Goal: Task Accomplishment & Management: Complete application form

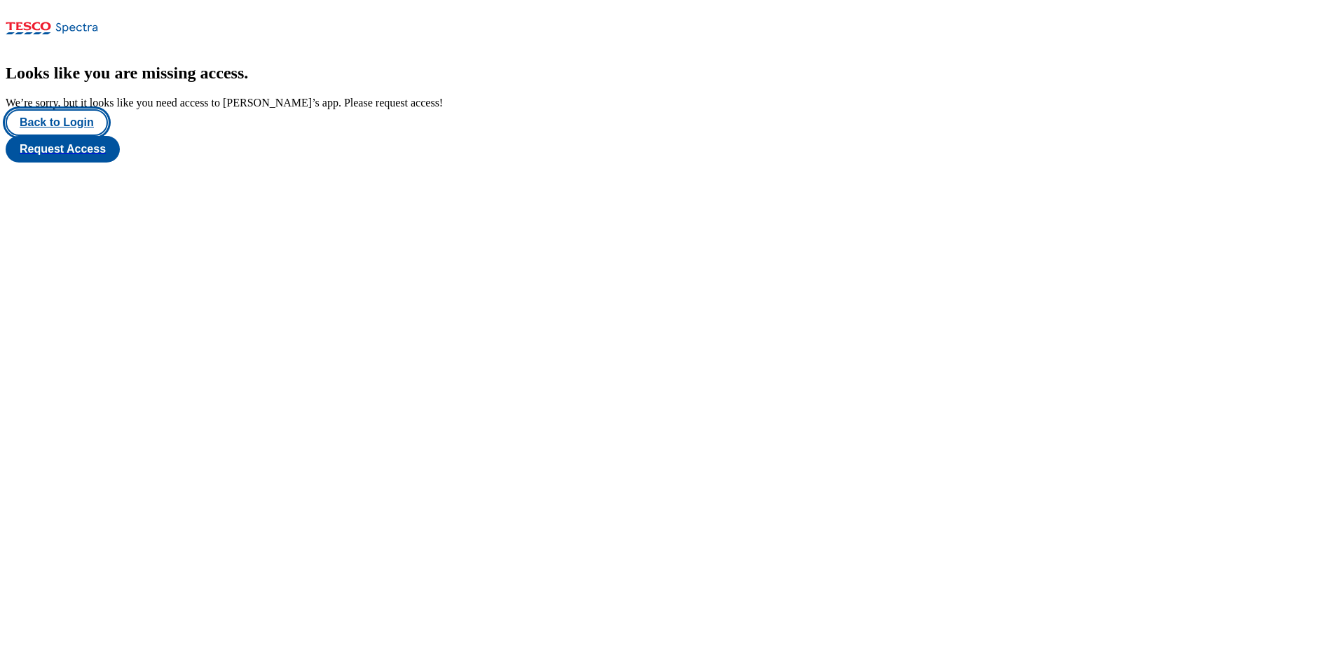
click at [86, 136] on button "Back to Login" at bounding box center [57, 122] width 102 height 27
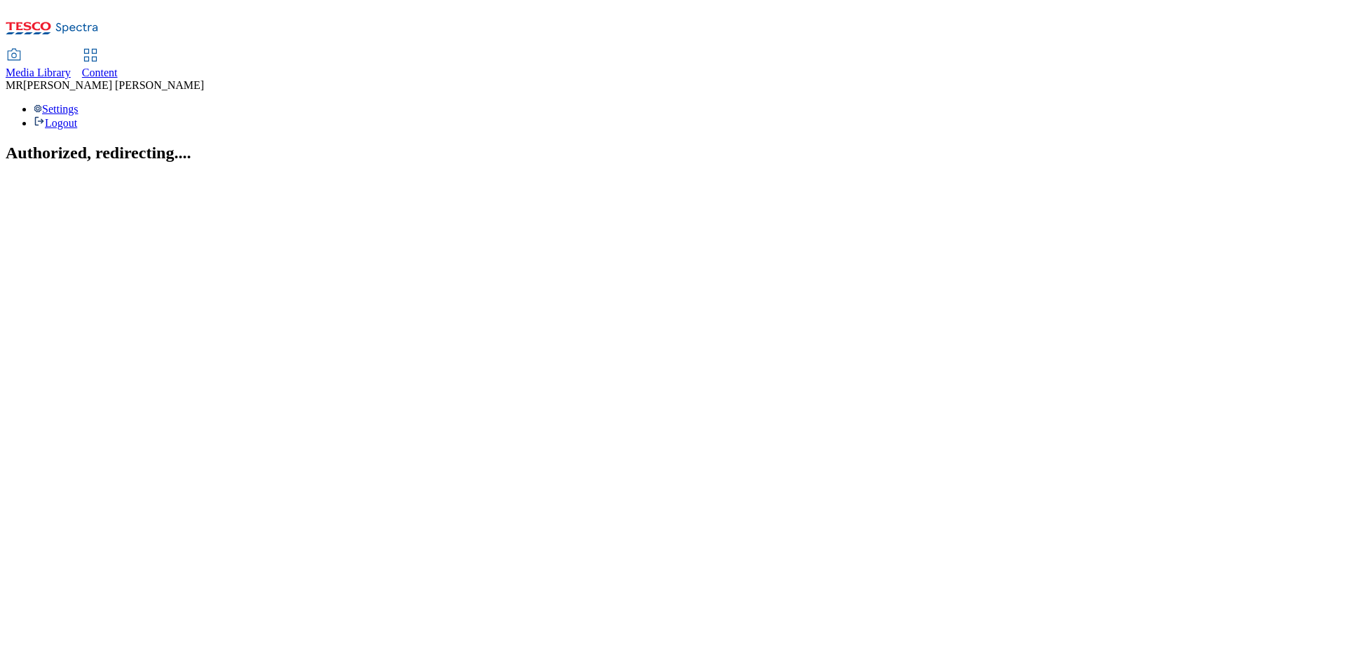
click at [118, 67] on span "Content" at bounding box center [100, 73] width 36 height 12
select select "ghs-[GEOGRAPHIC_DATA]"
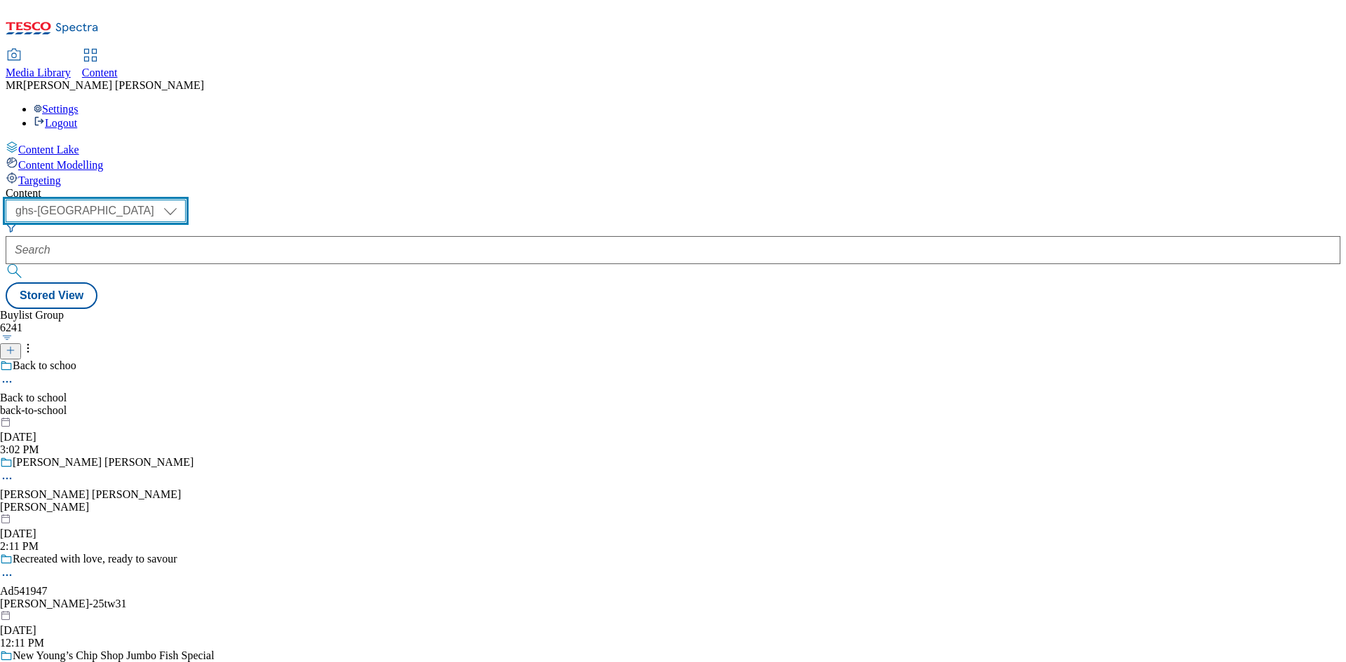
click at [186, 200] on select "ghs-roi ghs-[GEOGRAPHIC_DATA]" at bounding box center [96, 211] width 180 height 22
click at [182, 200] on select "ghs-roi ghs-[GEOGRAPHIC_DATA]" at bounding box center [96, 211] width 180 height 22
click at [15, 346] on icon at bounding box center [11, 351] width 10 height 10
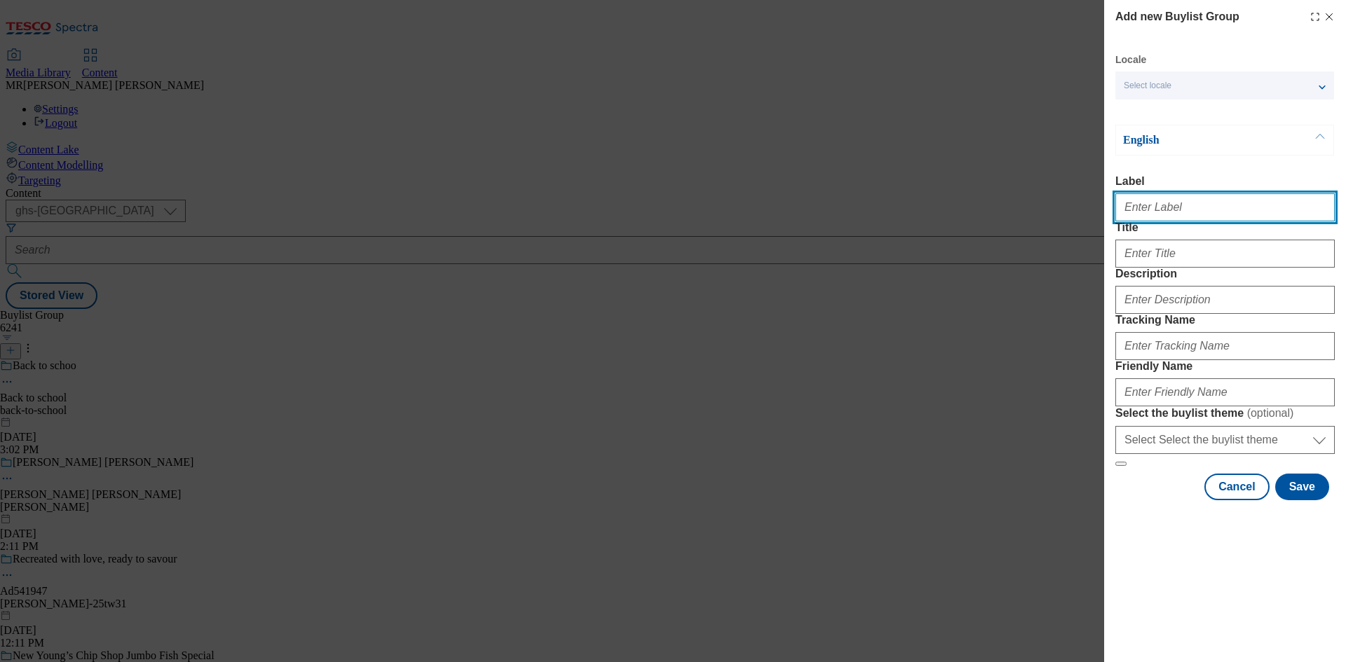
click at [1189, 214] on input "Label" at bounding box center [1224, 207] width 219 height 28
paste input "Ad541754"
type input "Ad541754"
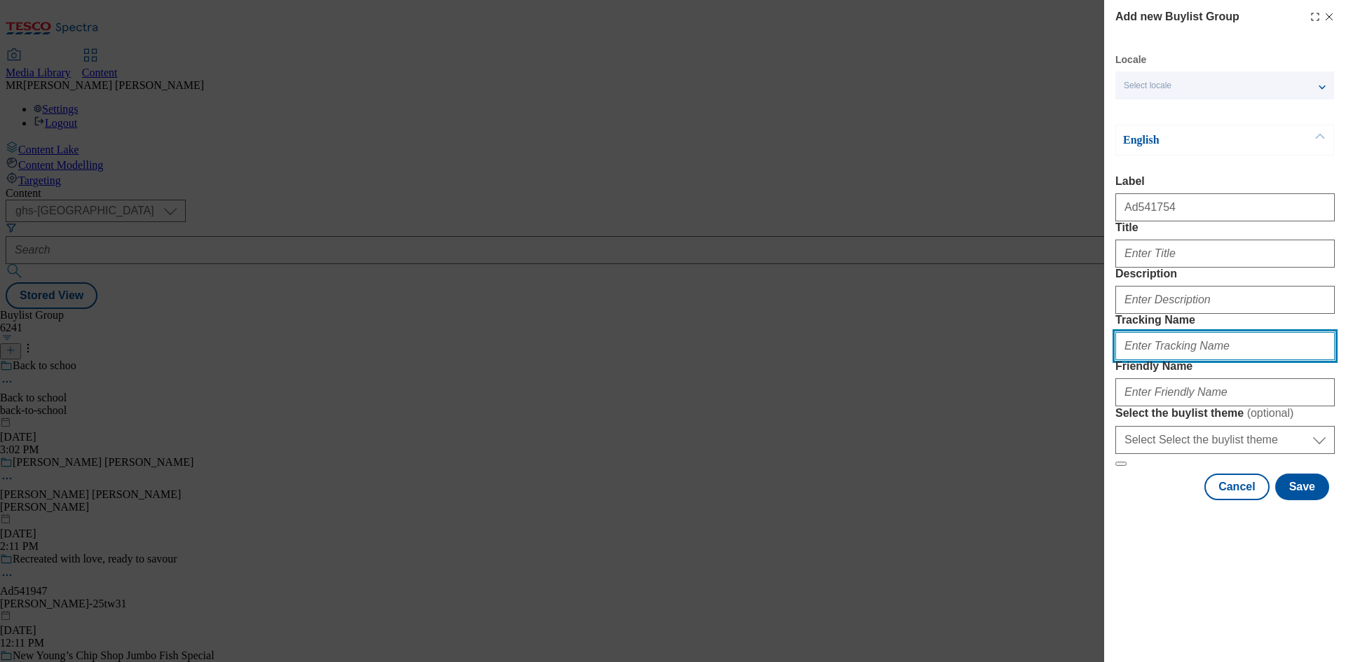
click at [1142, 360] on input "Tracking Name" at bounding box center [1224, 346] width 219 height 28
paste input "Ad541754"
drag, startPoint x: 1141, startPoint y: 428, endPoint x: 1149, endPoint y: 428, distance: 7.7
click at [1149, 360] on input "DH_Ad541754" at bounding box center [1224, 346] width 219 height 28
type input "DH_AD541754"
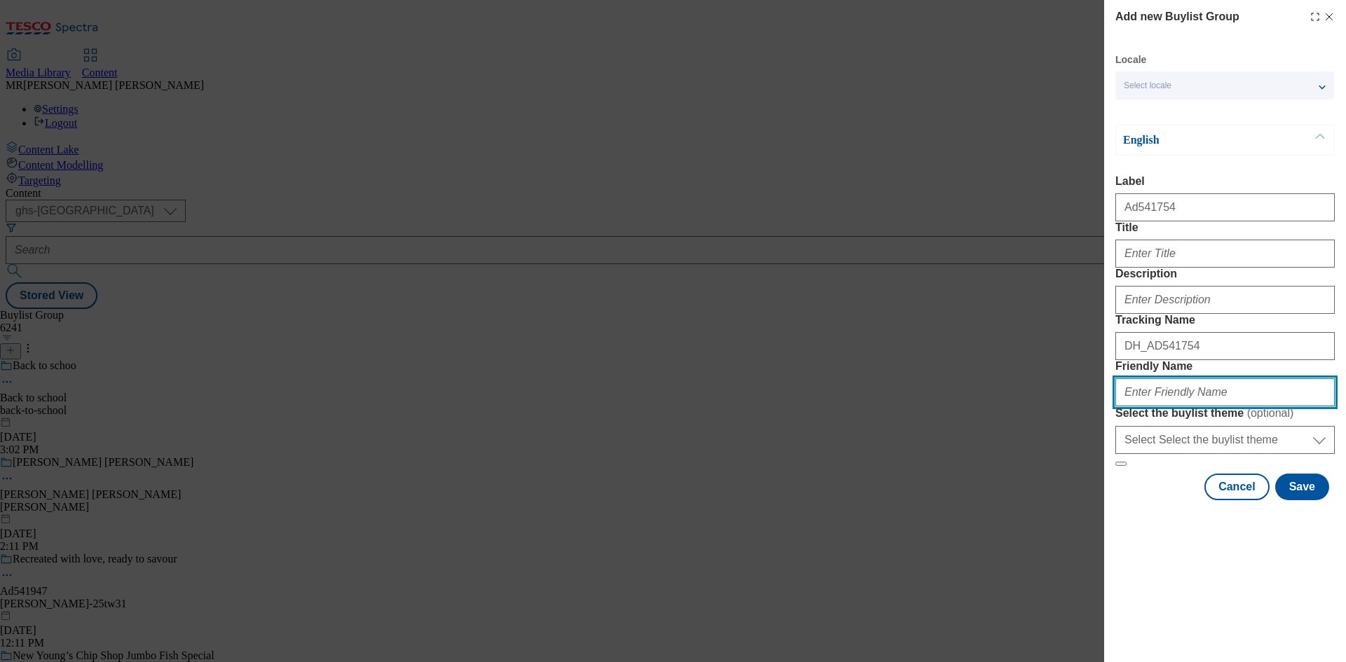
click at [1164, 407] on input "Friendly Name" at bounding box center [1224, 393] width 219 height 28
paste input "Nestle"
drag, startPoint x: 1127, startPoint y: 494, endPoint x: 1103, endPoint y: 494, distance: 23.8
click at [1103, 494] on div "Add new Buylist Group Locale Select locale English Welsh English Label Ad541754…" at bounding box center [673, 331] width 1346 height 662
click at [1218, 407] on input "nestle" at bounding box center [1224, 393] width 219 height 28
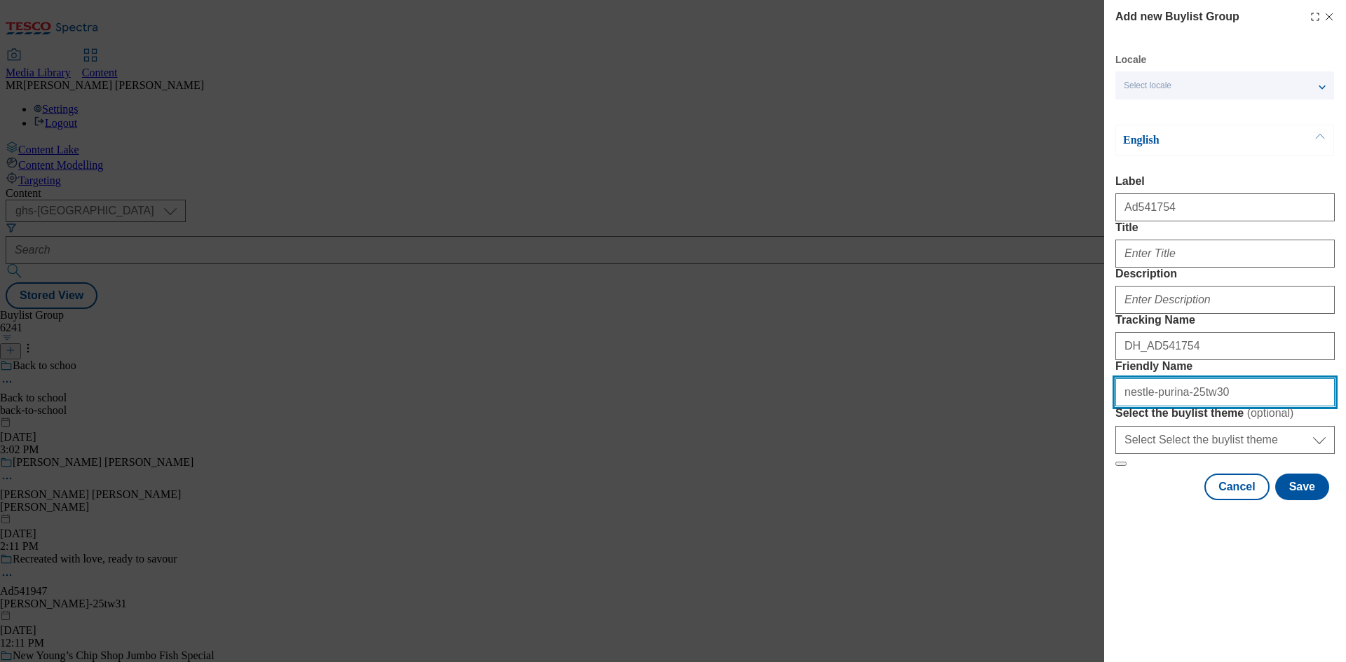
type input "nestle-purina-25tw30"
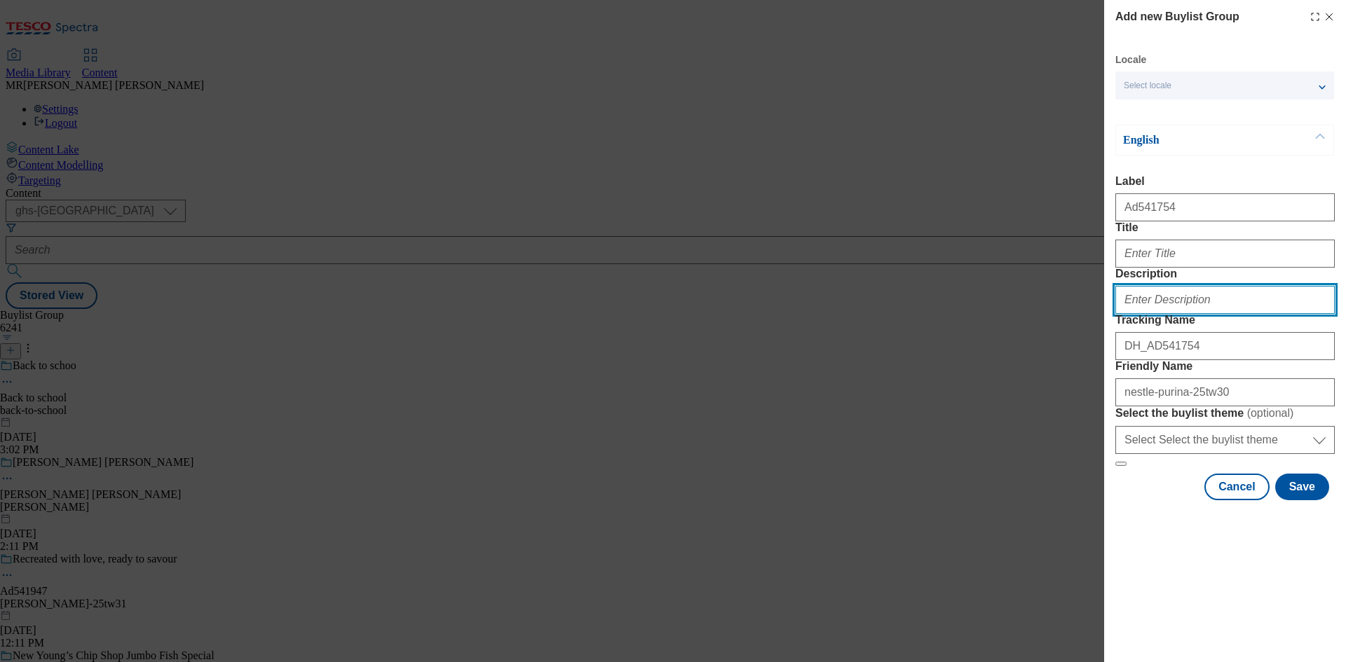
click at [1190, 314] on input "Description" at bounding box center [1224, 300] width 219 height 28
click at [1166, 268] on div "Modal" at bounding box center [1224, 251] width 219 height 34
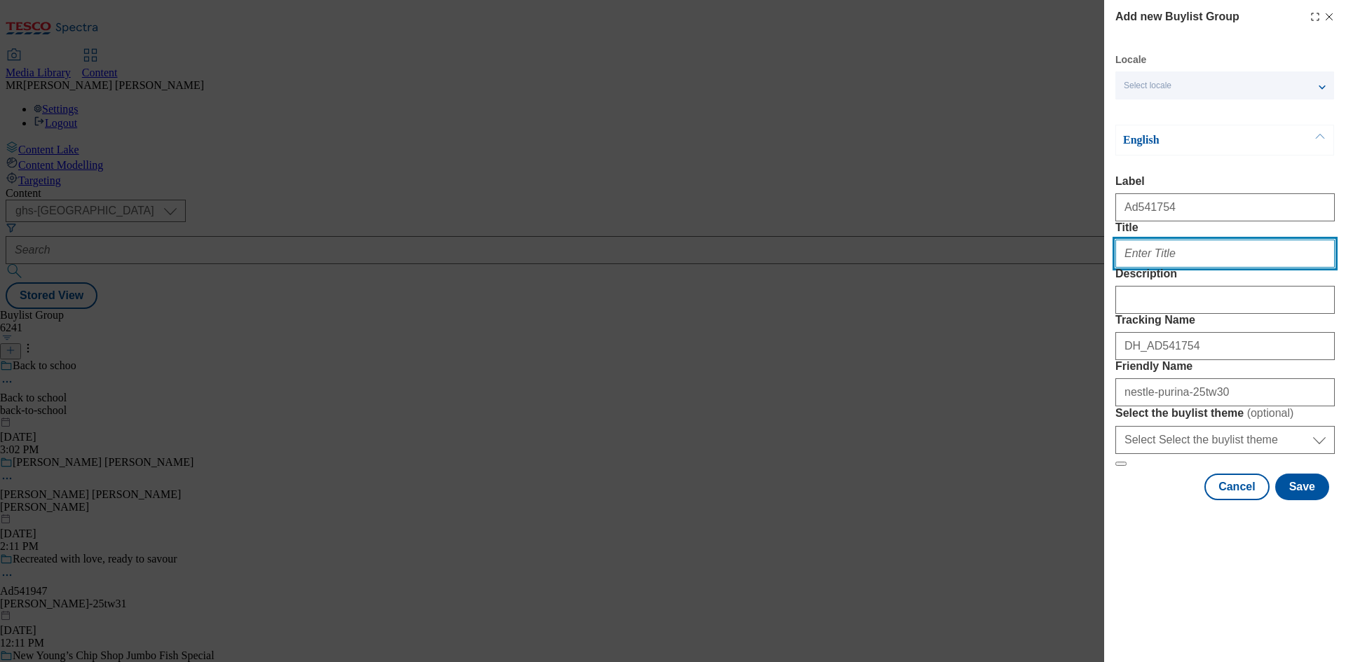
click at [1164, 268] on input "Title" at bounding box center [1224, 254] width 219 height 28
click at [1143, 268] on input "Irrestible" at bounding box center [1224, 254] width 219 height 28
click at [1185, 268] on input "Irresistible" at bounding box center [1224, 254] width 219 height 28
click at [1190, 268] on input "Irresistible flovaours" at bounding box center [1224, 254] width 219 height 28
click at [1181, 268] on input "Irresistible flovaours" at bounding box center [1224, 254] width 219 height 28
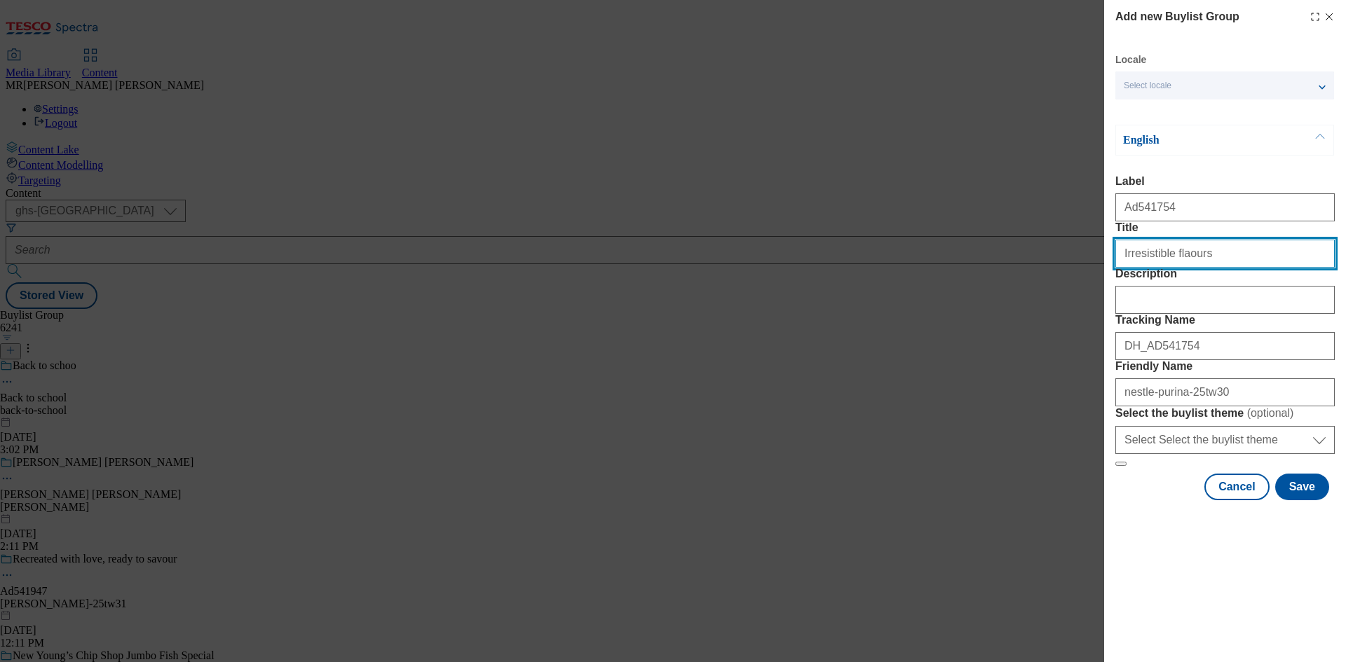
click at [1174, 268] on input "Irresistible flaours" at bounding box center [1224, 254] width 219 height 28
click at [1230, 268] on input "Irresistible flavours" at bounding box center [1224, 254] width 219 height 28
type input "Irresistible flavours for mischief makers"
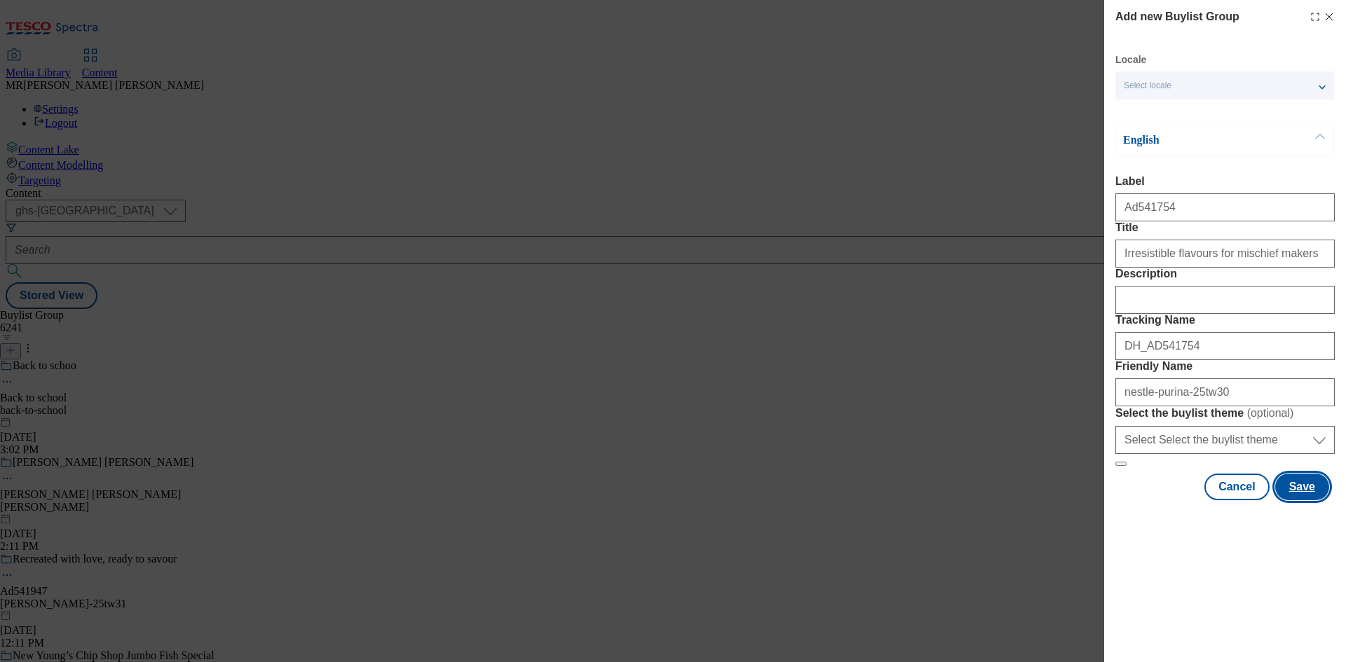
click at [1304, 501] on button "Save" at bounding box center [1302, 487] width 54 height 27
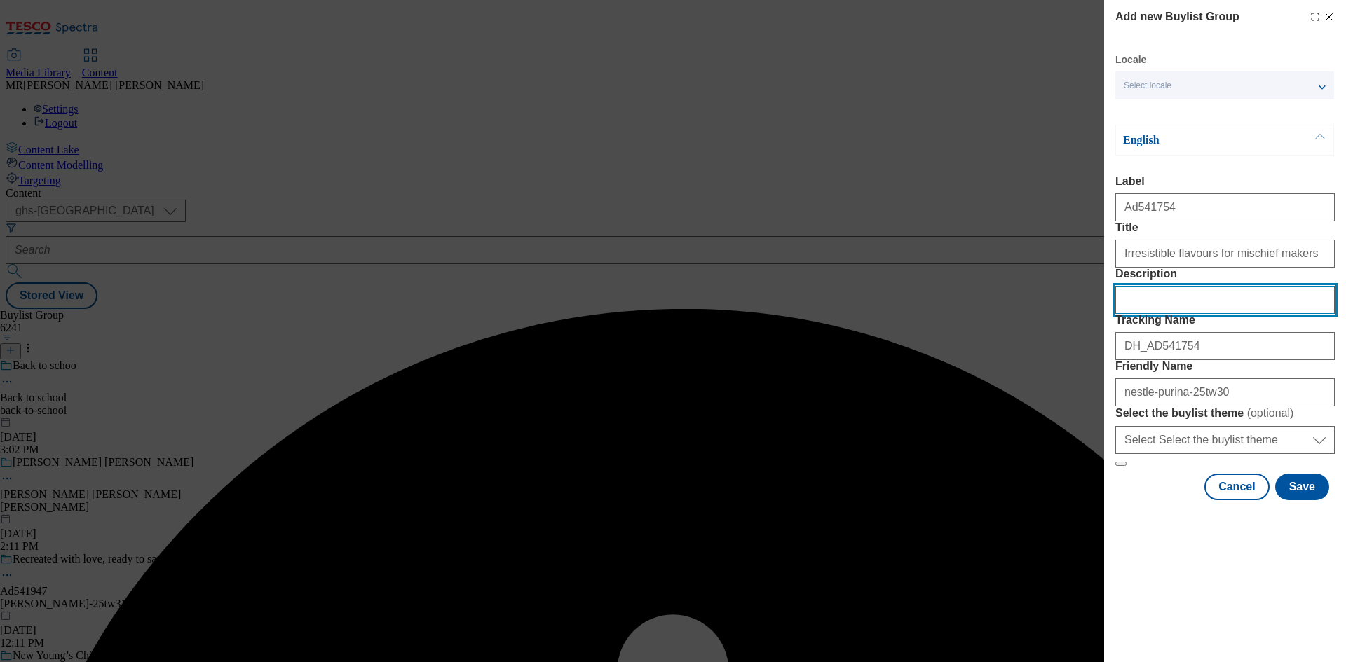
click at [1236, 314] on input "Description" at bounding box center [1224, 300] width 219 height 28
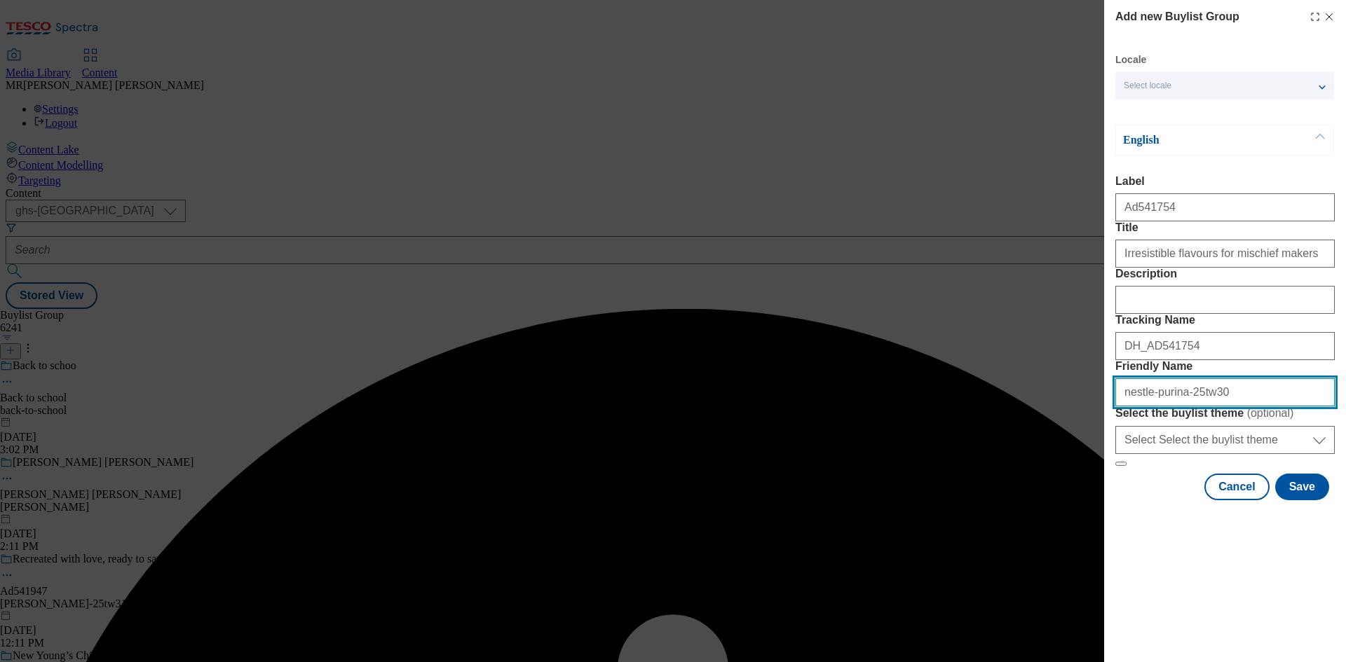
drag, startPoint x: 1221, startPoint y: 497, endPoint x: 1170, endPoint y: 499, distance: 51.2
click at [1221, 407] on input "nestle-purina-25tw30" at bounding box center [1224, 393] width 219 height 28
click at [1178, 407] on input "nestle-purina-25tw30" at bounding box center [1224, 393] width 219 height 28
click at [1182, 407] on input "nestle-purina-25tw30" at bounding box center [1224, 393] width 219 height 28
click at [1181, 407] on input "nestle-purina-25tw30" at bounding box center [1224, 393] width 219 height 28
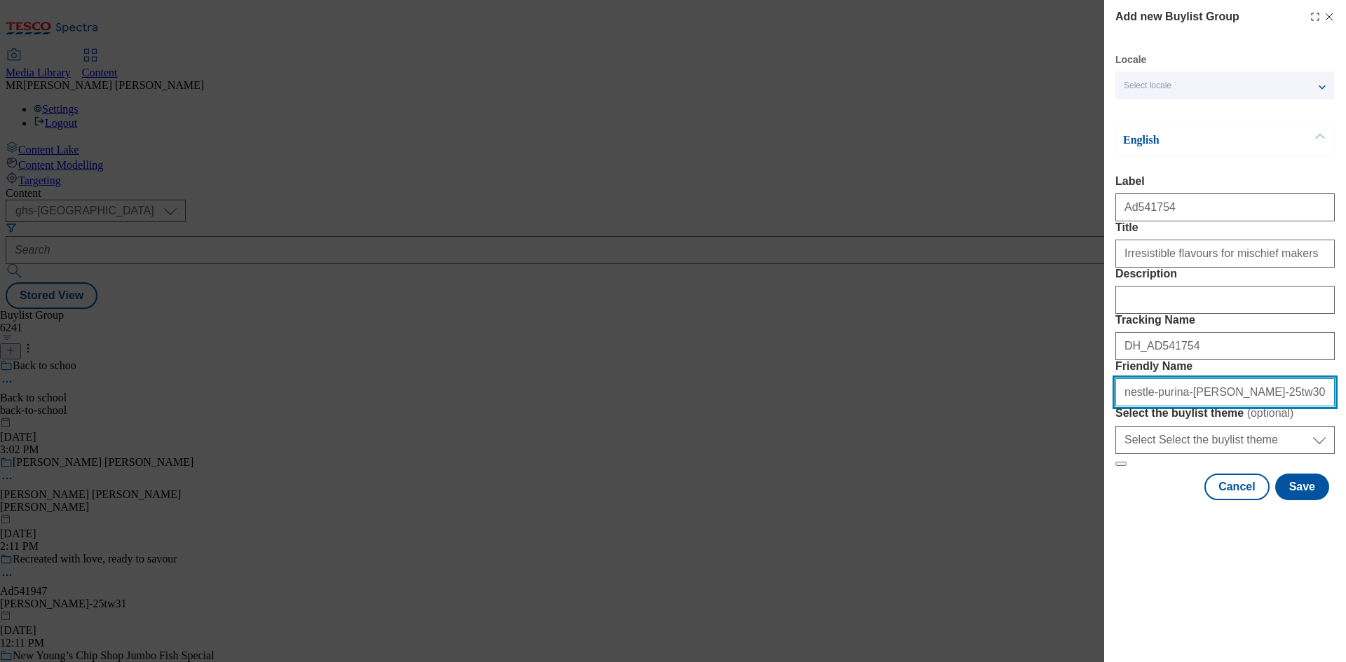
type input "nestle-purina-[PERSON_NAME]-25tw30"
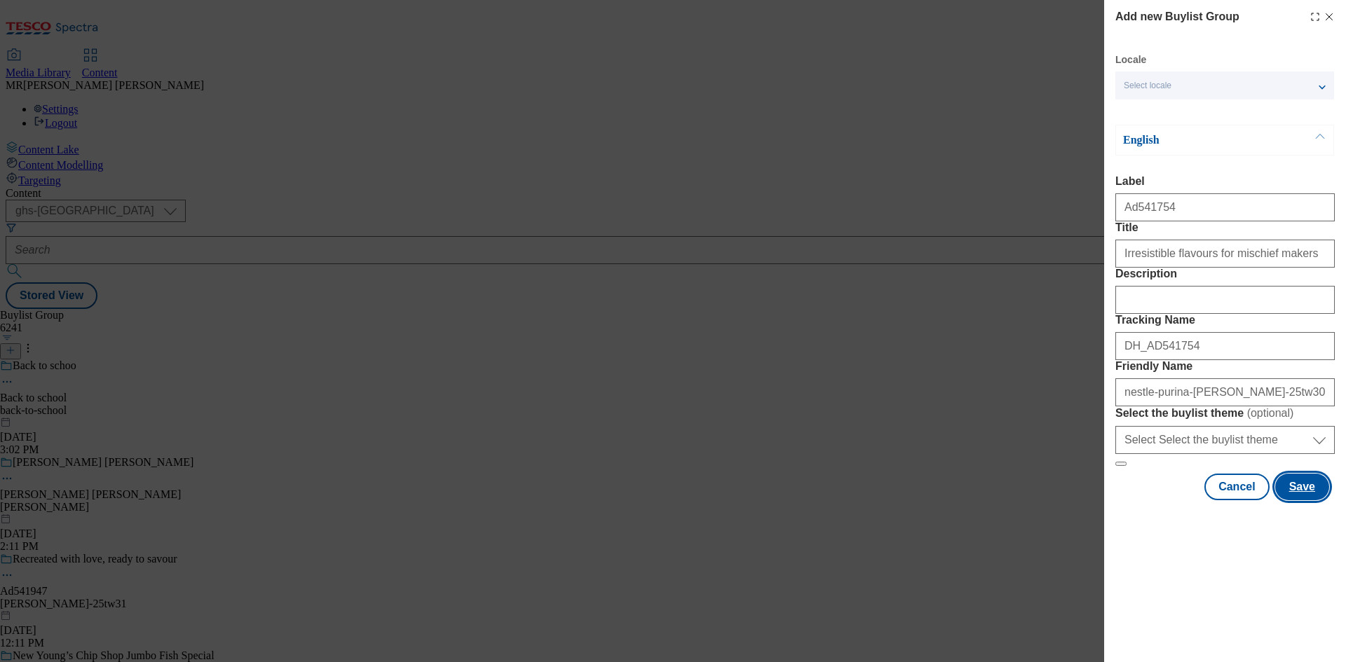
drag, startPoint x: 1309, startPoint y: 637, endPoint x: 1291, endPoint y: 616, distance: 27.4
click at [1307, 523] on div "Modal" at bounding box center [1225, 513] width 242 height 20
click at [1291, 501] on button "Save" at bounding box center [1302, 487] width 54 height 27
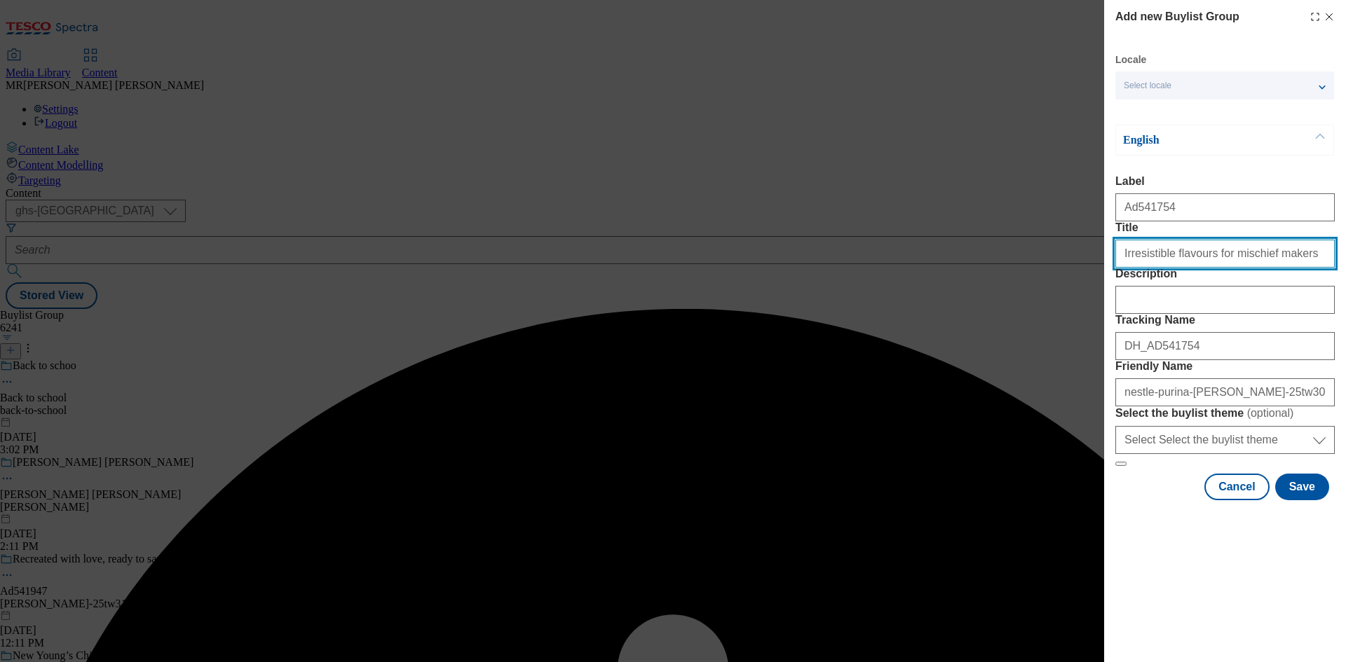
click at [1276, 268] on input "Title" at bounding box center [1224, 254] width 219 height 28
type input "Irresistible flavours for mischief makers"
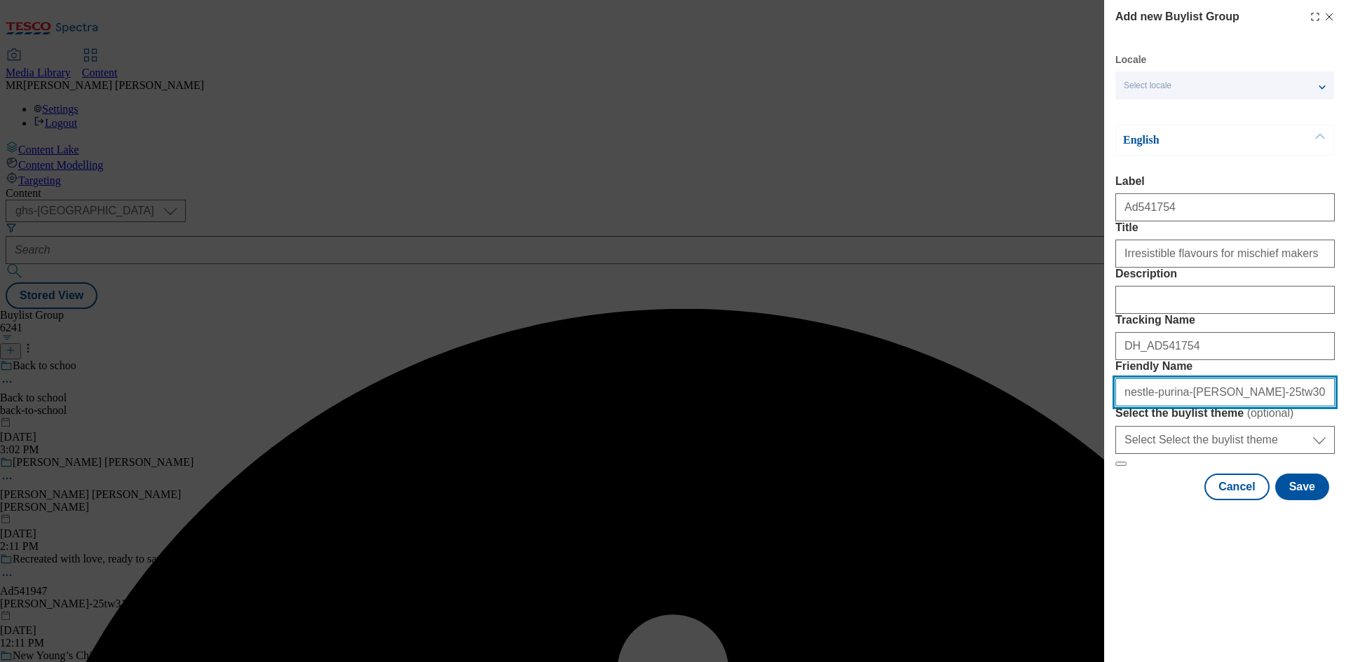
click at [1251, 407] on input "Friendly Name" at bounding box center [1224, 393] width 219 height 28
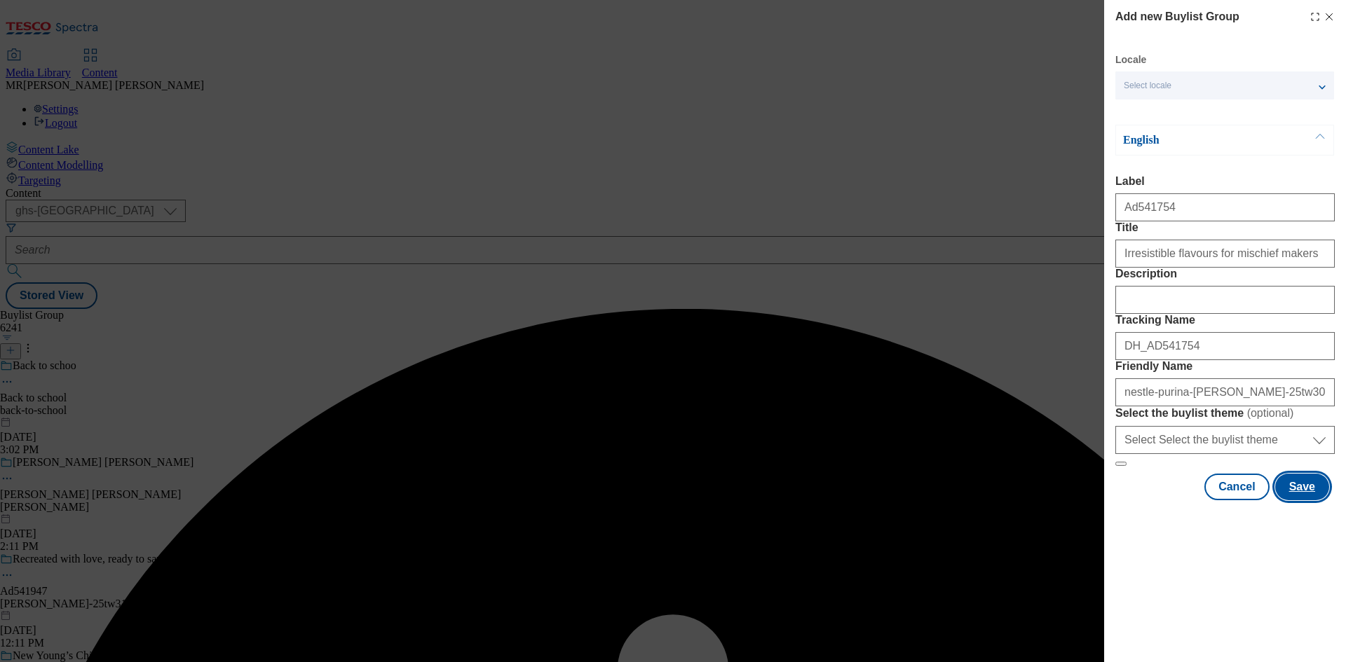
click at [1298, 501] on button "Save" at bounding box center [1302, 487] width 54 height 27
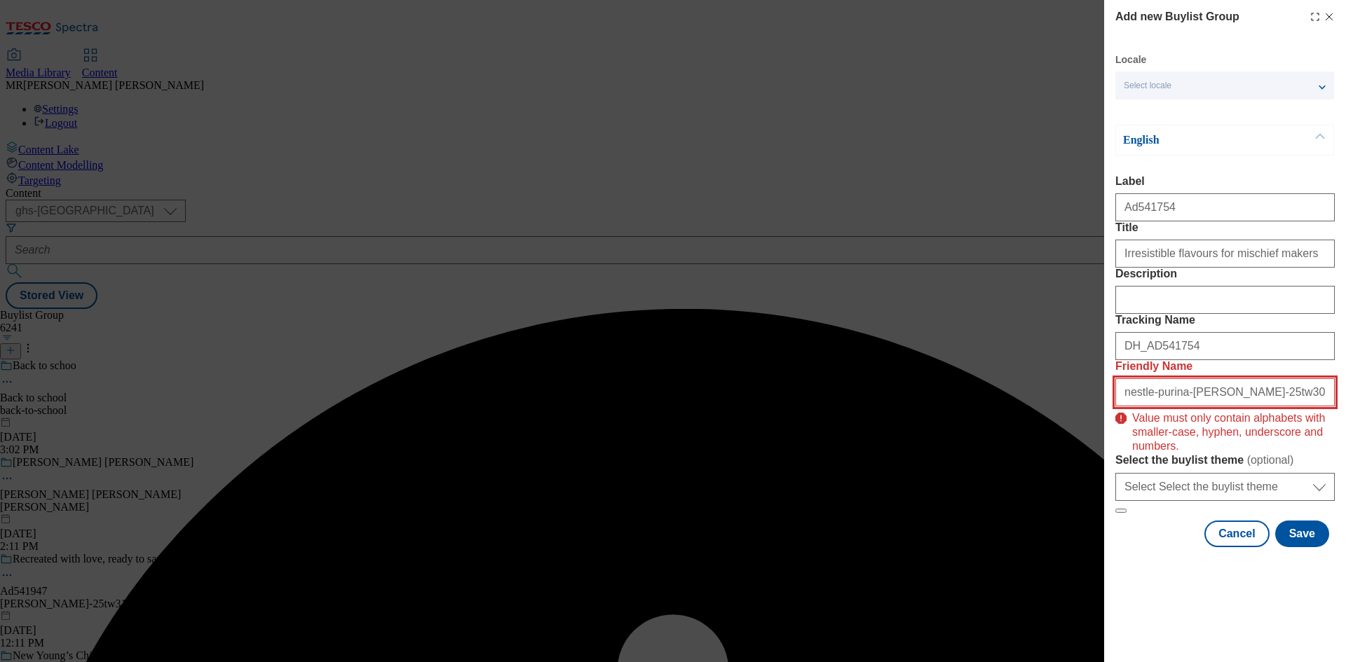
click at [1265, 407] on input "nestle-purina-[PERSON_NAME]-25tw30" at bounding box center [1224, 393] width 219 height 28
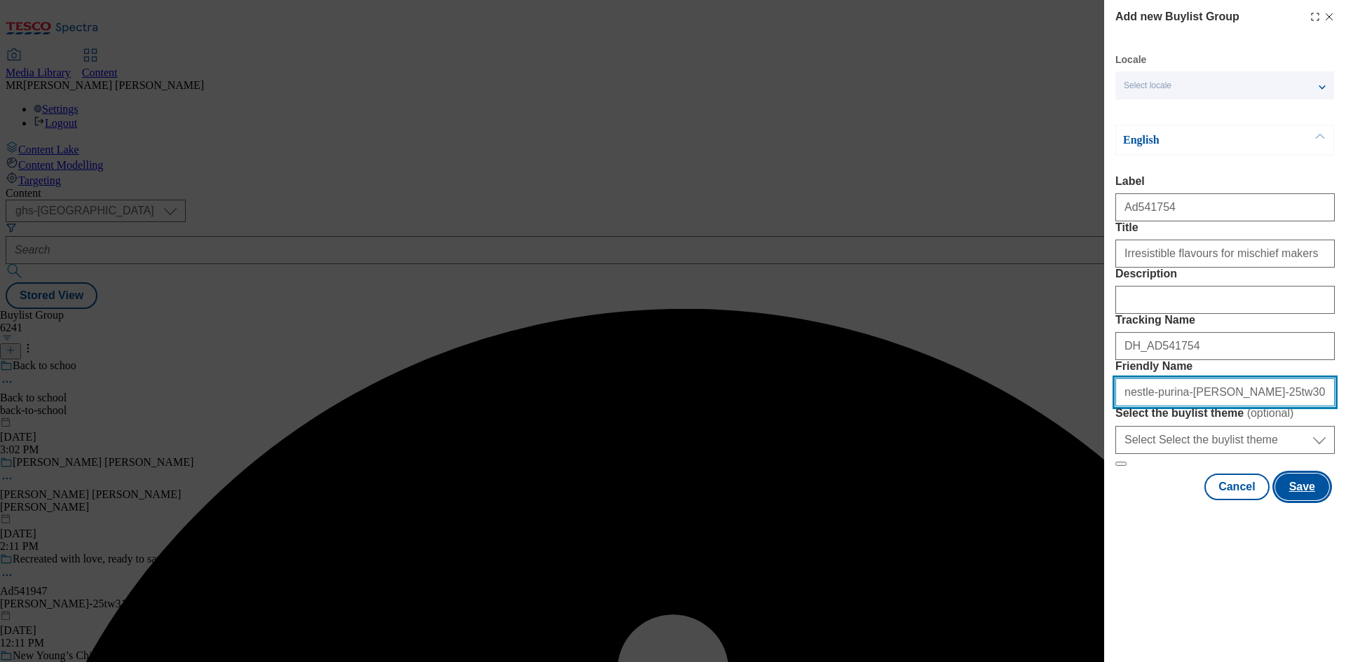
type input "nestle-purina-[PERSON_NAME]-25tw30"
click at [1295, 501] on button "Save" at bounding box center [1302, 487] width 54 height 27
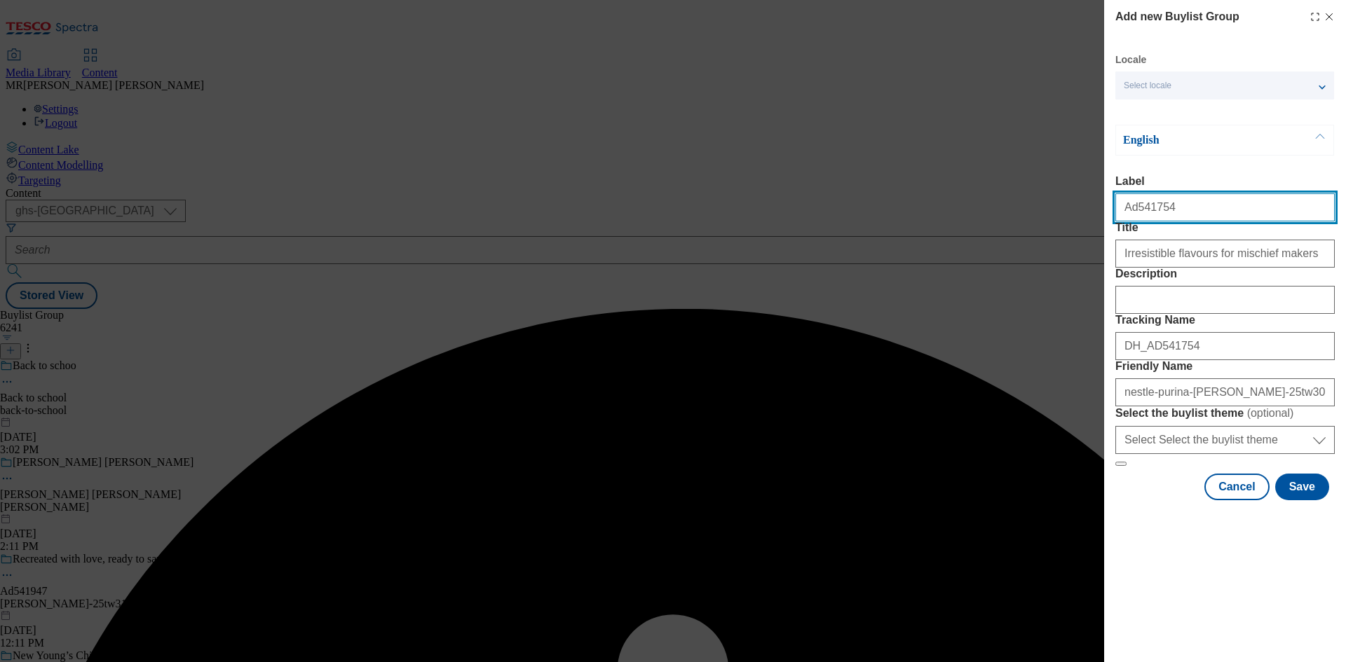
click at [1226, 211] on input "Ad541754" at bounding box center [1224, 207] width 219 height 28
type input "Ad541754"
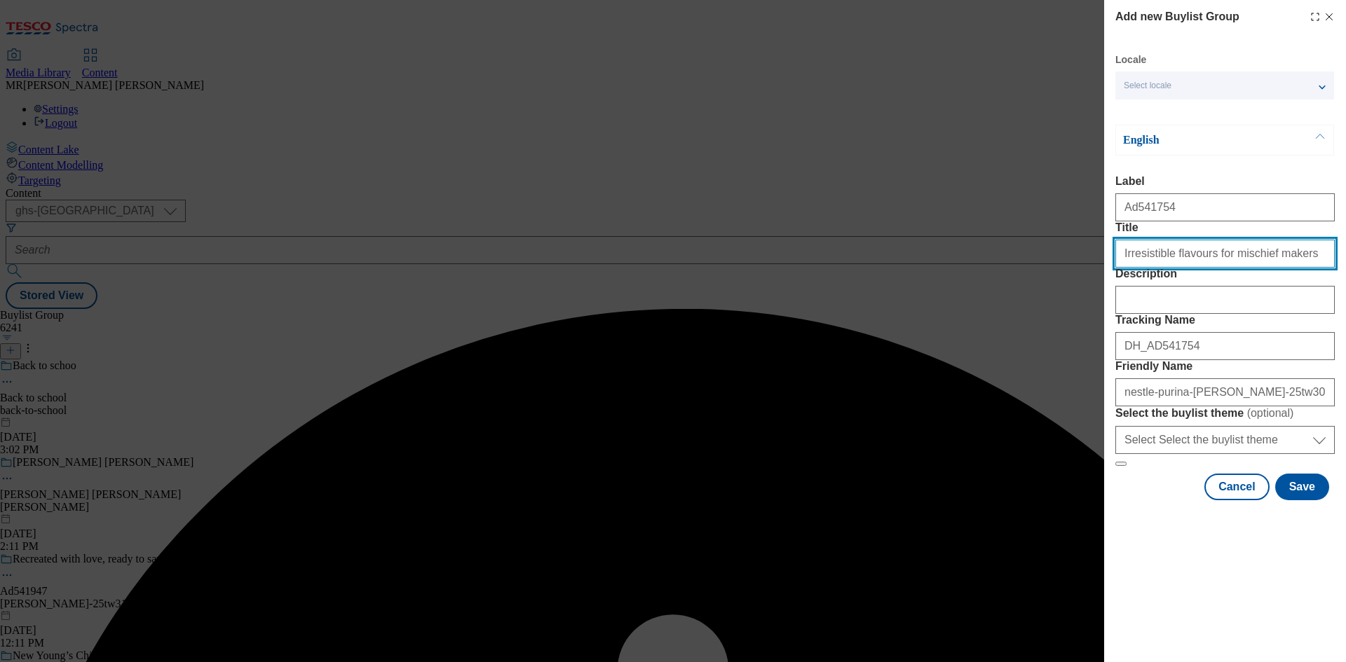
click at [1291, 268] on input "Irresistible flavours for mischief makers" at bounding box center [1224, 254] width 219 height 28
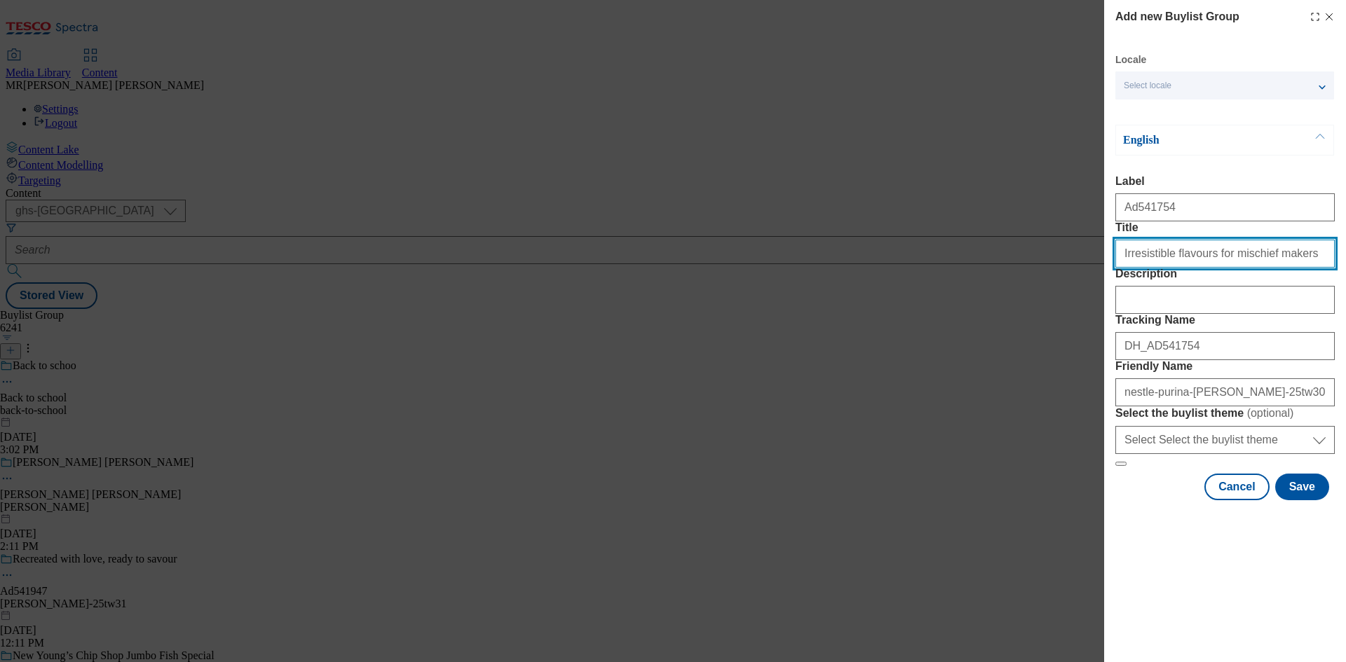
type input "Irresistible flavours for mischief makers"
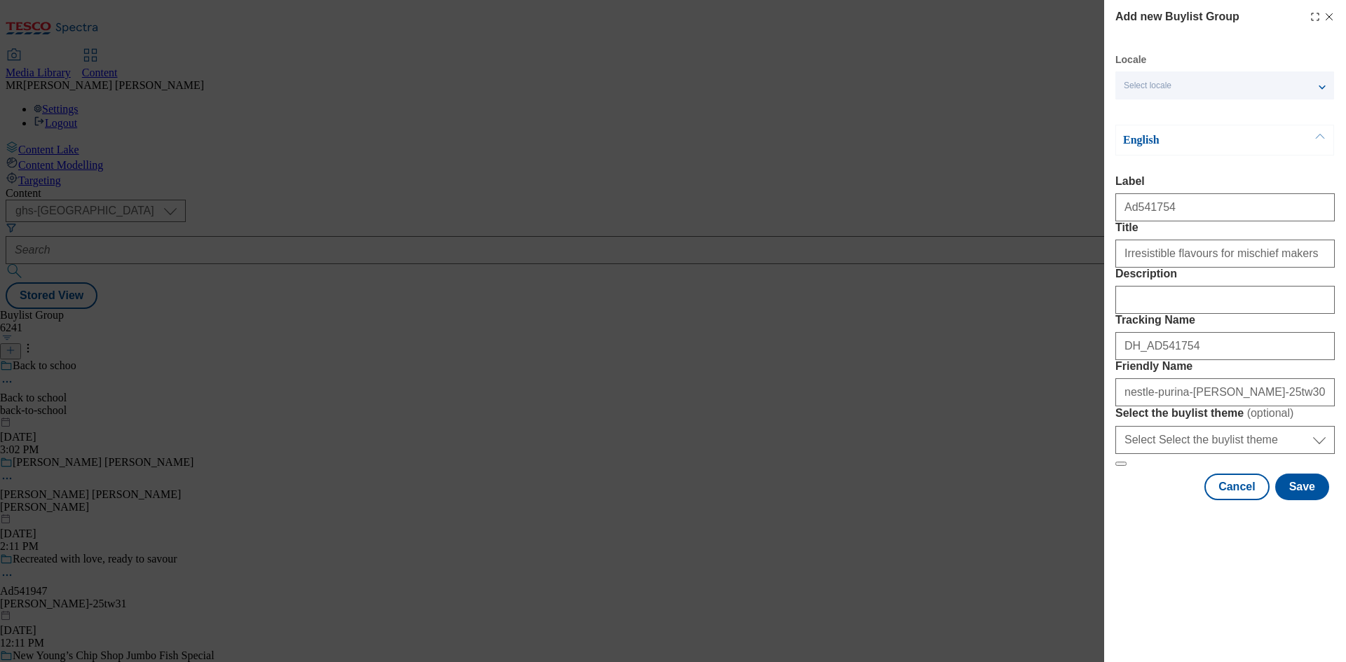
drag, startPoint x: 1187, startPoint y: 292, endPoint x: 1260, endPoint y: 325, distance: 80.6
click at [1260, 280] on label "Description" at bounding box center [1224, 274] width 219 height 13
click at [1260, 314] on input "Description" at bounding box center [1224, 300] width 219 height 28
click at [1311, 501] on button "Save" at bounding box center [1302, 487] width 54 height 27
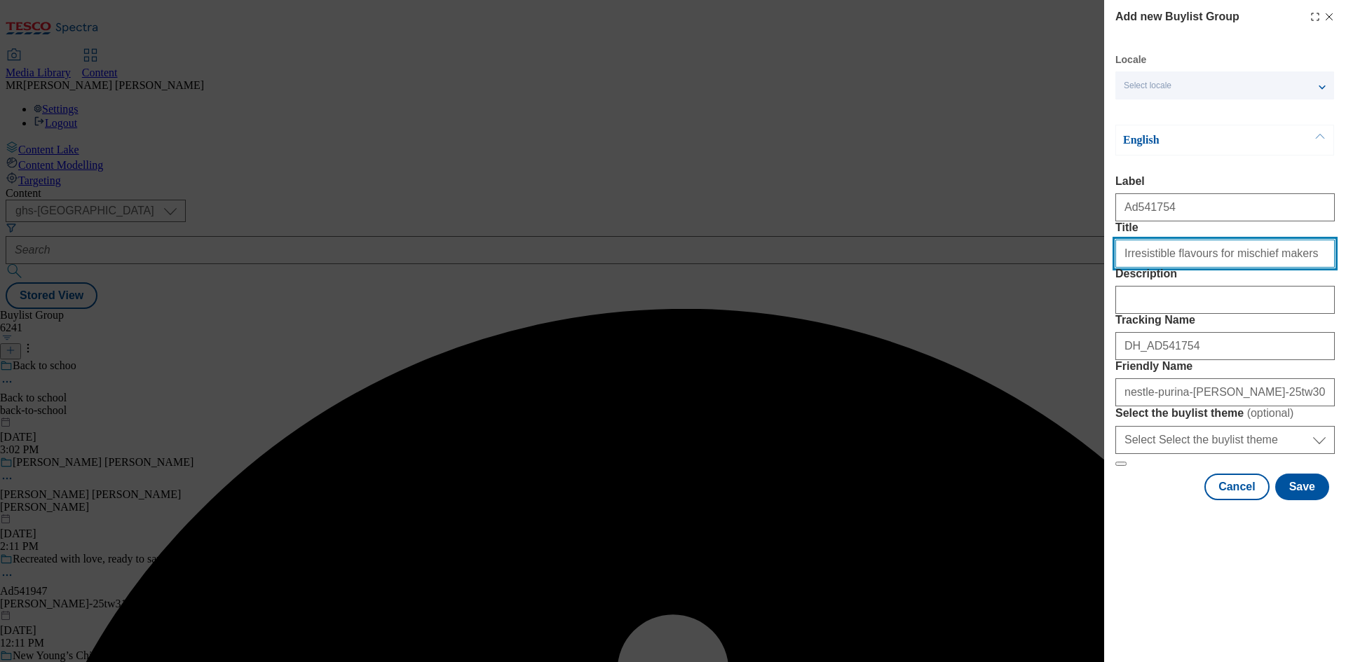
click at [1277, 268] on input "Irresistible flavours for mischief makers" at bounding box center [1224, 254] width 219 height 28
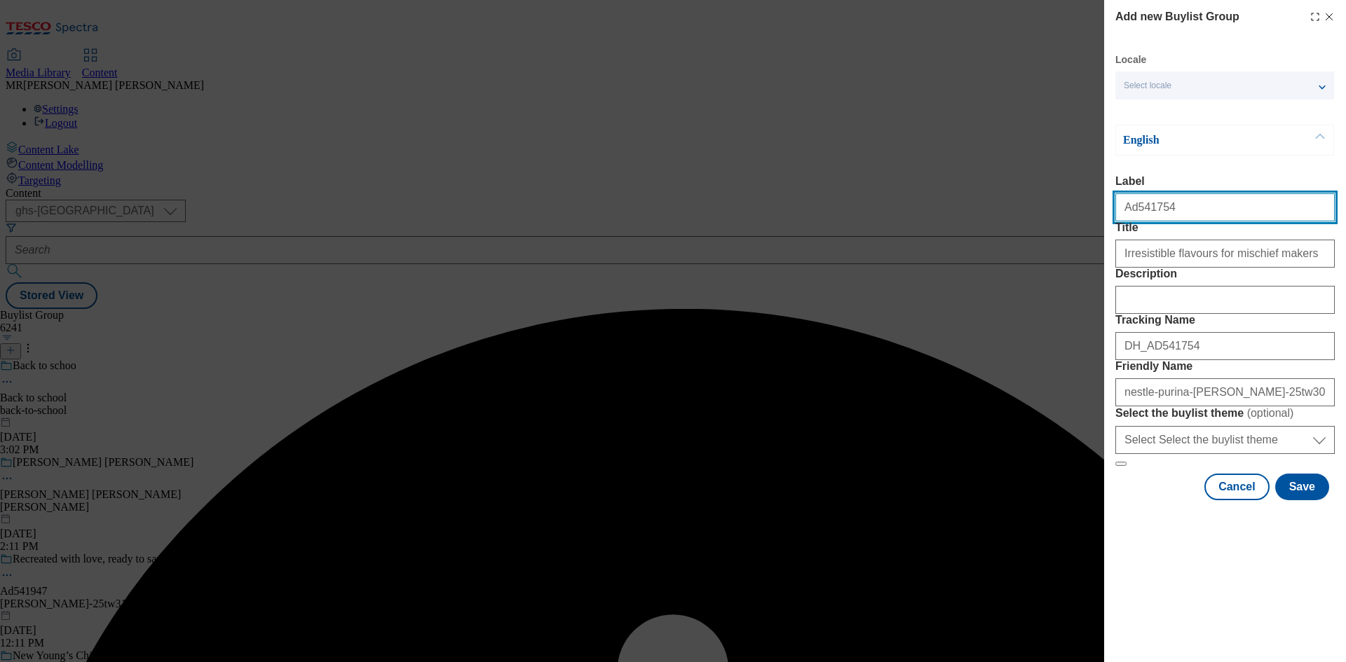
click at [1208, 216] on input "Ad541754" at bounding box center [1224, 207] width 219 height 28
type input "Ad541754"
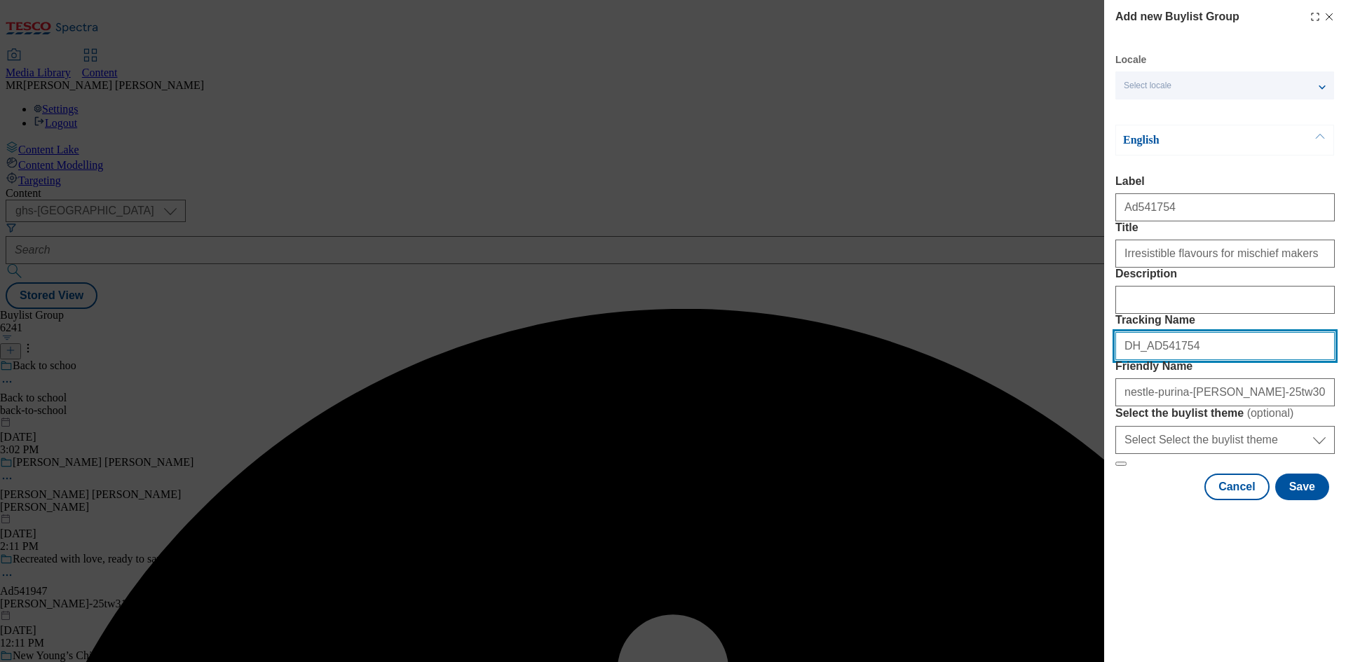
click at [1209, 360] on input "DH_AD541754" at bounding box center [1224, 346] width 219 height 28
type input "DH_AD541754"
click at [1303, 501] on button "Save" at bounding box center [1302, 487] width 54 height 27
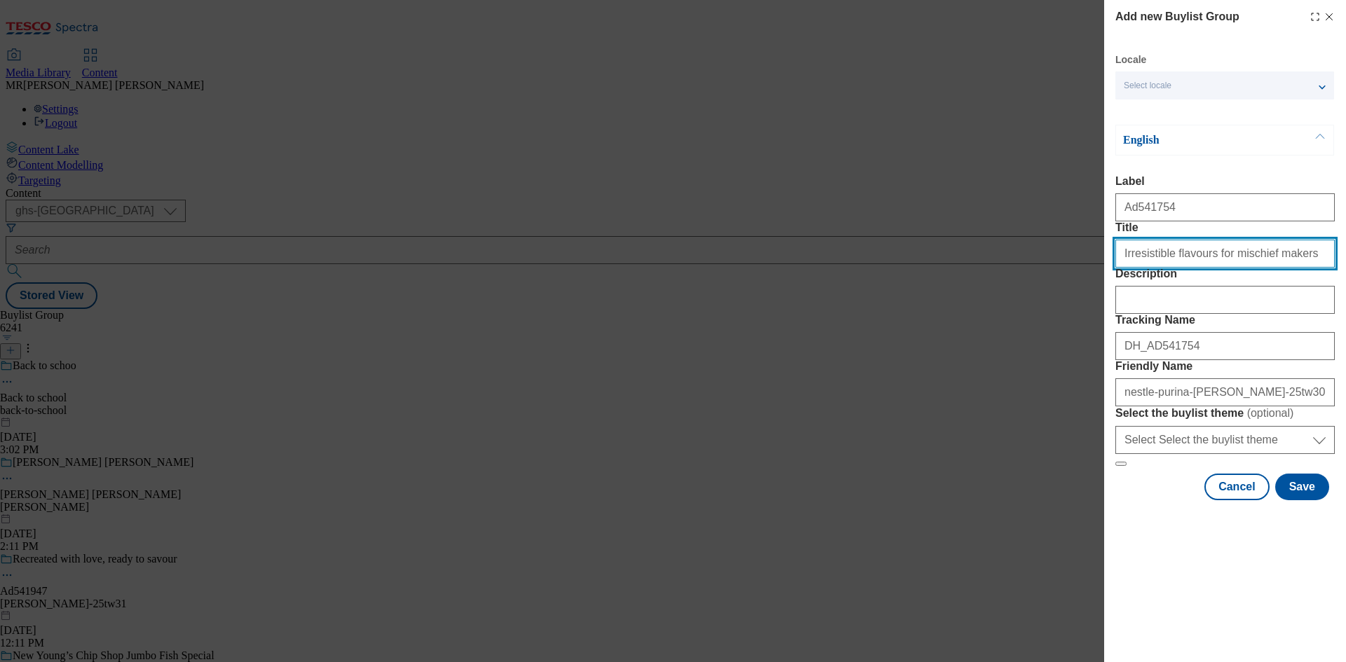
click at [1291, 268] on input "Irresistible flavours for mischief makers" at bounding box center [1224, 254] width 219 height 28
type input "Irresistible flavours for mischief makers"
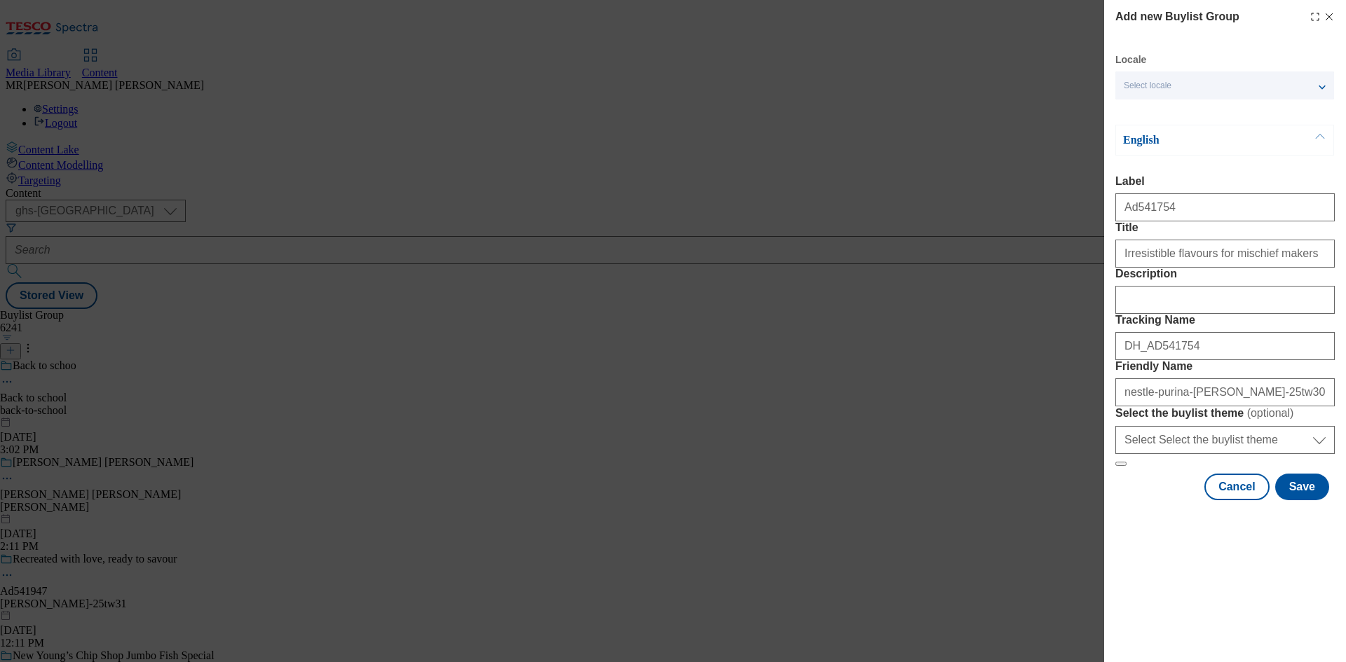
click at [1312, 523] on div "Modal" at bounding box center [1225, 513] width 242 height 20
click at [1305, 501] on button "Save" at bounding box center [1302, 487] width 54 height 27
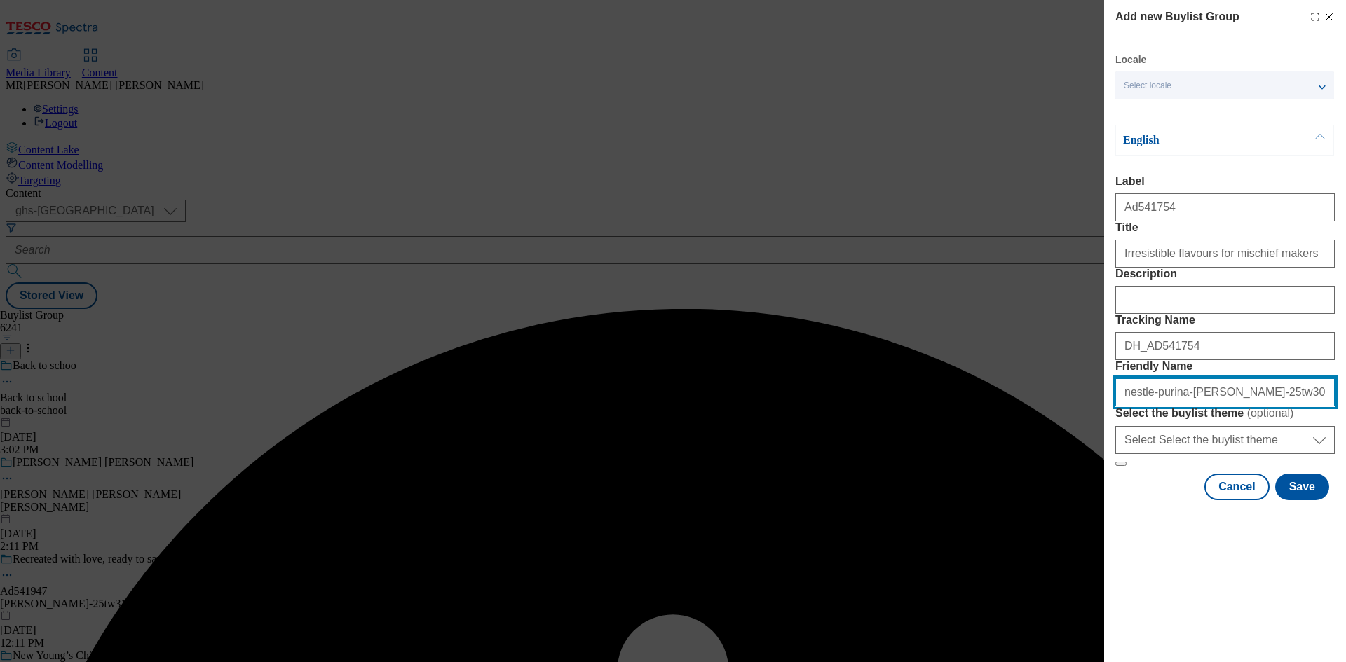
click at [1196, 407] on input "nestle-purina-[PERSON_NAME]-25tw30" at bounding box center [1224, 393] width 219 height 28
type input "nestle-purina-[PERSON_NAME]-range-25tw30"
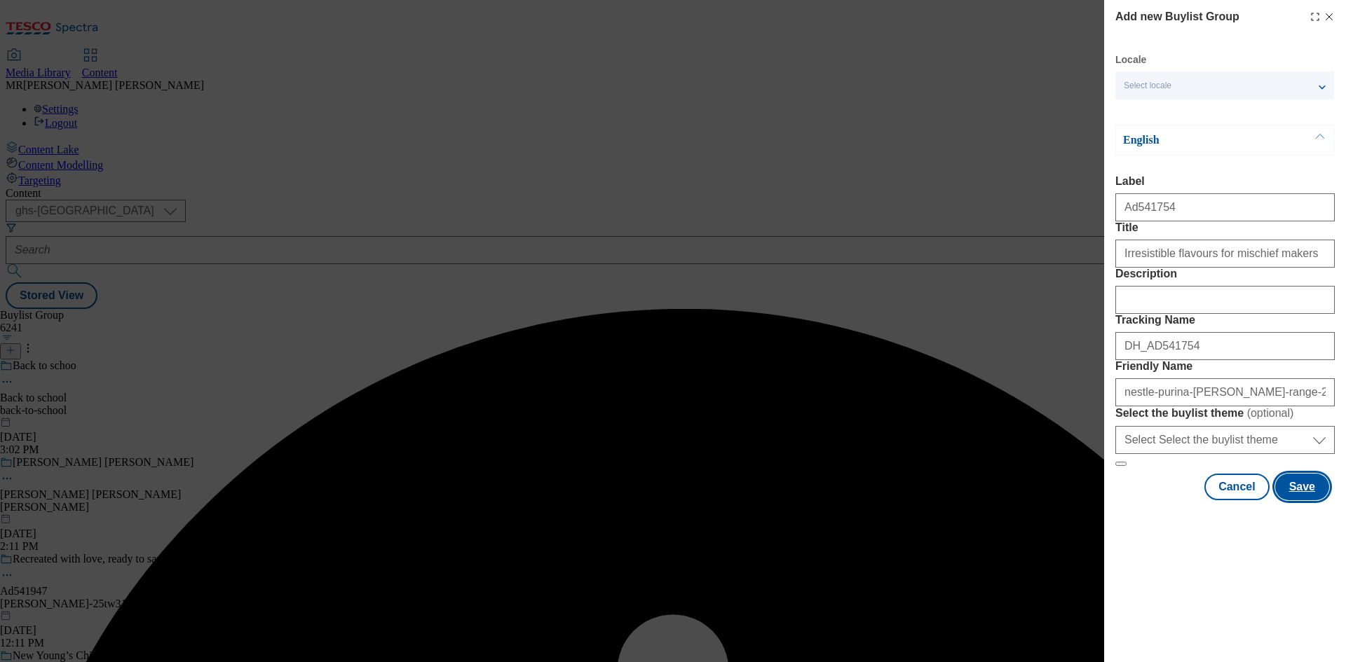
click at [1311, 501] on button "Save" at bounding box center [1302, 487] width 54 height 27
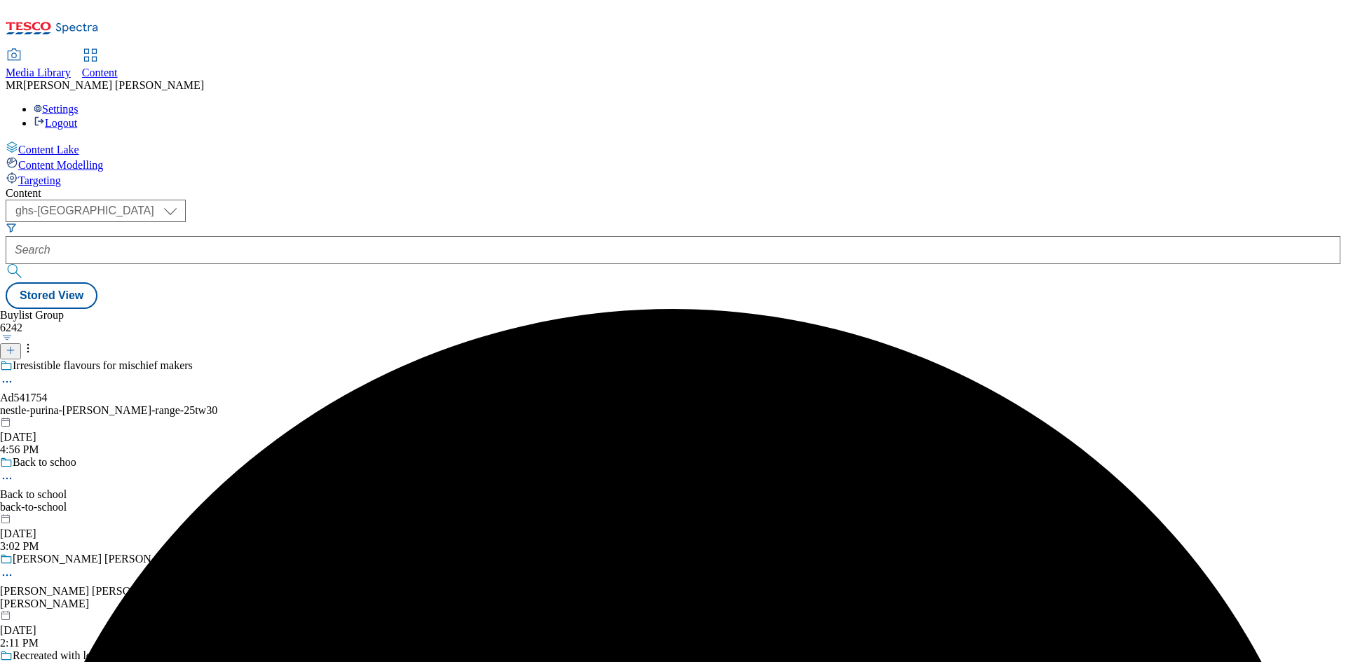
click at [273, 360] on div "Irresistible flavours for mischief makers Ad541754 nestle-purina-[PERSON_NAME]-…" at bounding box center [136, 408] width 273 height 97
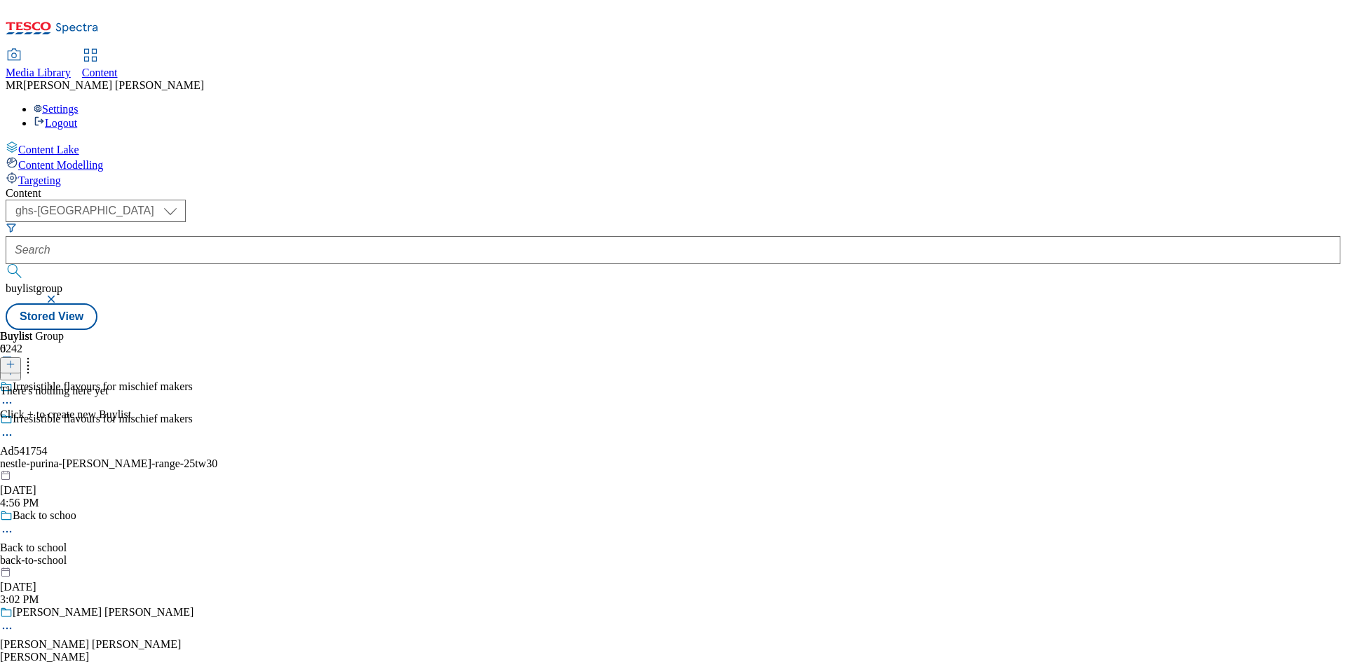
click at [15, 360] on icon at bounding box center [11, 365] width 10 height 10
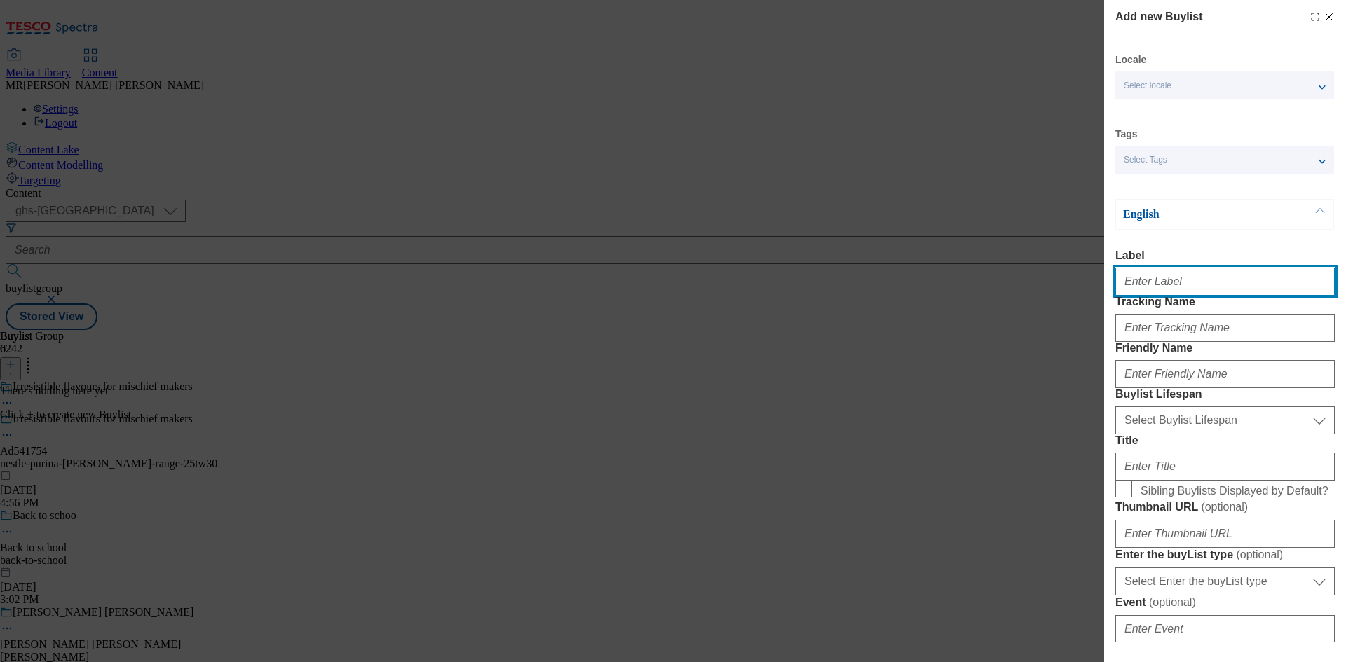
click at [1171, 292] on input "Label" at bounding box center [1224, 282] width 219 height 28
paste input "Ad541754"
type input "Ad541754"
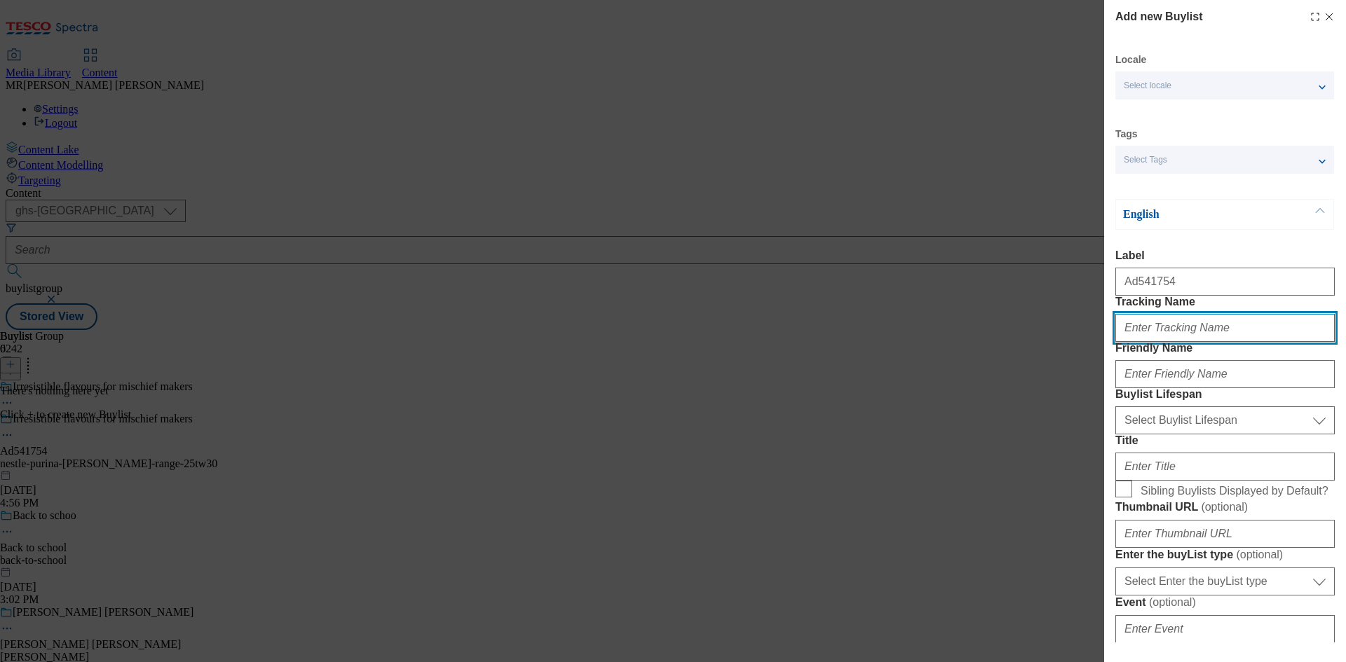
click at [1167, 342] on input "Tracking Name" at bounding box center [1224, 328] width 219 height 28
paste input "Ad541754"
drag, startPoint x: 1140, startPoint y: 358, endPoint x: 1148, endPoint y: 359, distance: 8.4
click at [1148, 342] on input "DH_Ad541754" at bounding box center [1224, 328] width 219 height 28
type input "DH_AD541754"
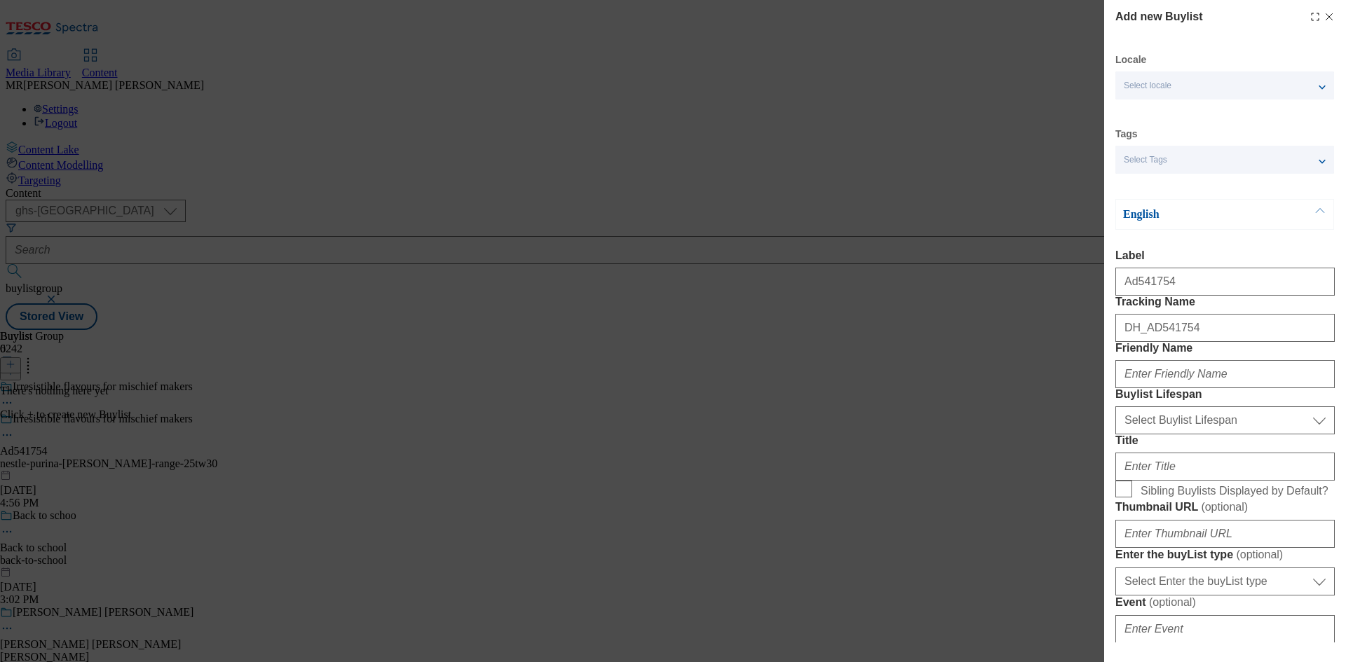
click at [1156, 388] on div "Modal" at bounding box center [1224, 372] width 219 height 34
click at [1160, 388] on input "Friendly Name" at bounding box center [1224, 374] width 219 height 28
paste input "nestle-purina-[PERSON_NAME]-range-25tw30"
drag, startPoint x: 1175, startPoint y: 428, endPoint x: 1335, endPoint y: 456, distance: 162.2
click at [1345, 454] on div "Add new Buylist Locale Select locale English Welsh Tags Select Tags fnf marketp…" at bounding box center [1225, 321] width 242 height 643
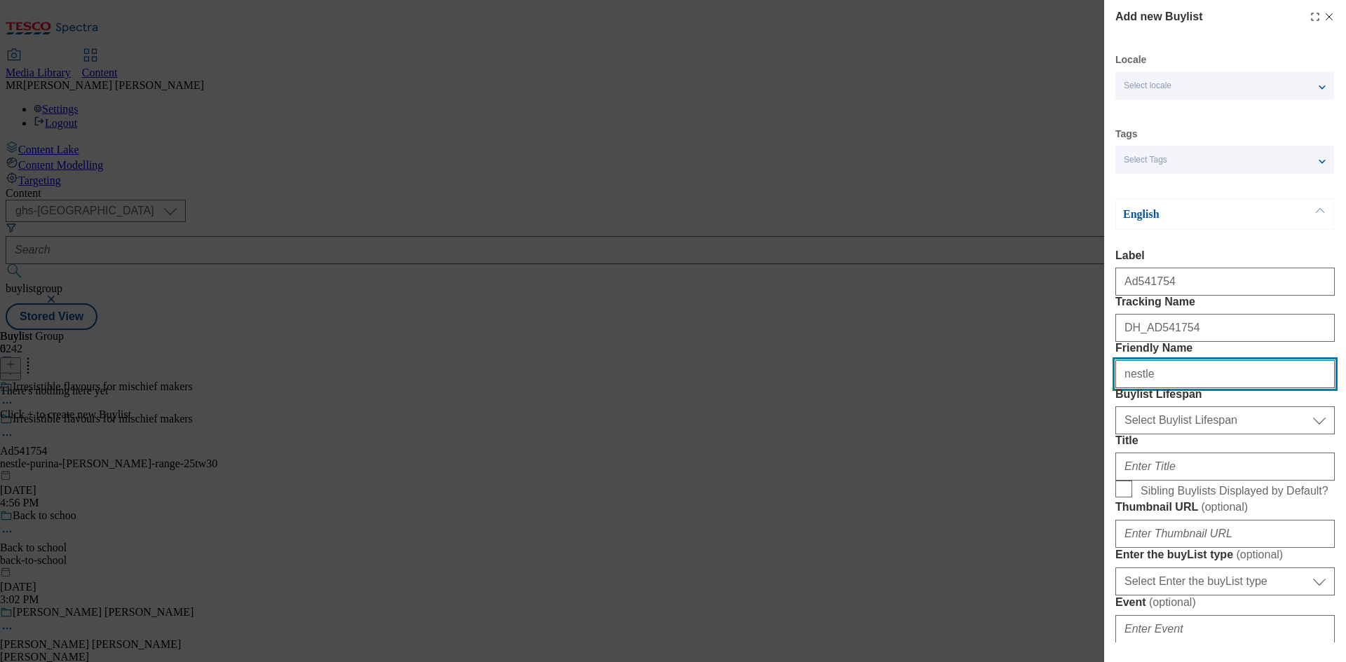
type input "nestle"
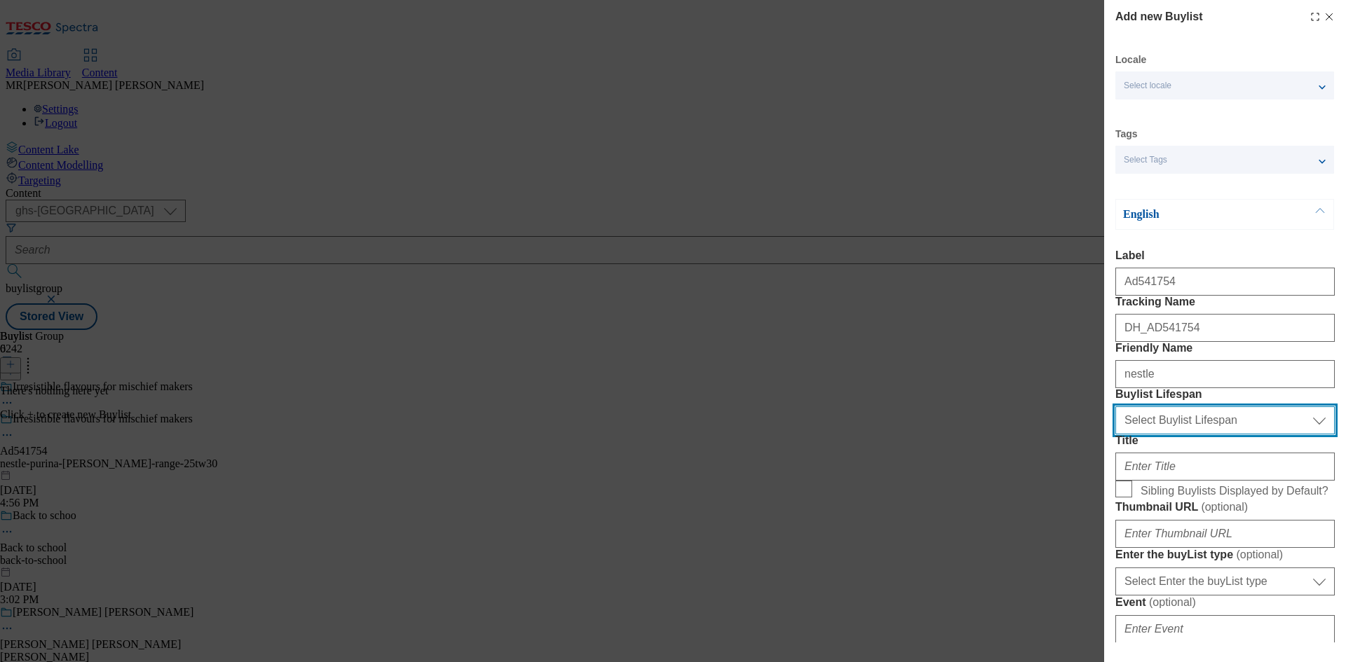
click at [1166, 435] on select "Select Buylist Lifespan evergreen seasonal tactical" at bounding box center [1224, 421] width 219 height 28
select select "tactical"
click at [1115, 435] on select "Select Buylist Lifespan evergreen seasonal tactical" at bounding box center [1224, 421] width 219 height 28
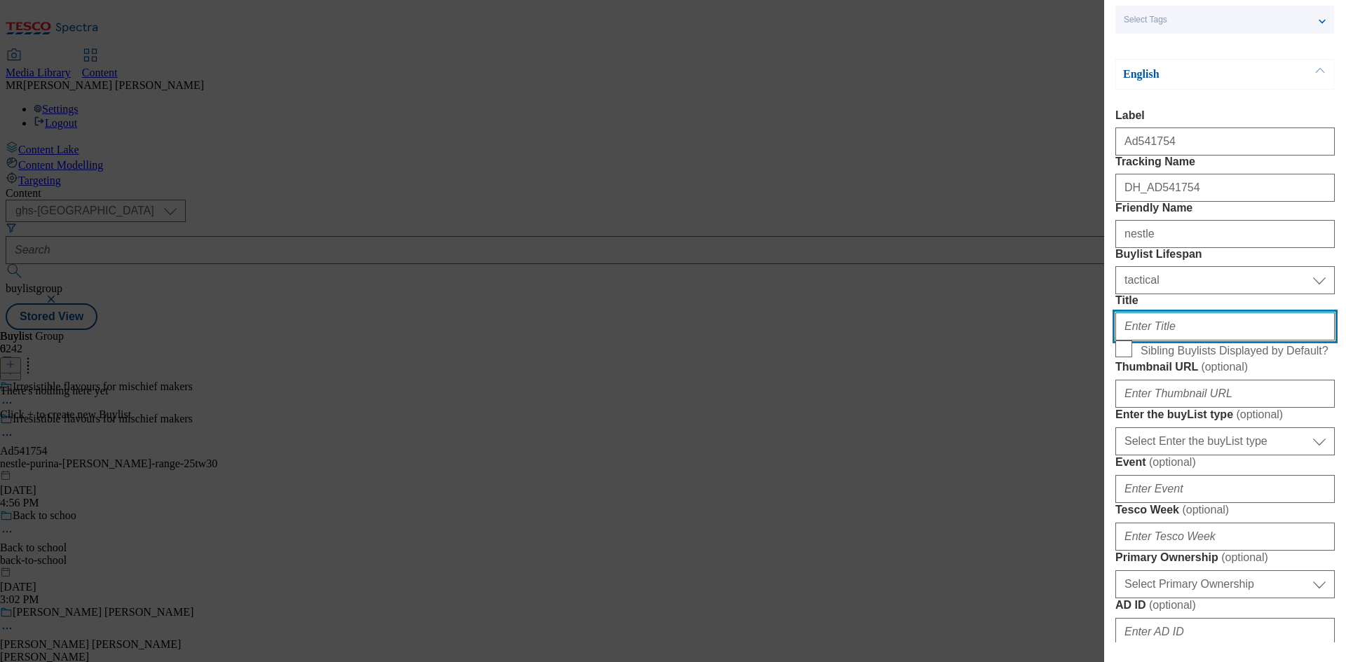
click at [1154, 341] on input "Title" at bounding box center [1224, 327] width 219 height 28
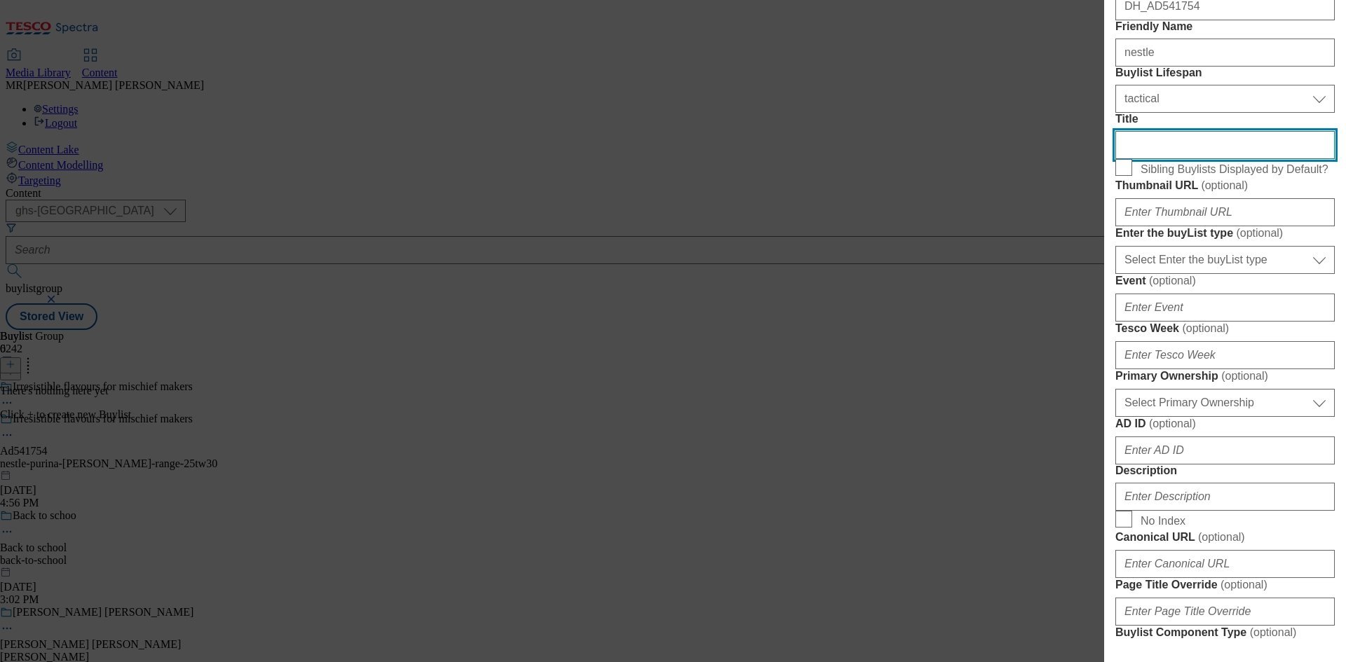
scroll to position [491, 0]
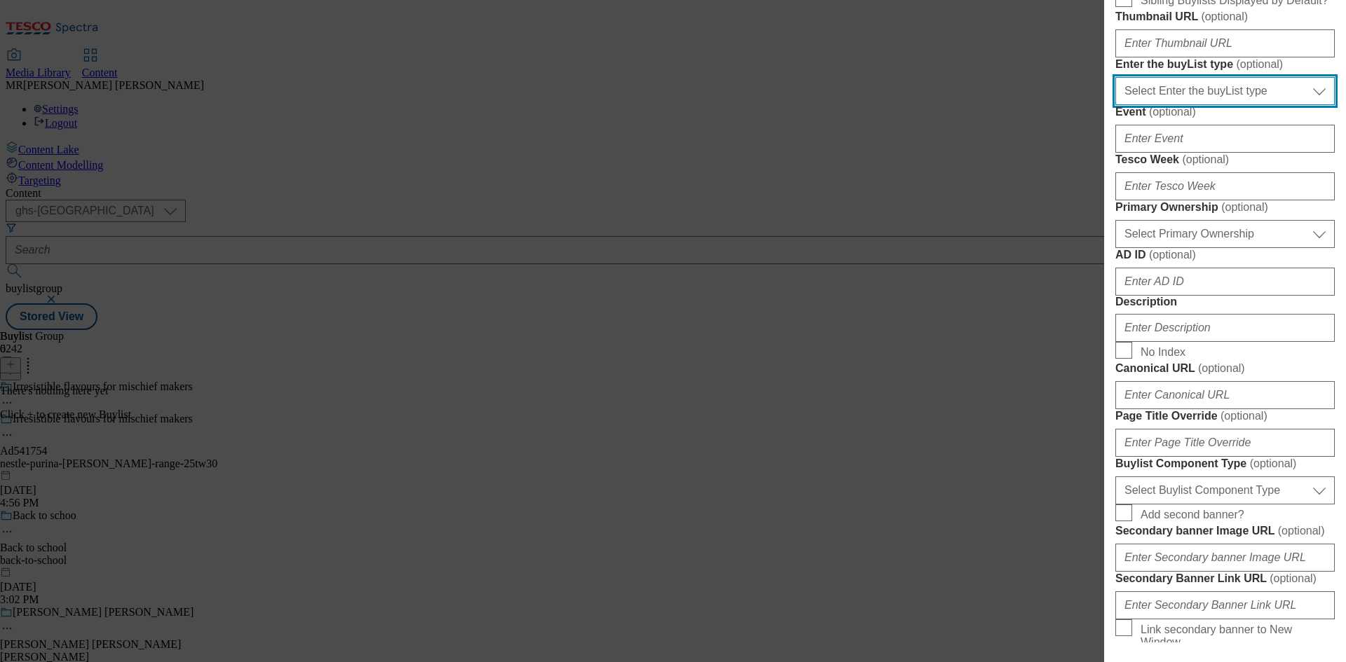
click at [1167, 105] on select "Select Enter the buyList type event supplier funded long term >4 weeks supplier…" at bounding box center [1224, 91] width 219 height 28
select select "supplier funded short term 1-3 weeks"
click at [1115, 105] on select "Select Enter the buyList type event supplier funded long term >4 weeks supplier…" at bounding box center [1224, 91] width 219 height 28
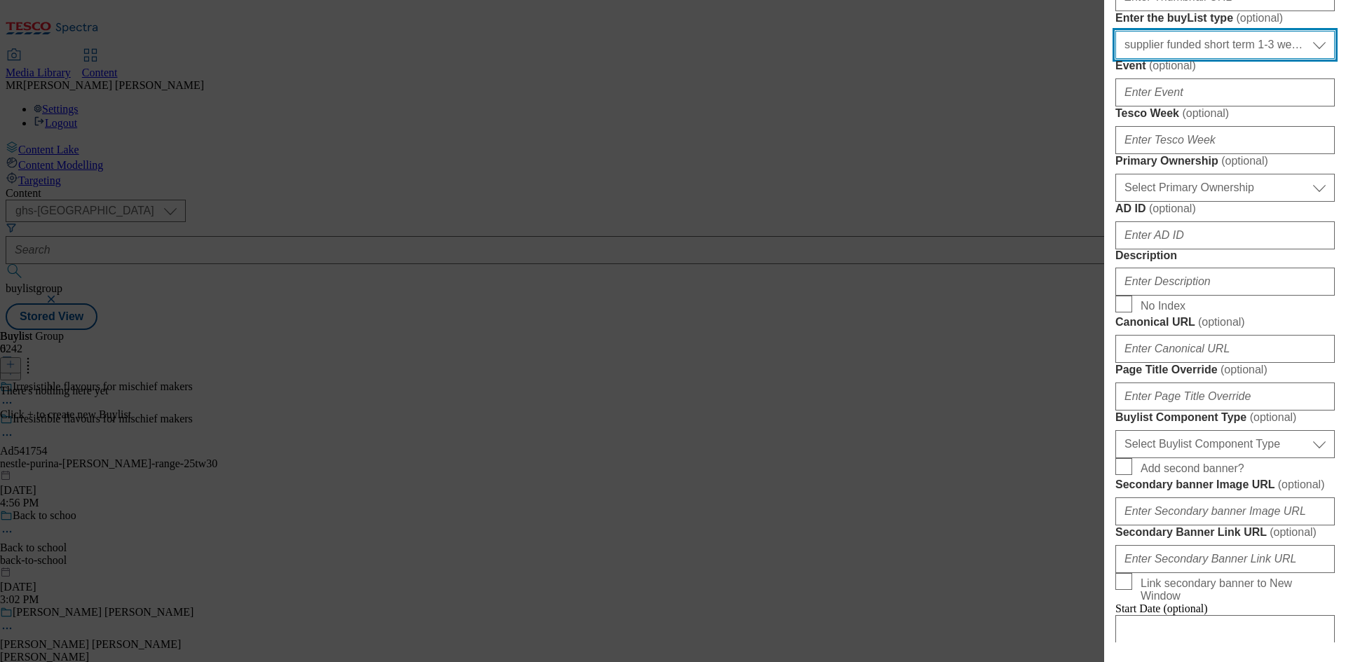
scroll to position [561, 0]
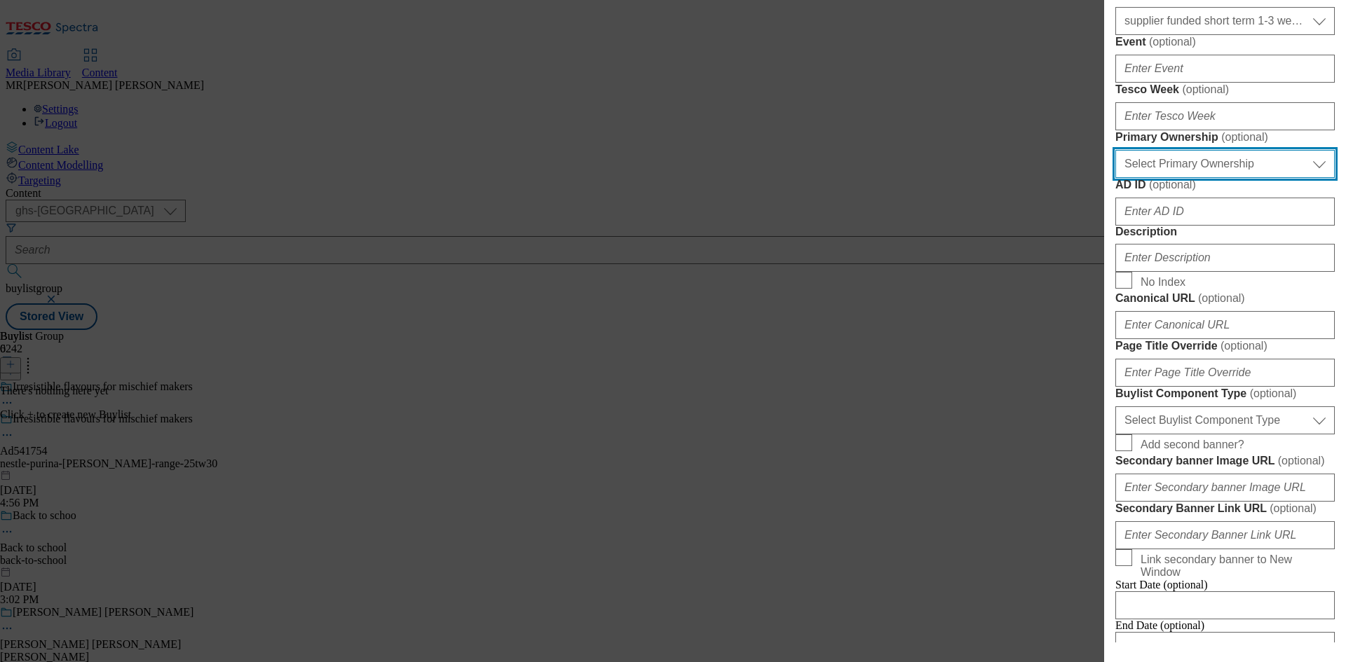
drag, startPoint x: 1162, startPoint y: 397, endPoint x: 1164, endPoint y: 407, distance: 10.0
click at [1162, 178] on select "Select Primary Ownership [PERSON_NAME]" at bounding box center [1224, 164] width 219 height 28
click at [1164, 178] on select "Select Primary Ownership [PERSON_NAME]" at bounding box center [1224, 164] width 219 height 28
select select "dunnhumby"
click at [1115, 178] on select "Select Primary Ownership [PERSON_NAME]" at bounding box center [1224, 164] width 219 height 28
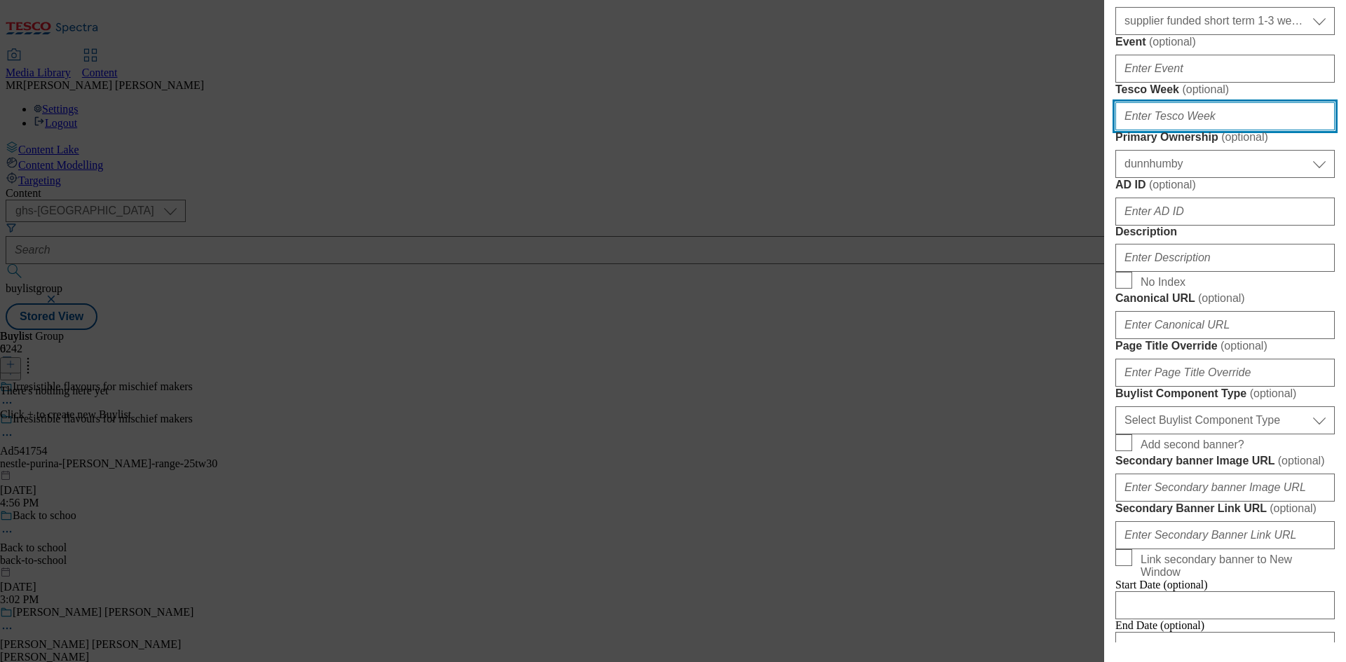
click at [1171, 130] on input "Tesco Week ( optional )" at bounding box center [1224, 116] width 219 height 28
type input "30"
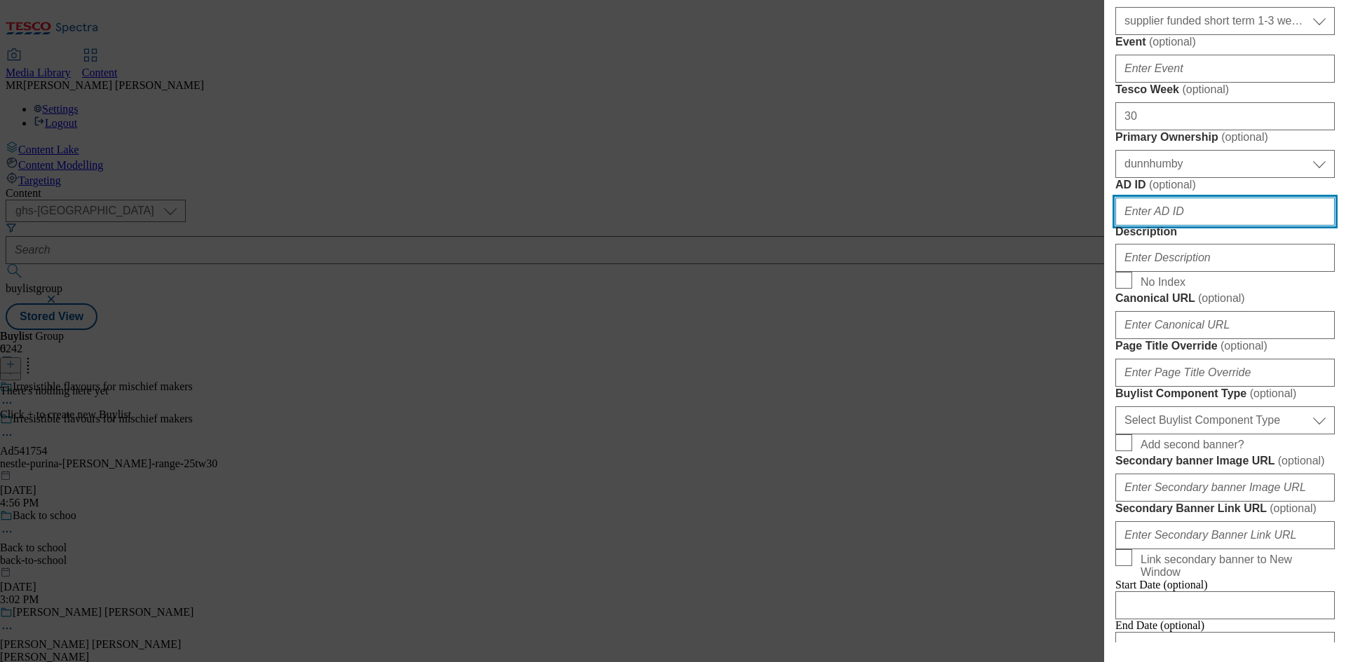
click at [1173, 226] on input "AD ID ( optional )" at bounding box center [1224, 212] width 219 height 28
paste input "nestle-purina-[PERSON_NAME]-range-25tw30"
type input "nestle-purina-[PERSON_NAME]-range-25tw30"
paste input "541754"
type input "541754"
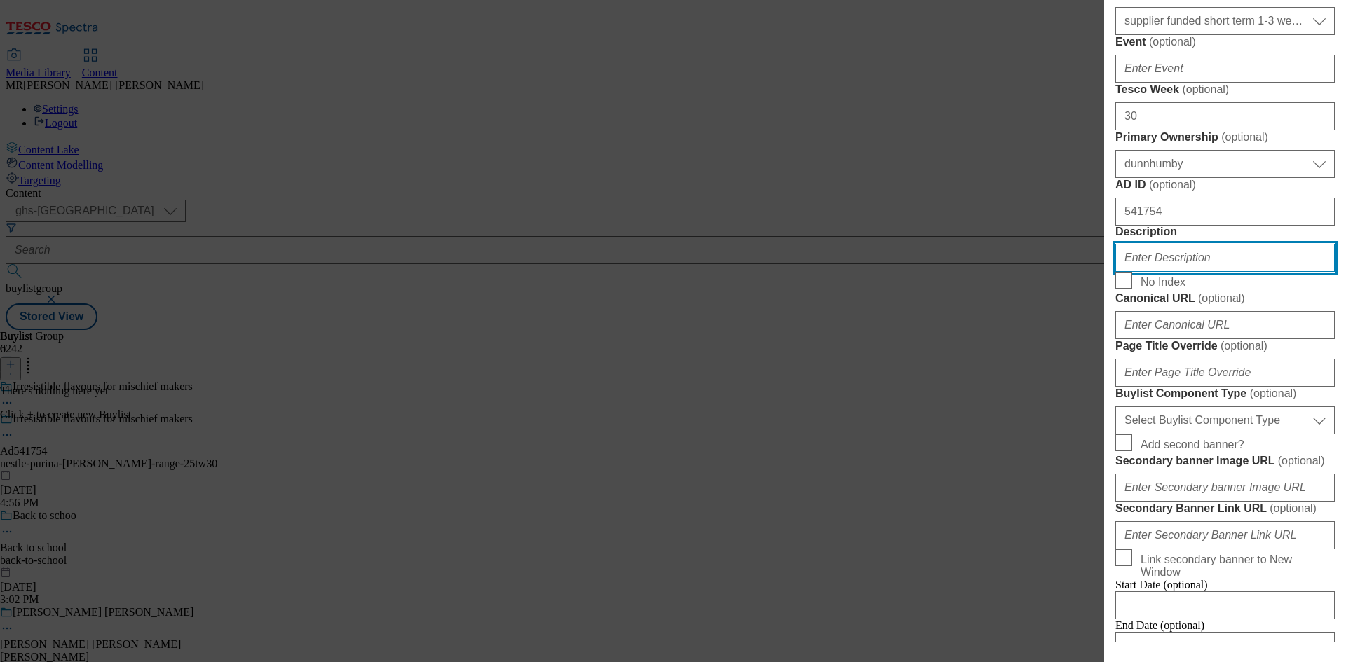
click at [1177, 272] on input "Description" at bounding box center [1224, 258] width 219 height 28
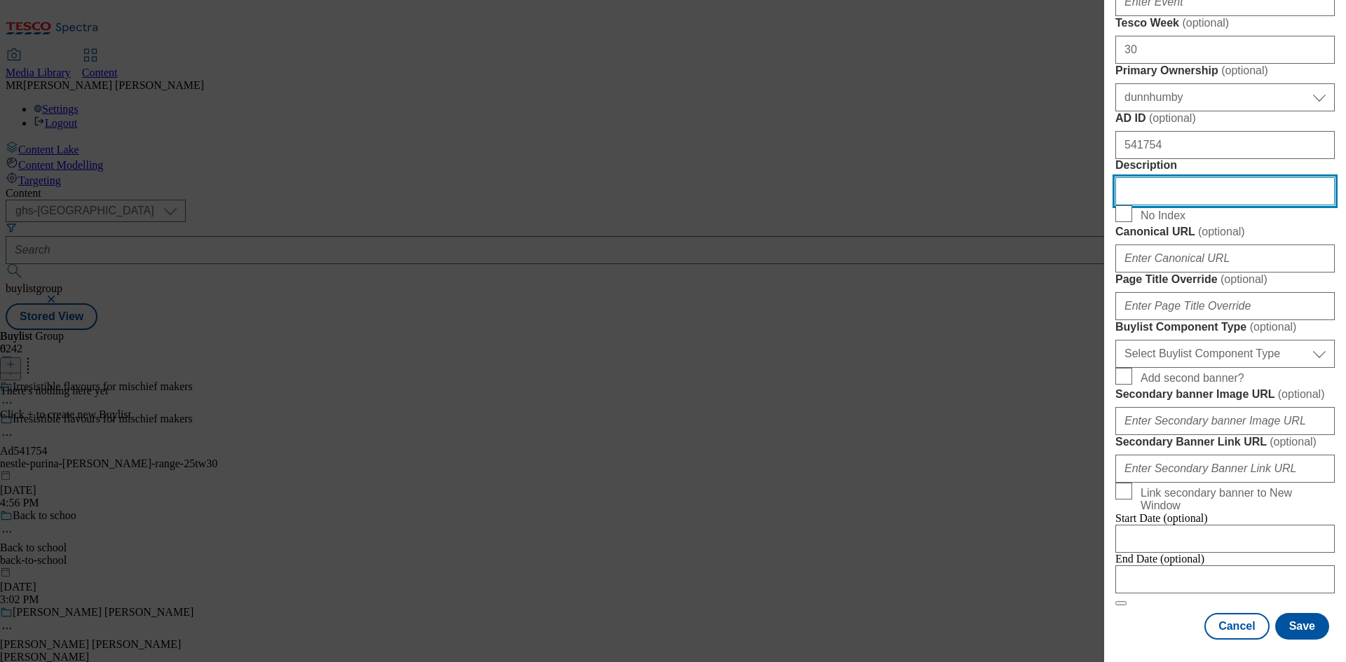
scroll to position [1137, 0]
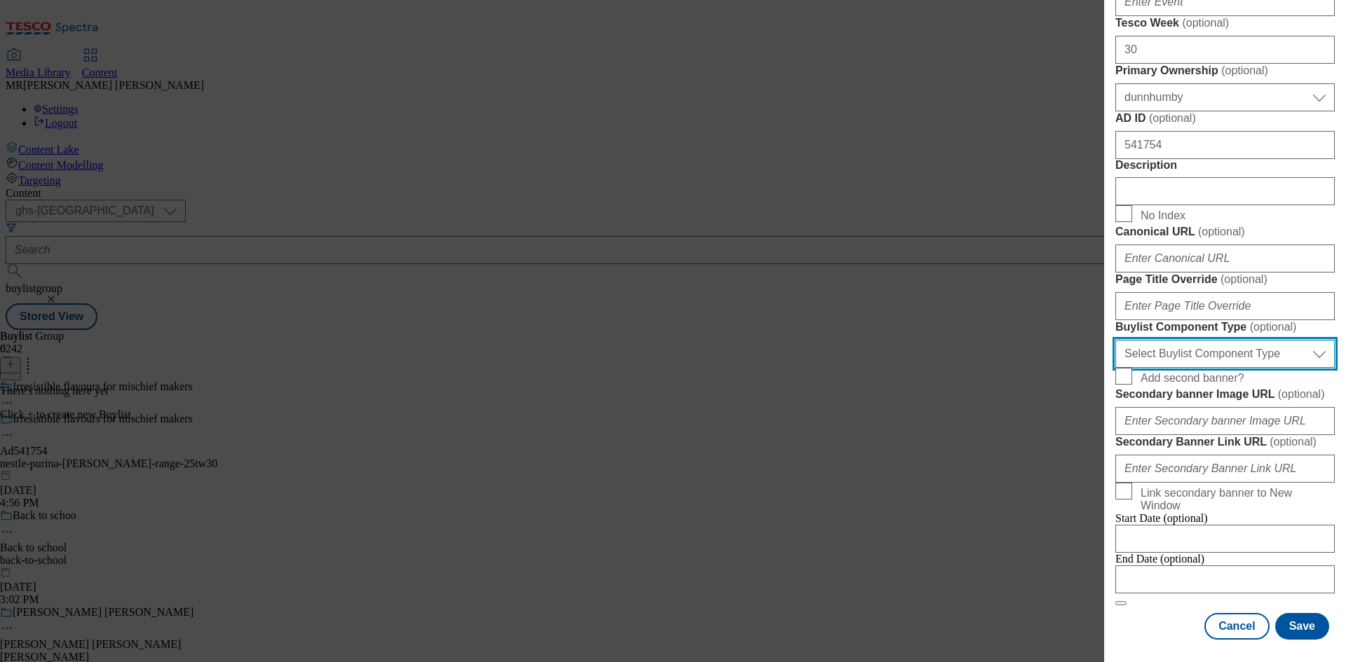
click at [1178, 340] on select "Select Buylist Component Type Banner Competition Header Meal" at bounding box center [1224, 354] width 219 height 28
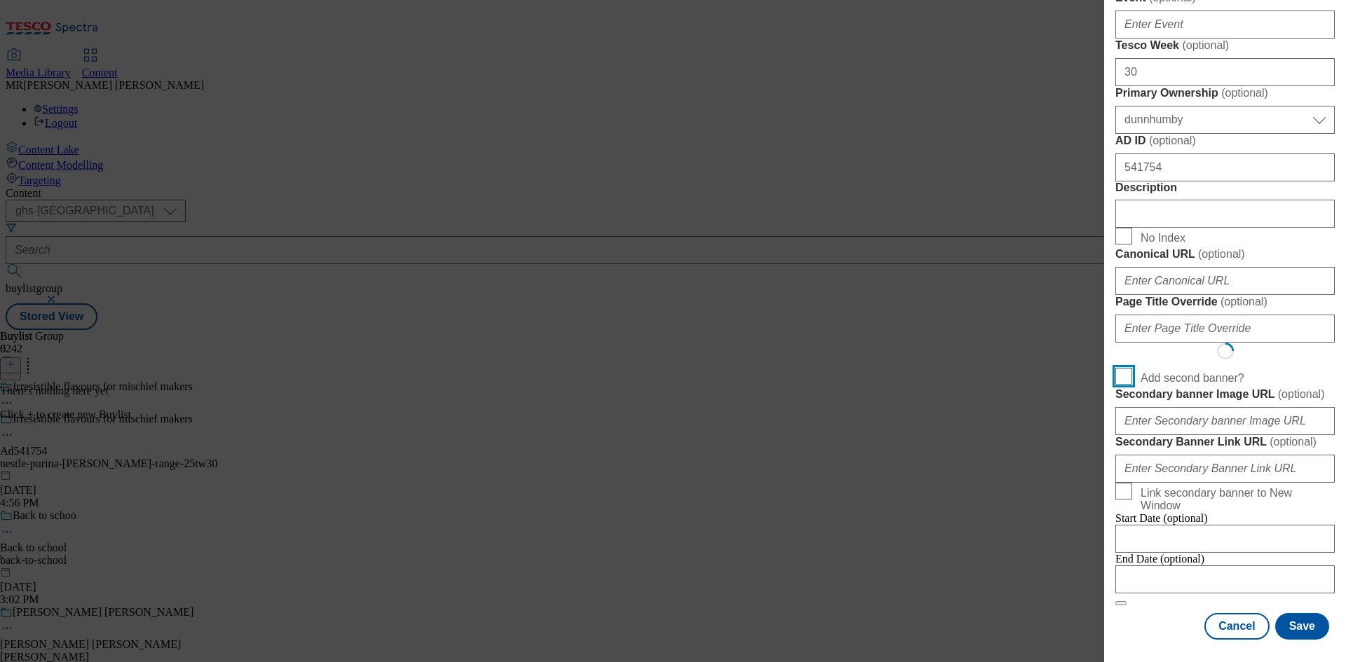
scroll to position [1094, 0]
select select "Banner"
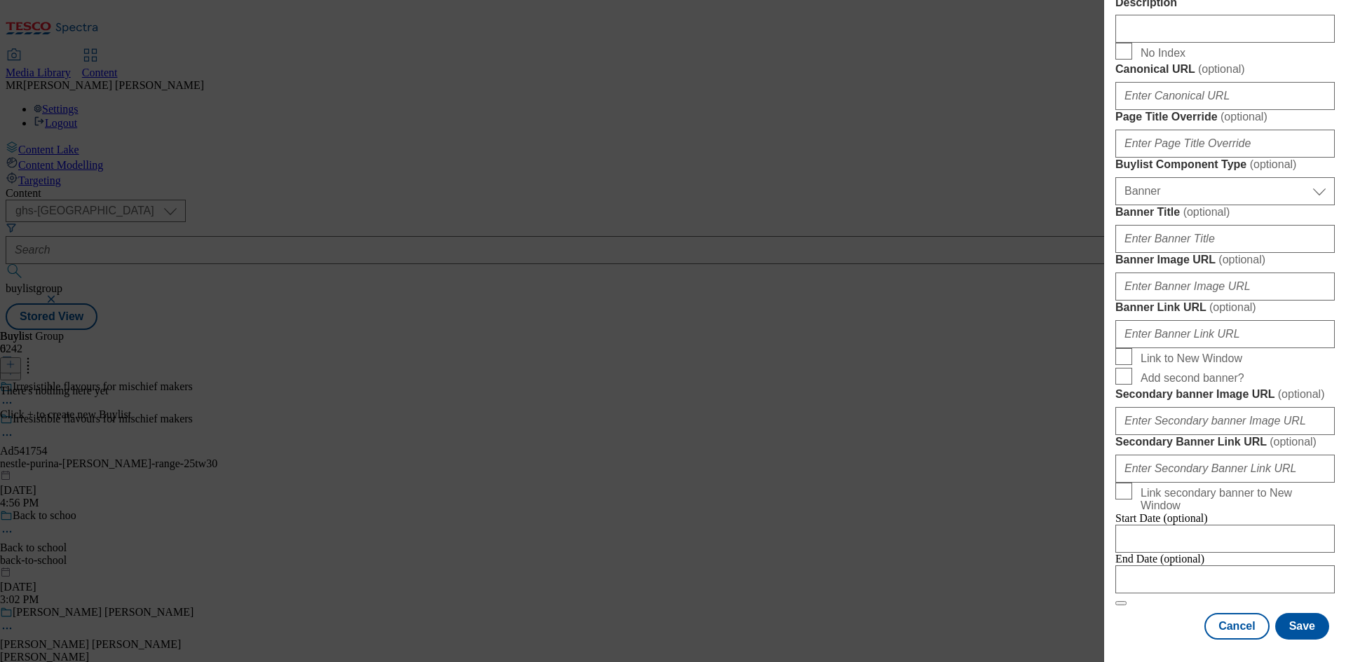
scroll to position [1389, 0]
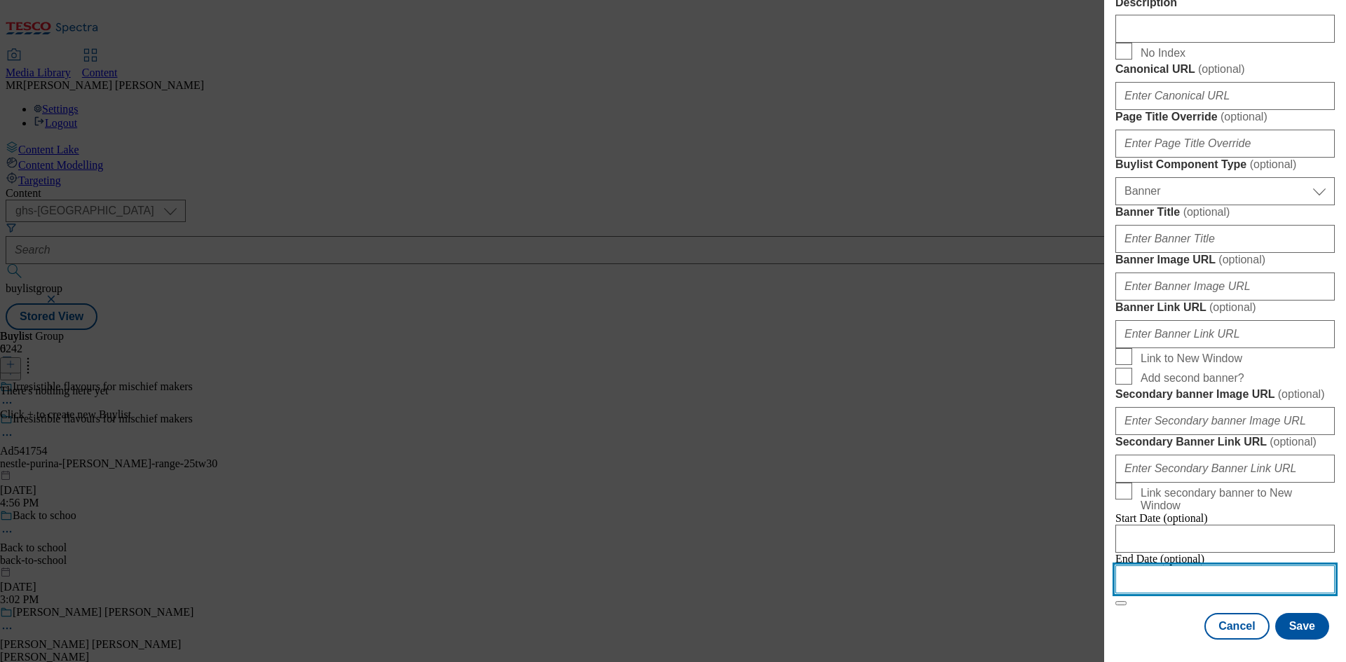
click at [1154, 566] on input "Modal" at bounding box center [1224, 580] width 219 height 28
select select "2025"
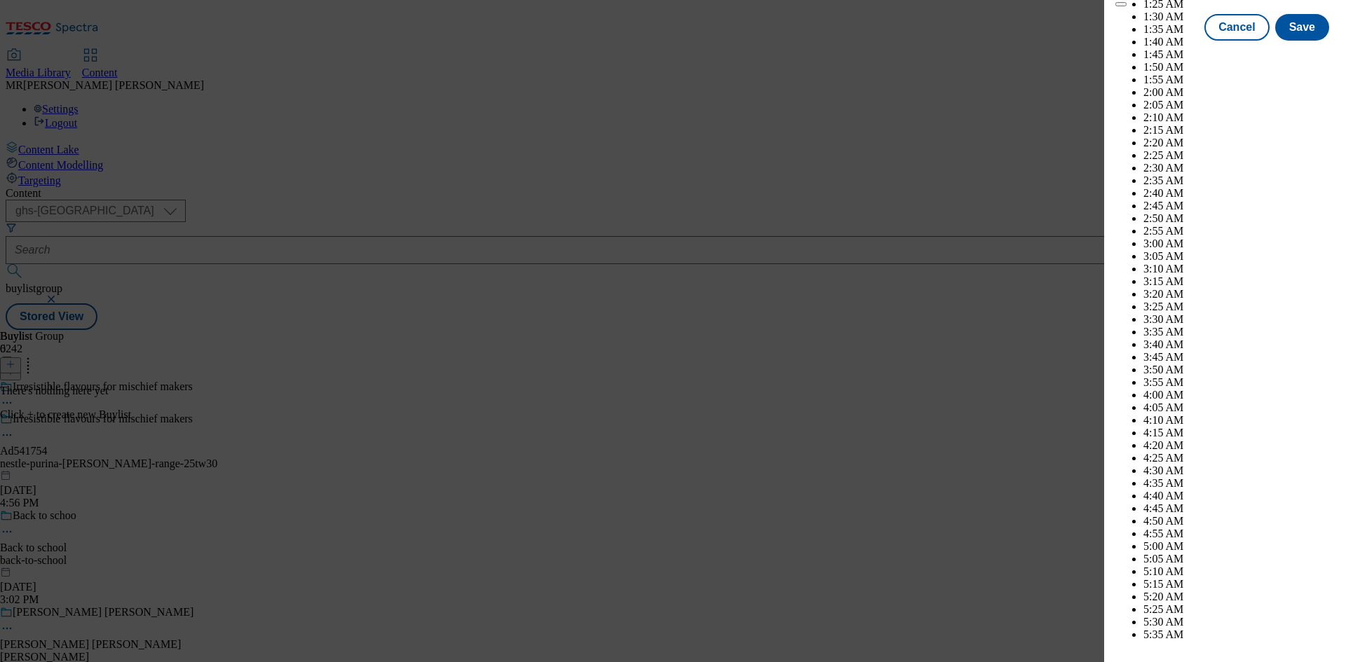
scroll to position [5256, 0]
select select "December"
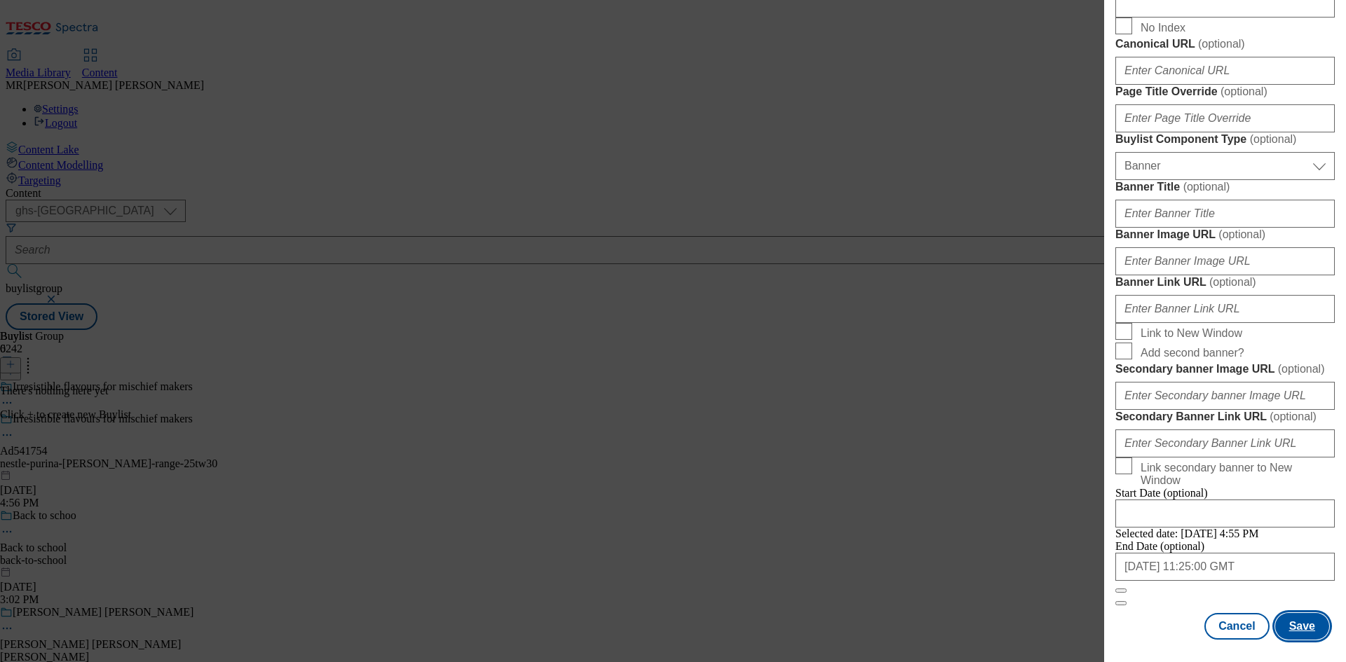
click at [1293, 625] on button "Save" at bounding box center [1302, 626] width 54 height 27
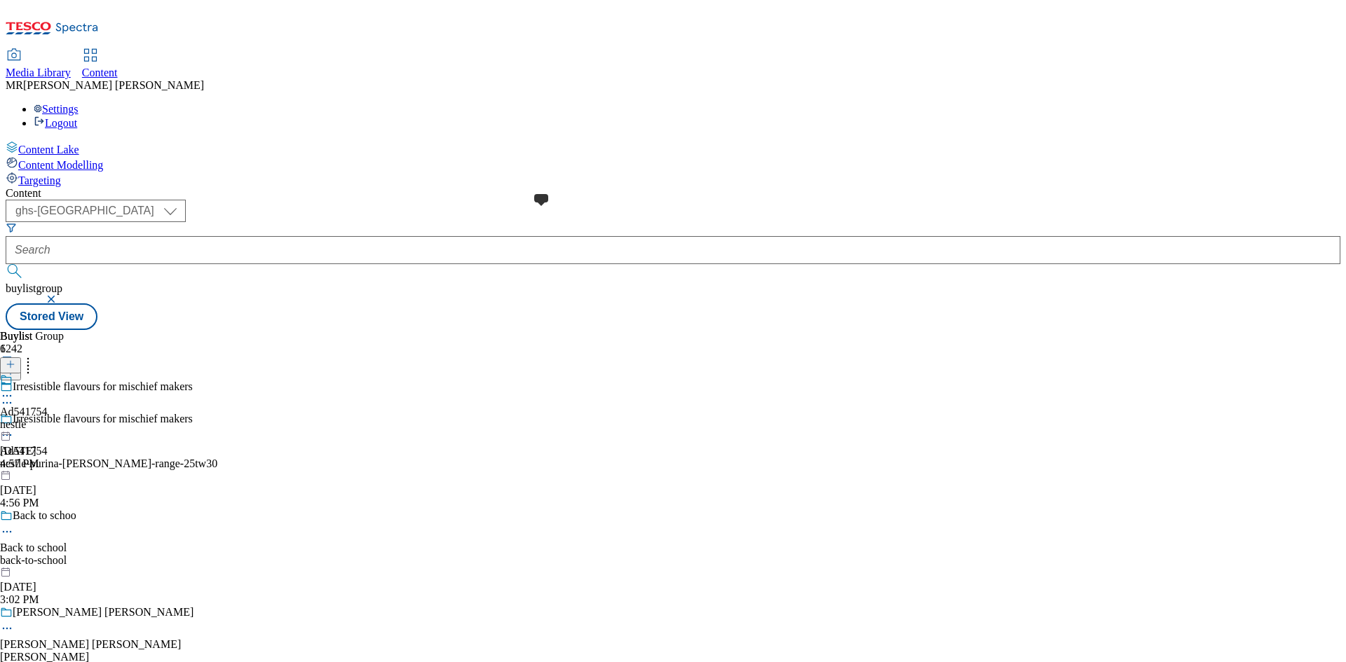
click at [48, 374] on div "Ad541754 nestle [DATE] 4:57 PM" at bounding box center [24, 422] width 48 height 97
click at [48, 438] on div "Ad541754" at bounding box center [24, 444] width 48 height 13
click at [15, 360] on icon at bounding box center [11, 365] width 10 height 10
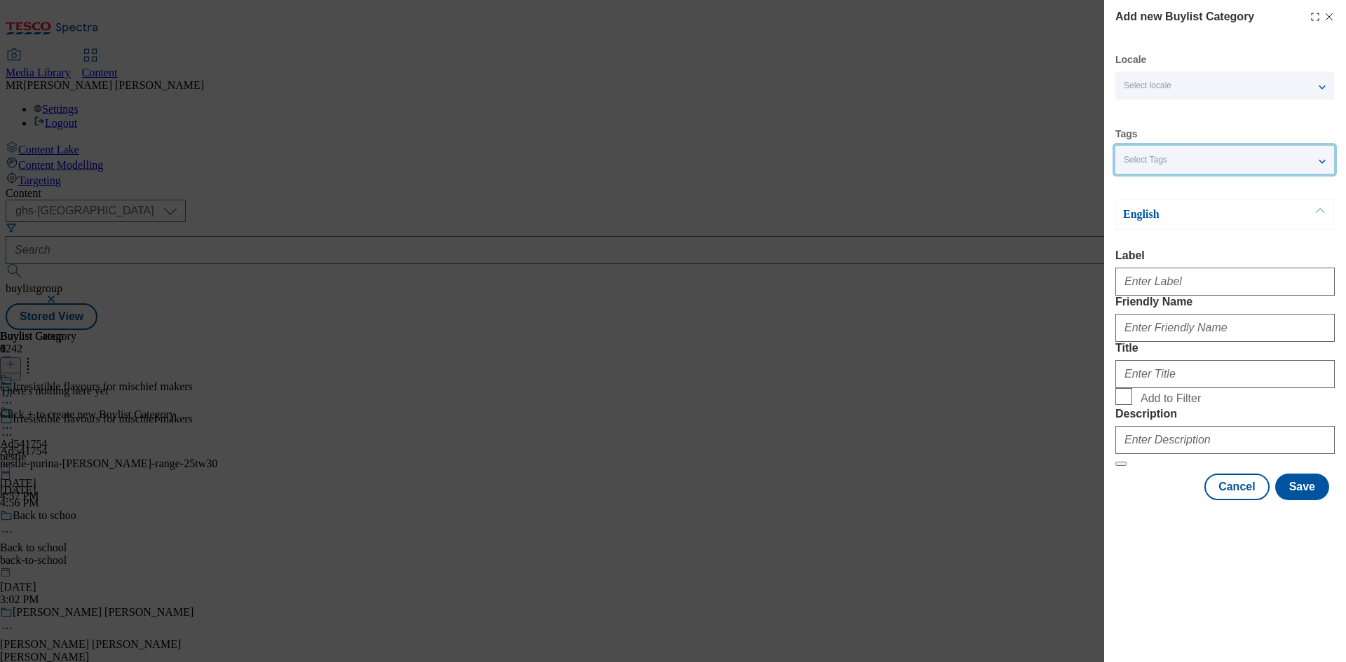
click at [1171, 170] on div "Select Tags" at bounding box center [1224, 160] width 219 height 28
click at [1168, 310] on form "Label Friendly Name Title Add to Filter Description" at bounding box center [1224, 358] width 219 height 217
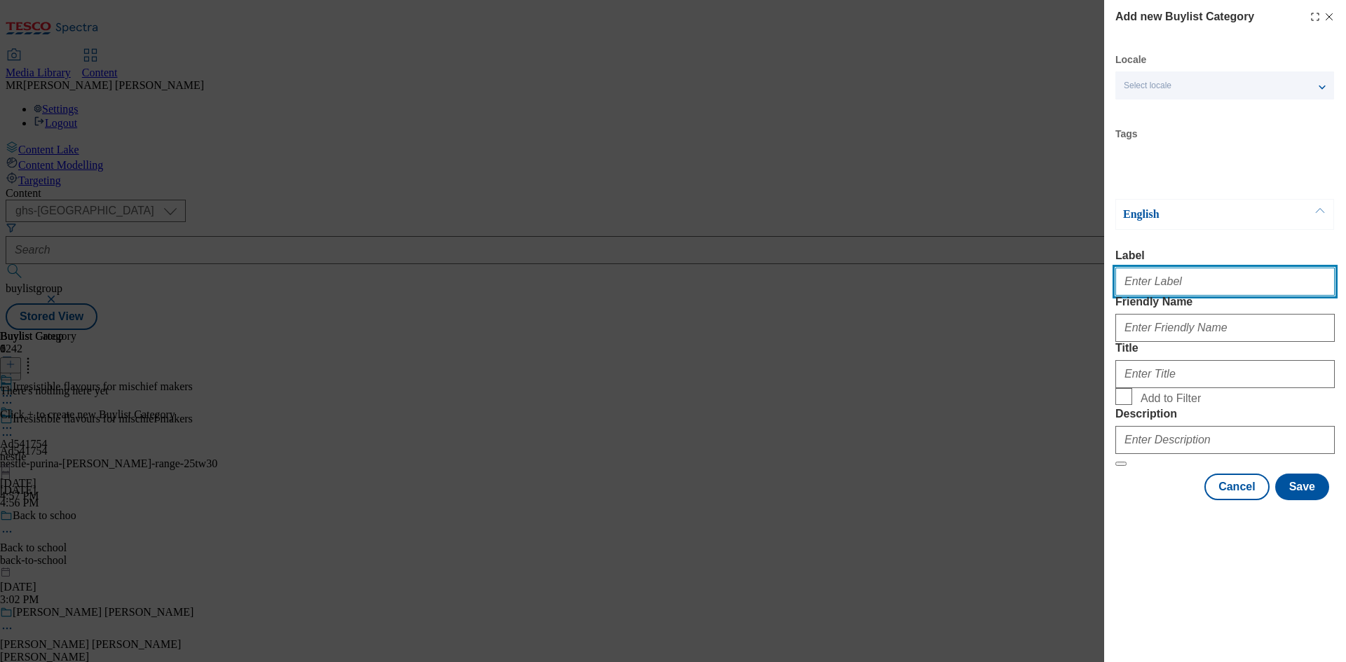
click at [1165, 289] on input "Label" at bounding box center [1224, 282] width 219 height 28
paste input "541754"
drag, startPoint x: 1134, startPoint y: 291, endPoint x: 1108, endPoint y: 288, distance: 26.8
click at [1108, 288] on div "Add new Buylist Category Locale Select locale English Welsh Tags Select Tags fn…" at bounding box center [1225, 251] width 242 height 503
type input "Ad541754"
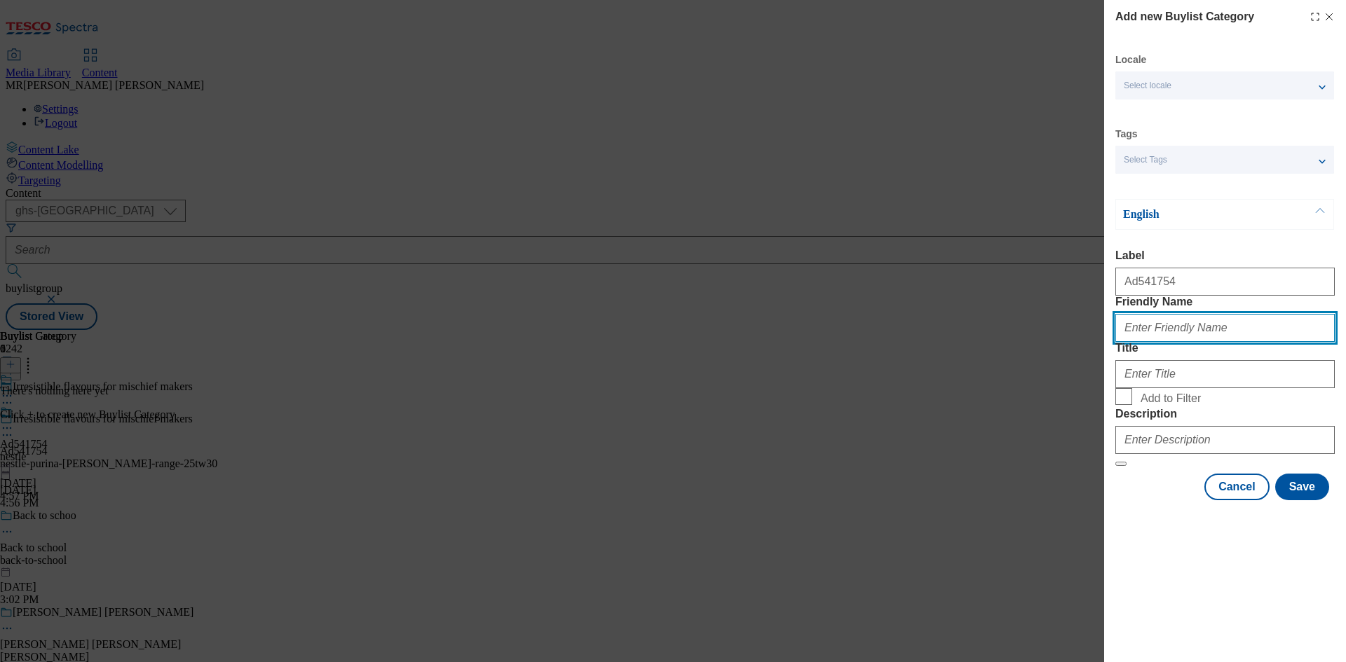
click at [1155, 342] on input "Friendly Name" at bounding box center [1224, 328] width 219 height 28
paste input "nestle-purina-[PERSON_NAME]-range-25tw30"
drag, startPoint x: 1231, startPoint y: 357, endPoint x: 1270, endPoint y: 358, distance: 38.6
click at [1270, 342] on input "nestle-purina-[PERSON_NAME]-range-25tw30" at bounding box center [1224, 328] width 219 height 28
type input "nestle-purina-[PERSON_NAME]-range"
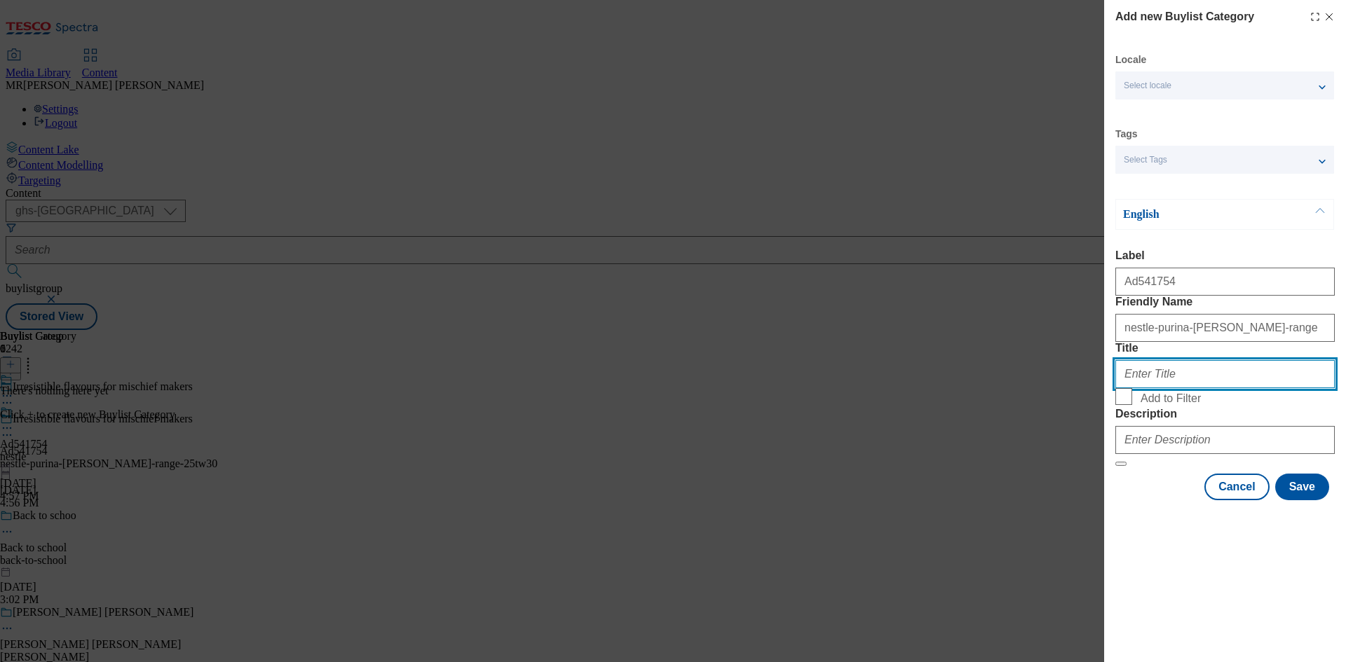
click at [1168, 388] on input "Title" at bounding box center [1224, 374] width 219 height 28
type input "Nestle"
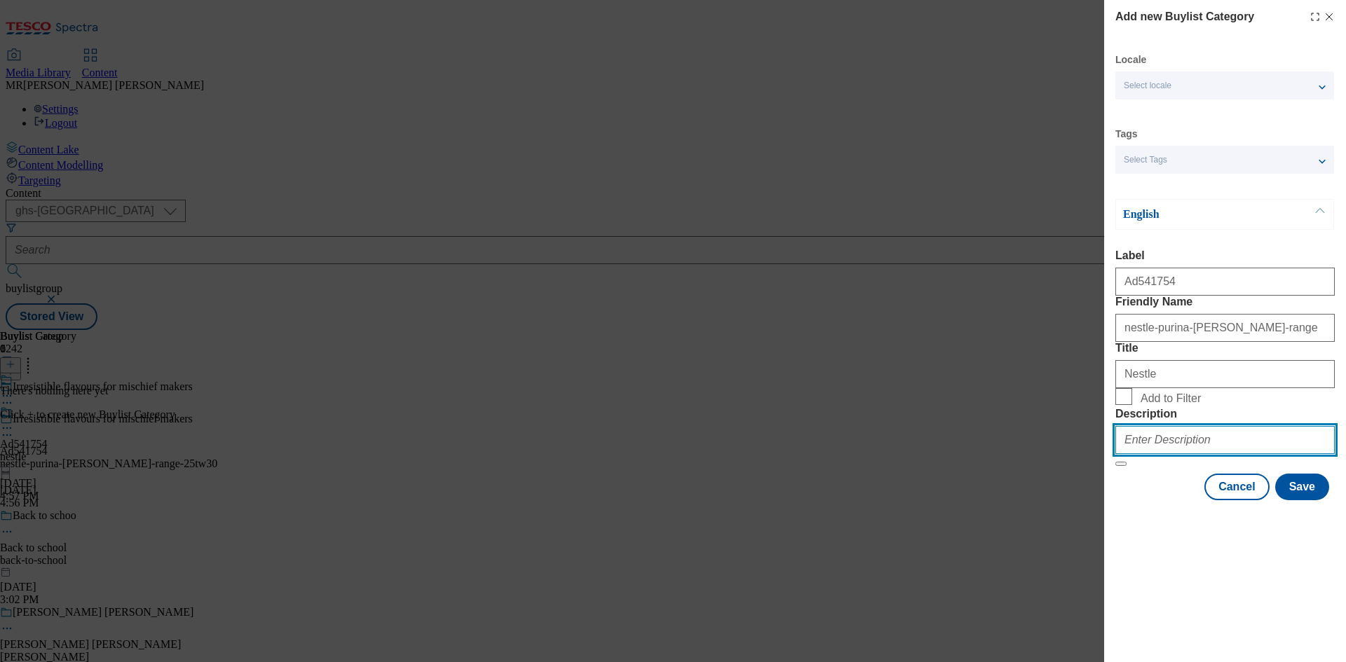
click at [1201, 454] on input "Description" at bounding box center [1224, 440] width 219 height 28
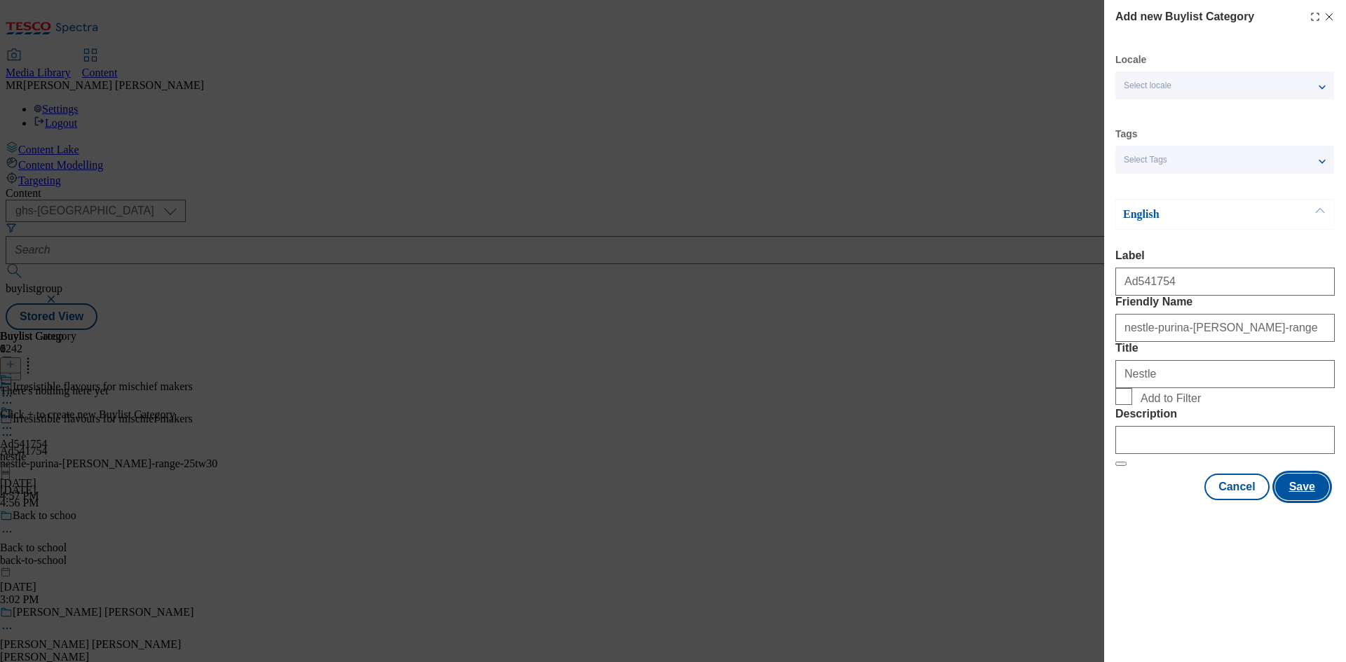
click at [1306, 501] on button "Save" at bounding box center [1302, 487] width 54 height 27
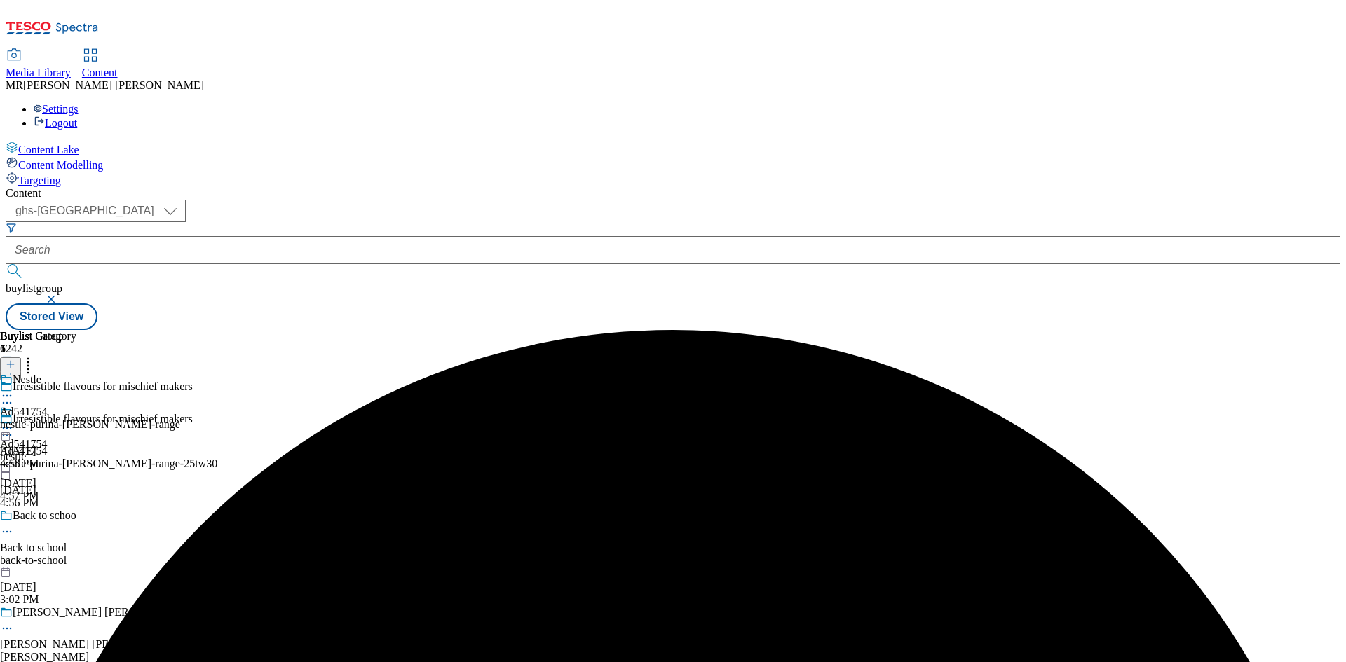
click at [180, 374] on div "Nestle Ad541754 nestle-purina-[PERSON_NAME]-range [DATE] 4:58 PM" at bounding box center [90, 422] width 180 height 97
click at [21, 360] on div at bounding box center [10, 366] width 21 height 12
click at [15, 360] on icon at bounding box center [11, 365] width 10 height 10
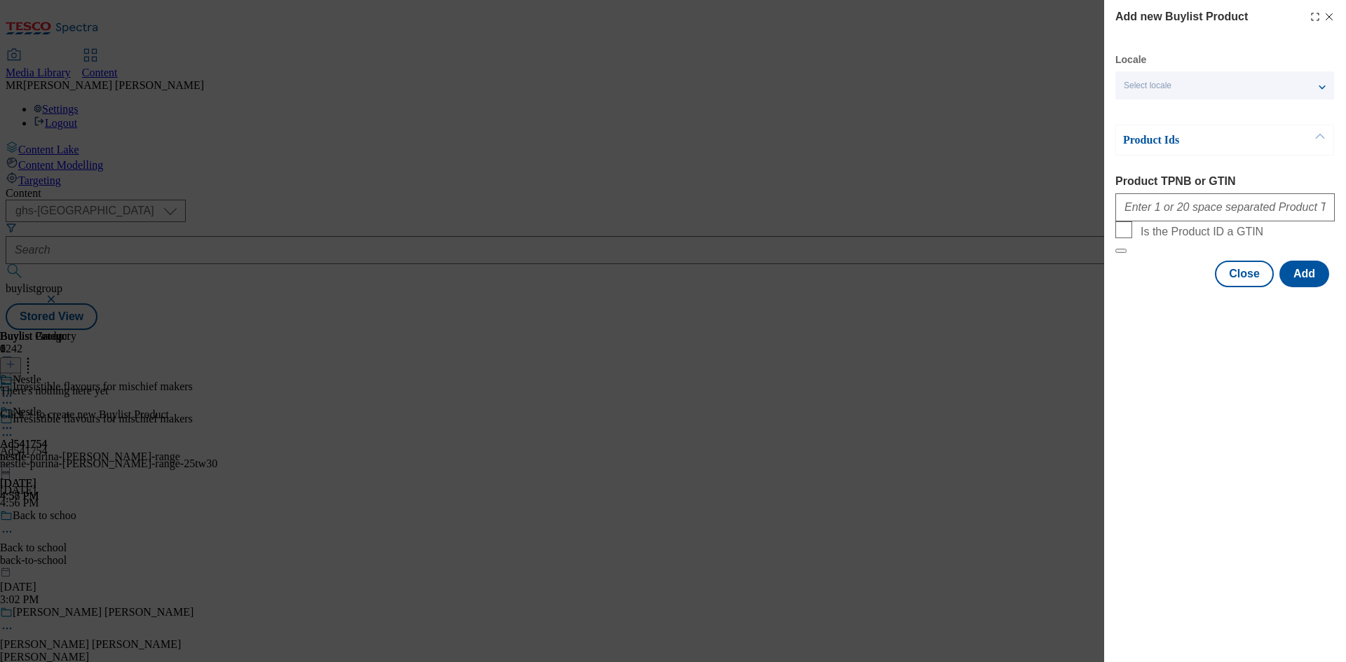
click at [1157, 195] on div "Modal" at bounding box center [1224, 205] width 219 height 34
click at [1158, 198] on input "Product TPNB or GTIN" at bounding box center [1224, 207] width 219 height 28
paste input "93936836 93880463 93539713"
type input "93936836 93880463 93539713"
drag, startPoint x: 1317, startPoint y: 304, endPoint x: 944, endPoint y: 302, distance: 373.6
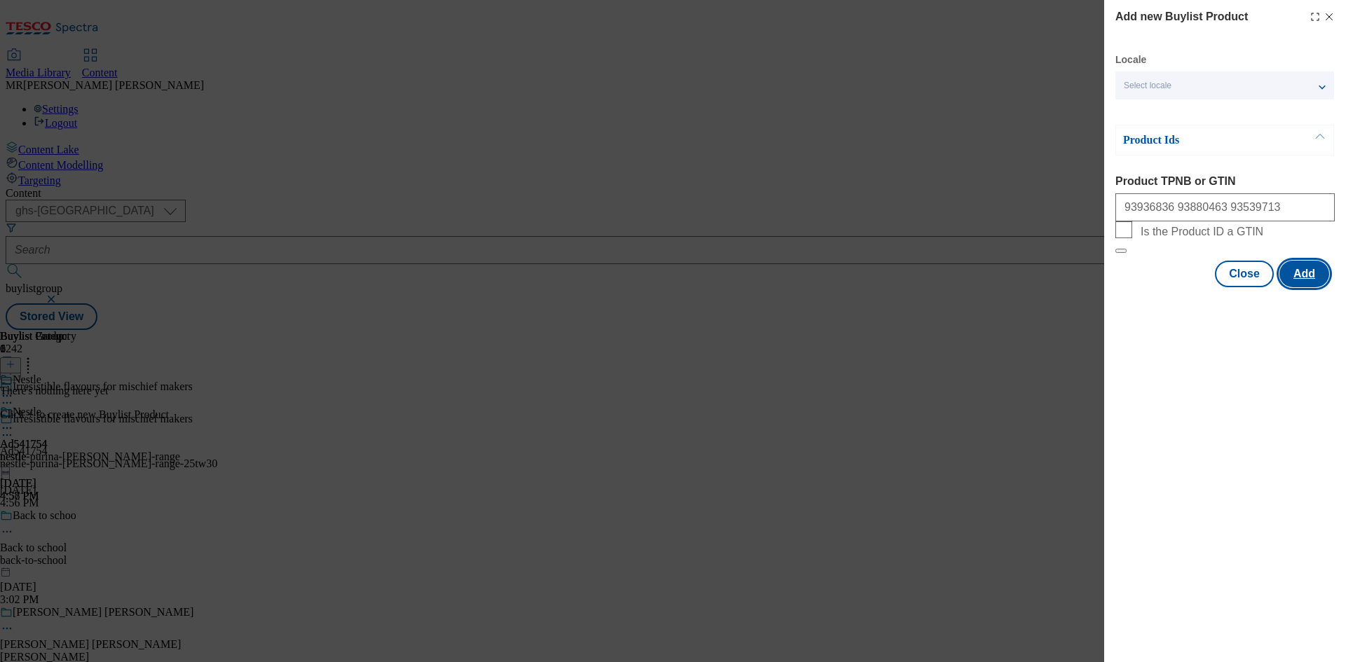
click at [1317, 287] on button "Add" at bounding box center [1304, 274] width 50 height 27
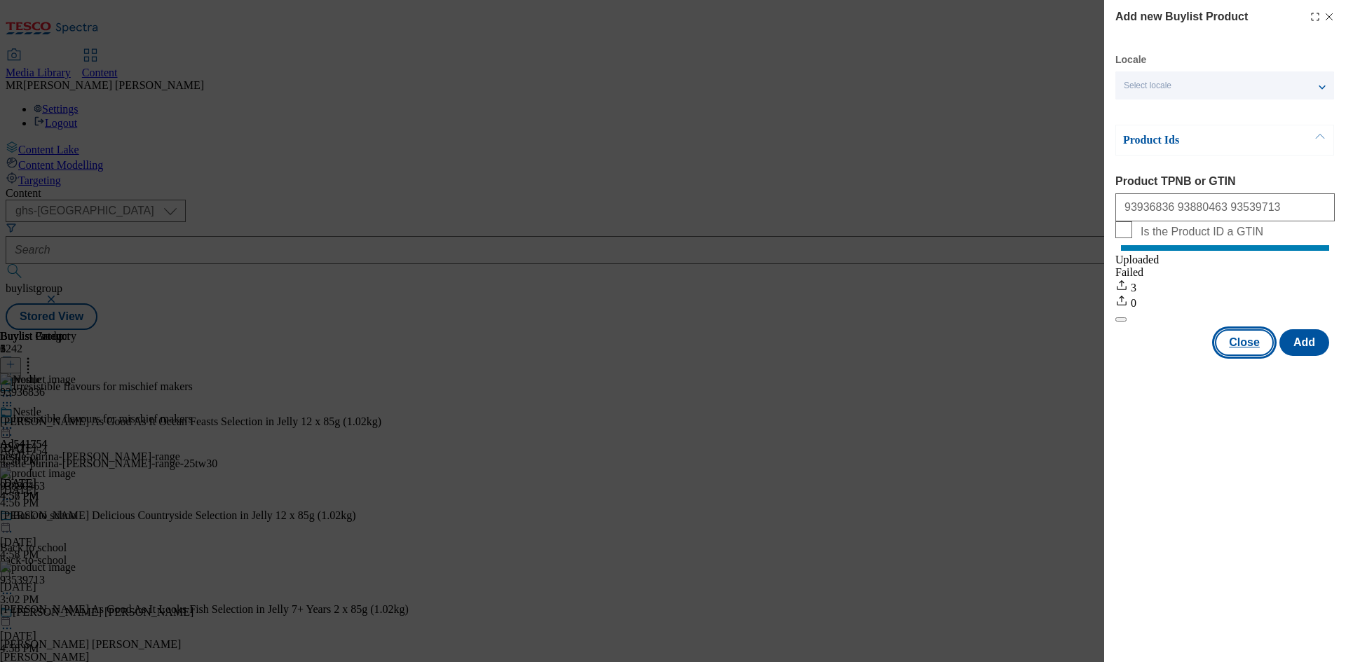
click at [1246, 356] on button "Close" at bounding box center [1244, 342] width 59 height 27
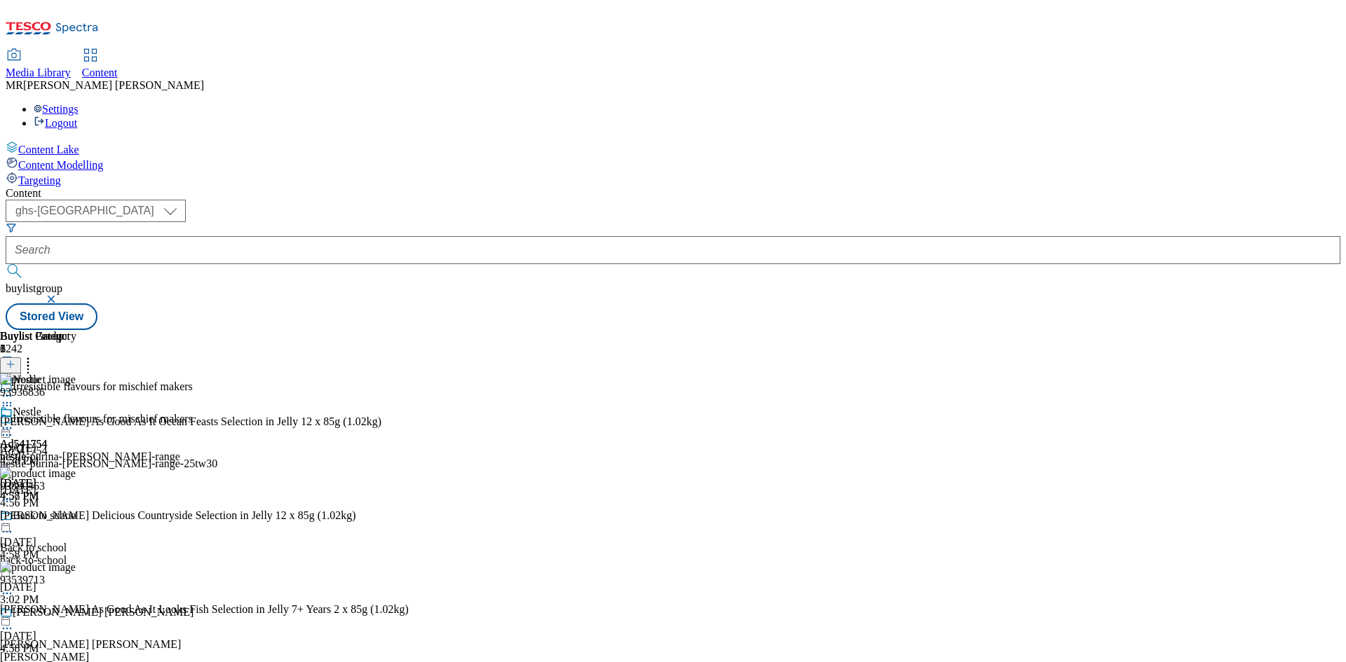
click at [14, 421] on icon at bounding box center [7, 428] width 14 height 14
click at [76, 517] on span "Preview" at bounding box center [59, 522] width 33 height 11
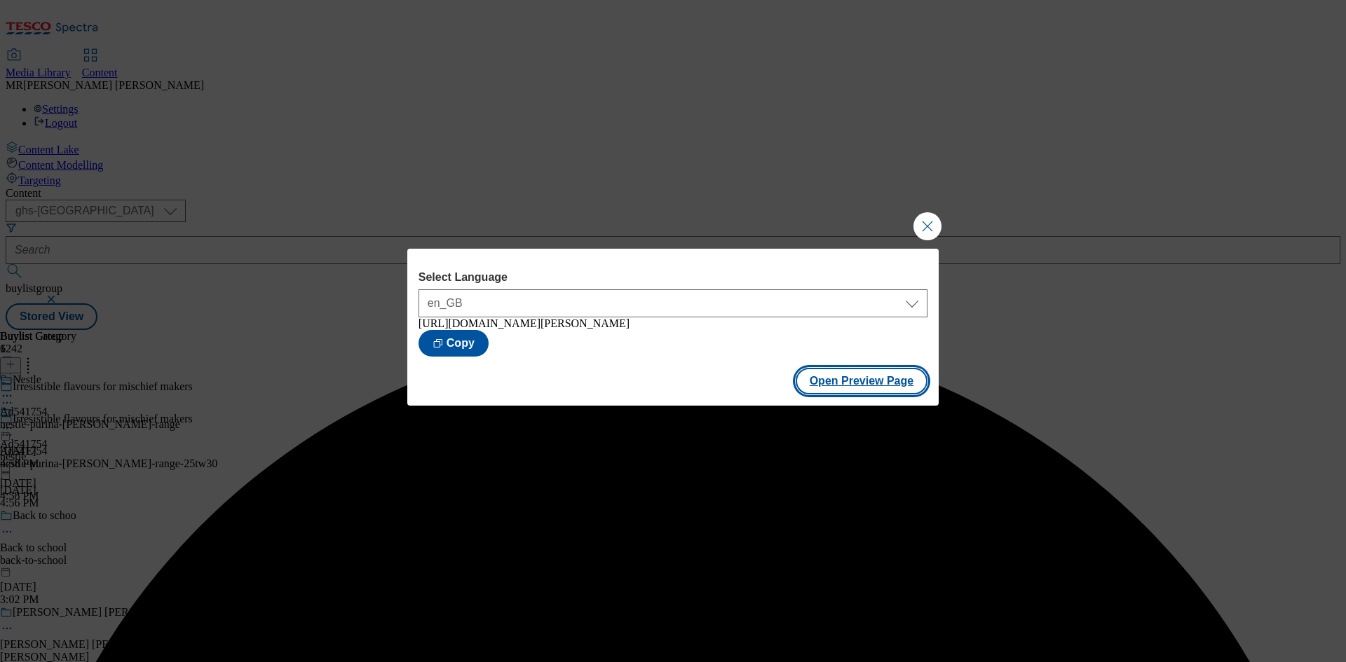
click at [841, 386] on button "Open Preview Page" at bounding box center [862, 381] width 132 height 27
click at [923, 216] on button "Close Modal" at bounding box center [927, 226] width 28 height 28
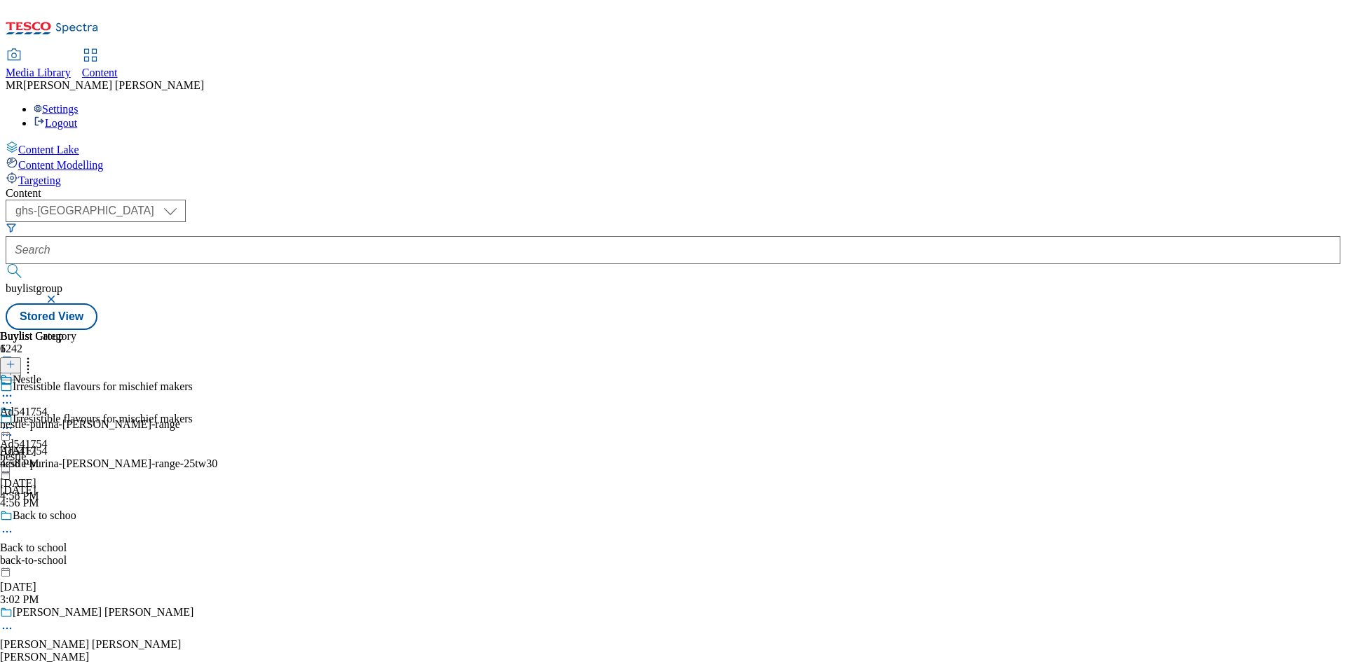
click at [14, 428] on icon at bounding box center [7, 435] width 14 height 14
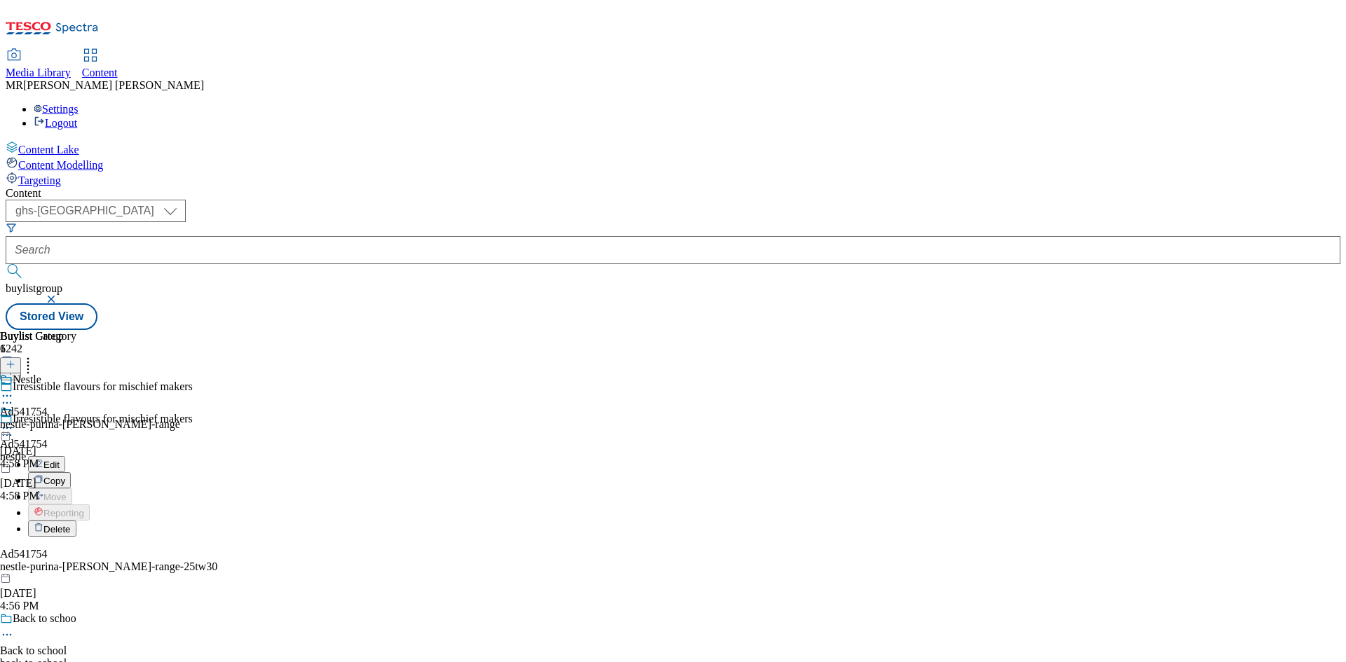
click at [65, 458] on div "Edit" at bounding box center [46, 464] width 37 height 12
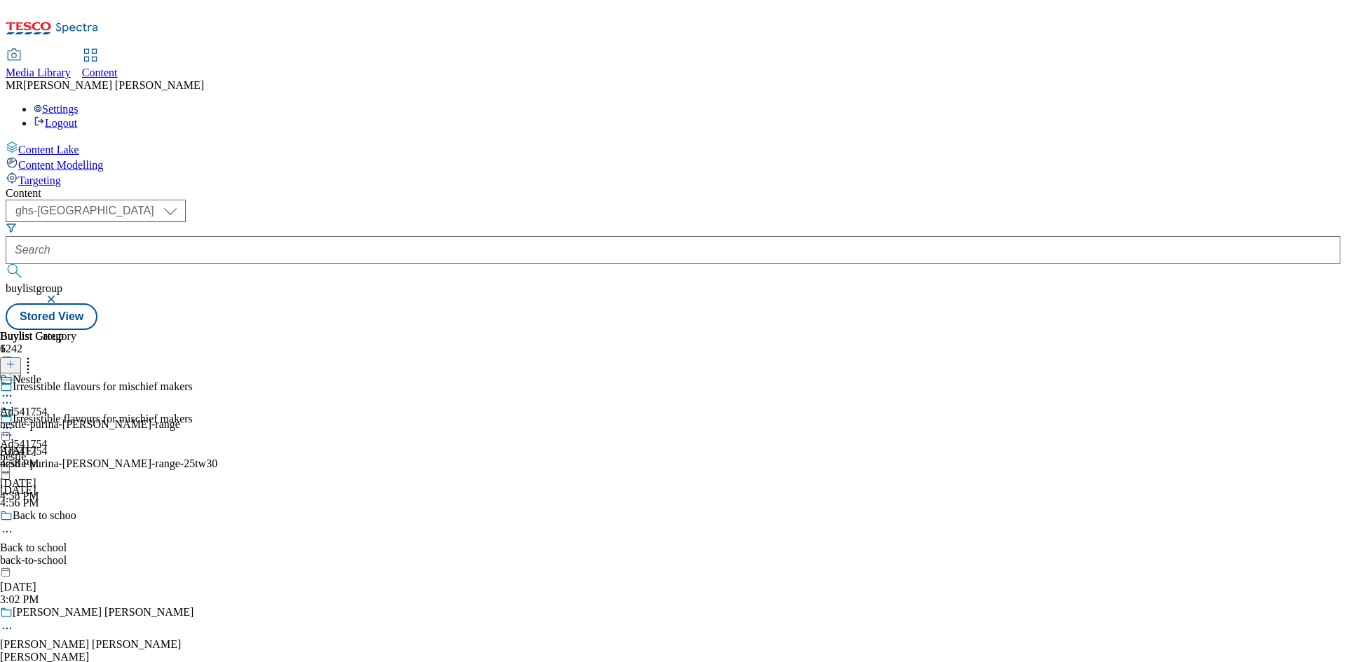
click at [14, 428] on icon at bounding box center [7, 435] width 14 height 14
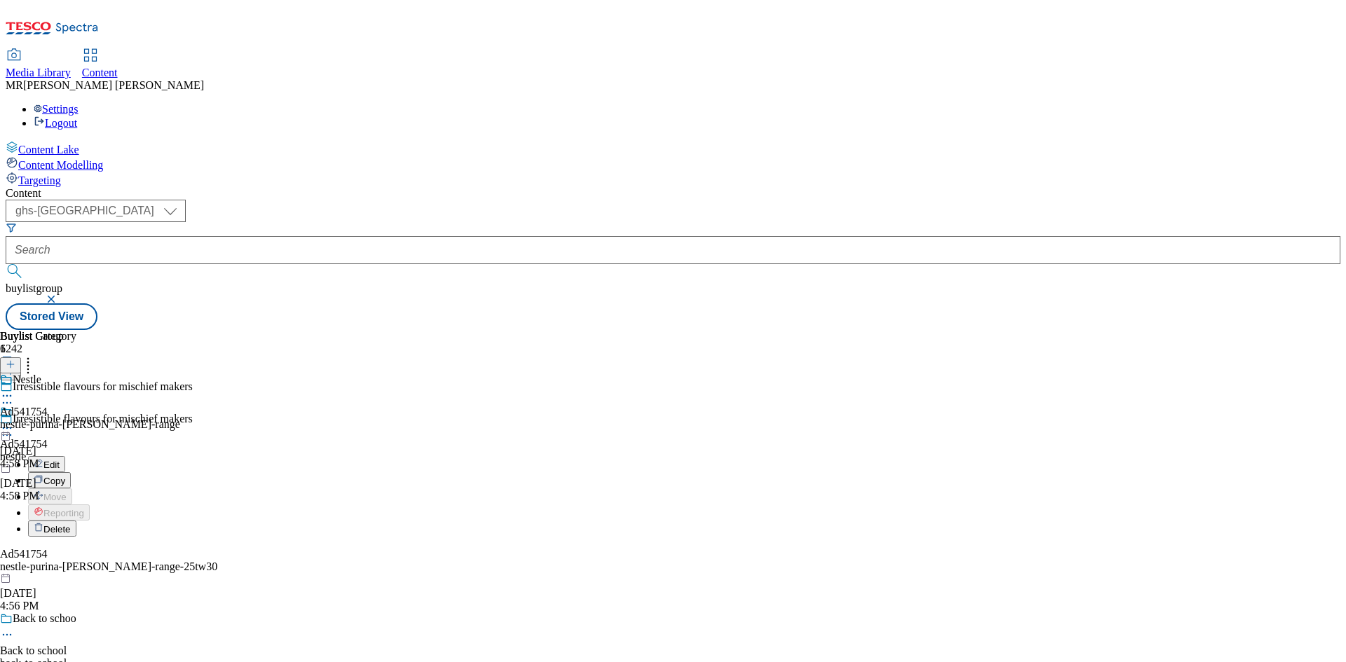
click at [60, 460] on span "Edit" at bounding box center [51, 465] width 16 height 11
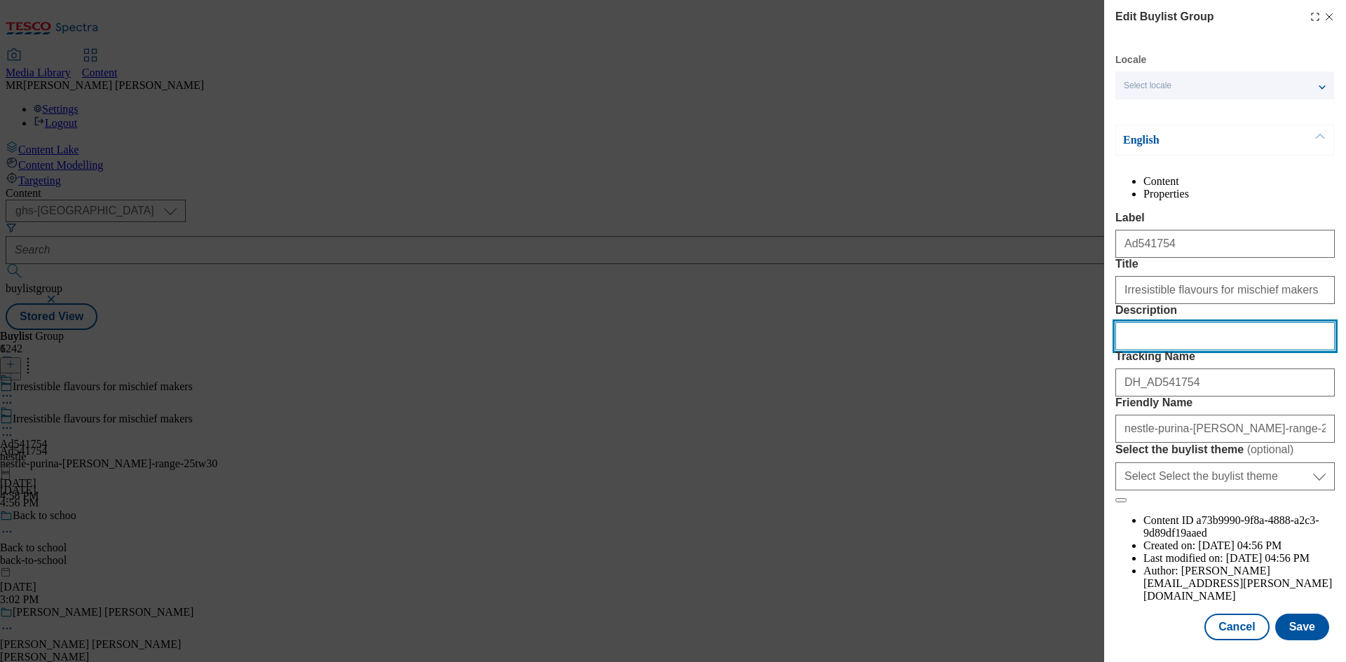
click at [1202, 351] on input "Description" at bounding box center [1224, 336] width 219 height 28
paste input "[PERSON_NAME] As Good As it Looks Ocean Feasts in Jelly Wet Cat Food 12x85g"
type input "[PERSON_NAME] As Good As it Looks Ocean Feasts in Jelly Wet Cat Food 12x85g"
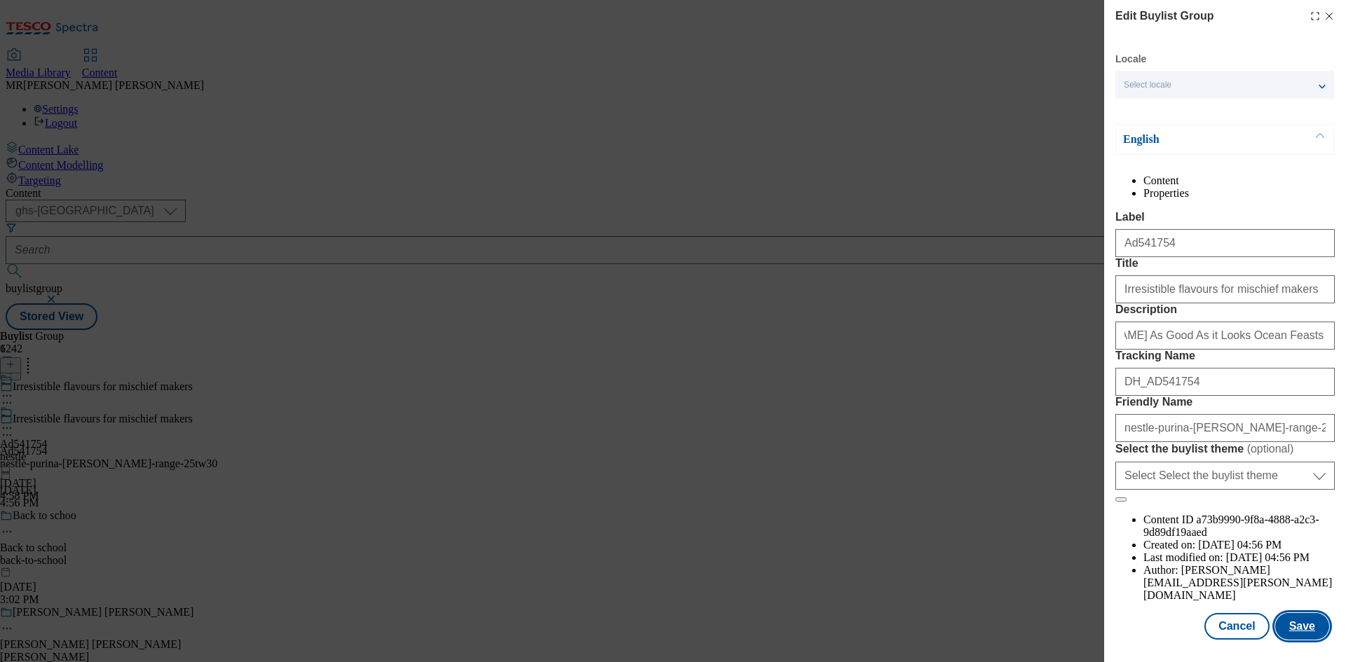
click at [1295, 622] on button "Save" at bounding box center [1302, 626] width 54 height 27
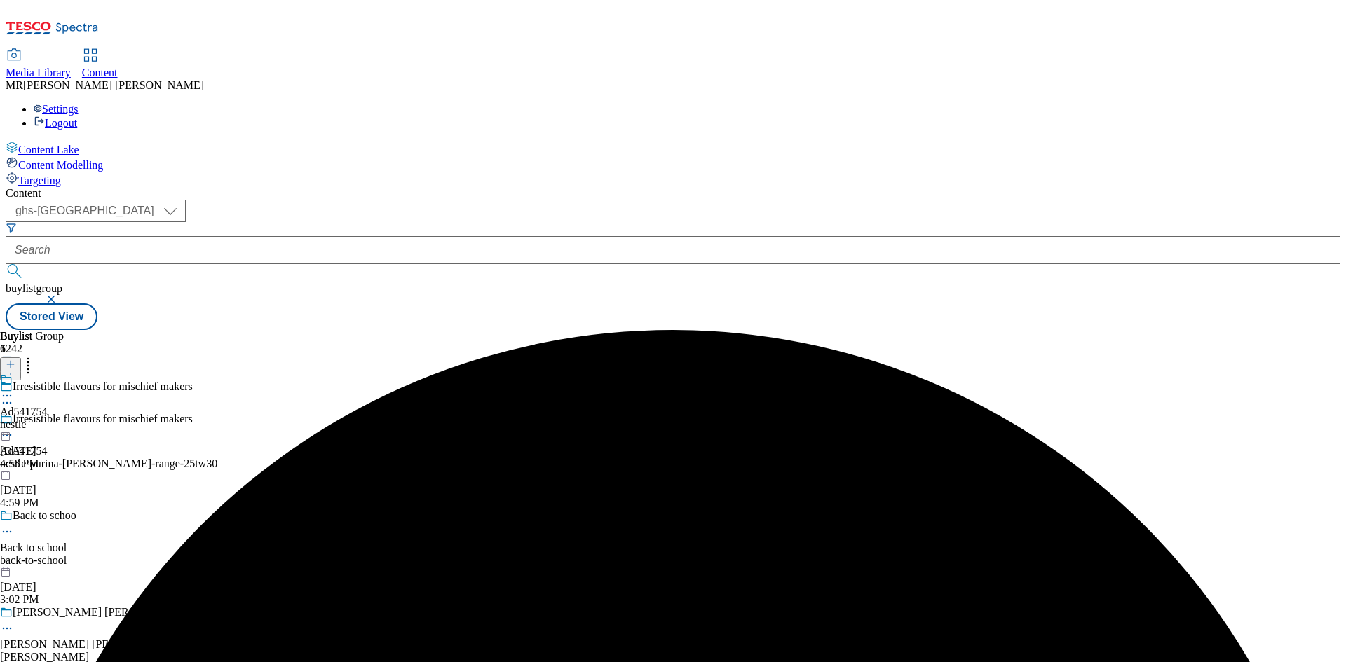
click at [14, 389] on icon at bounding box center [7, 396] width 14 height 14
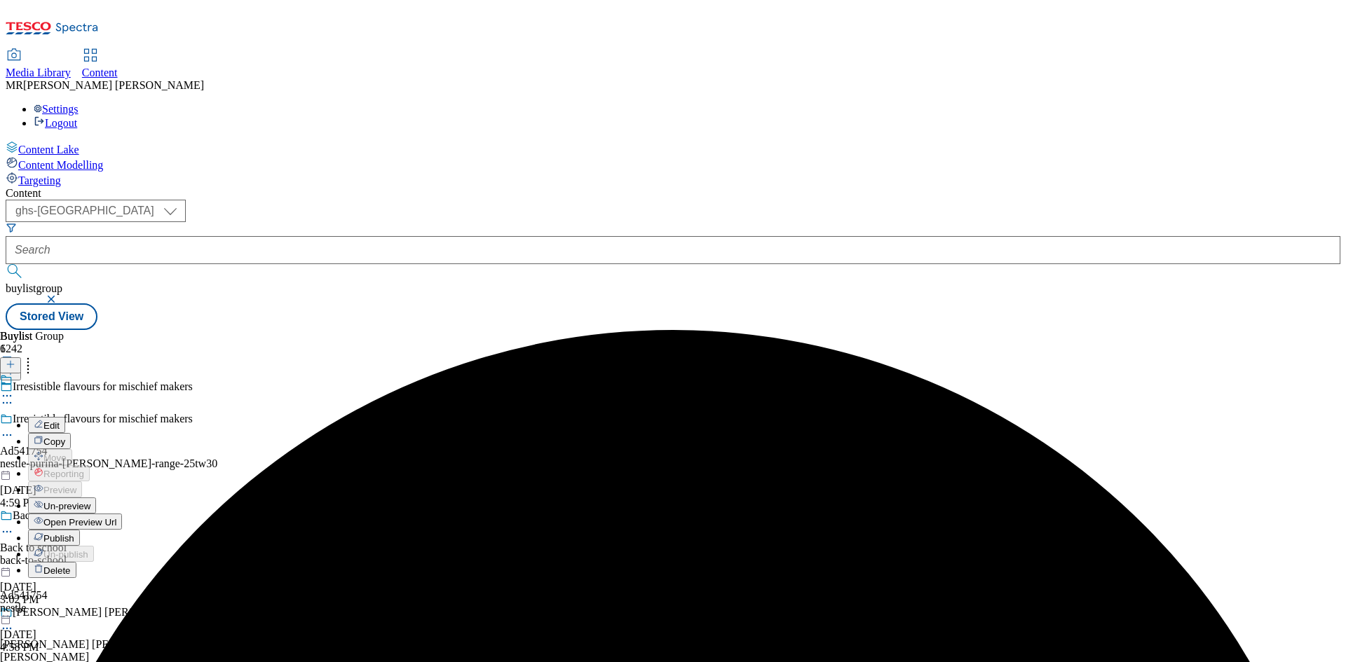
click at [65, 417] on button "Edit" at bounding box center [46, 425] width 37 height 16
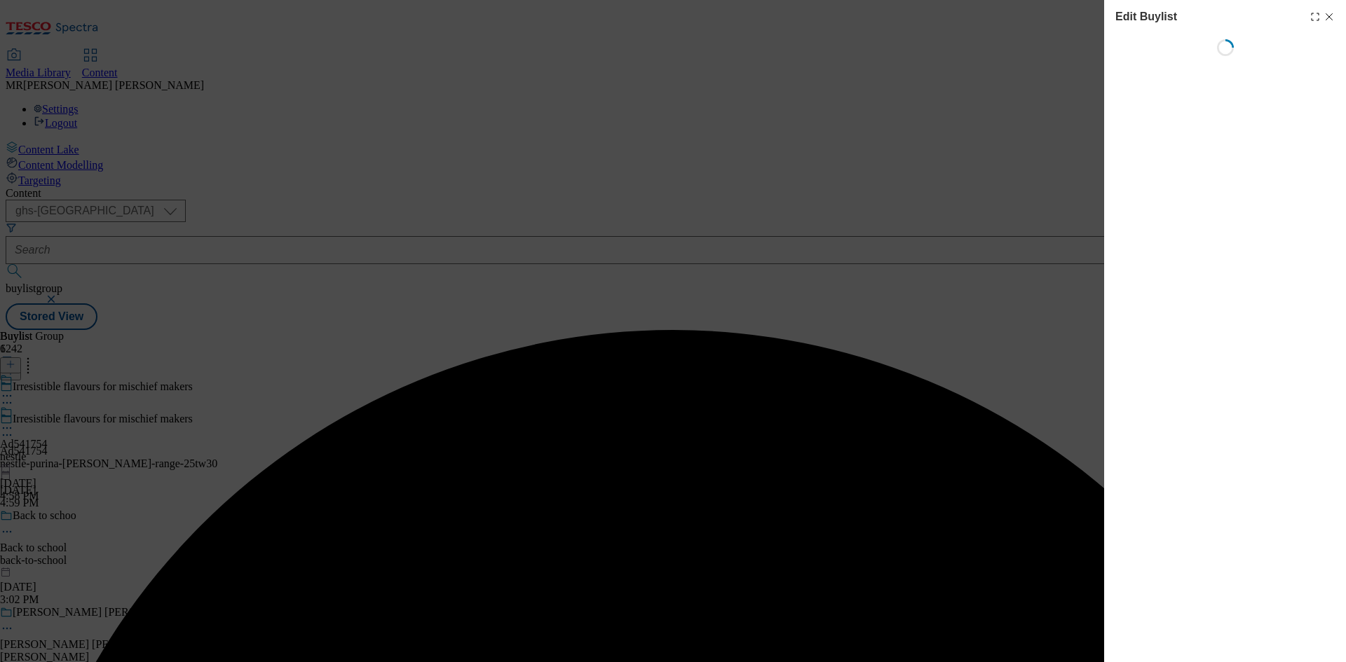
select select "tactical"
select select "supplier funded short term 1-3 weeks"
select select "dunnhumby"
select select "Banner"
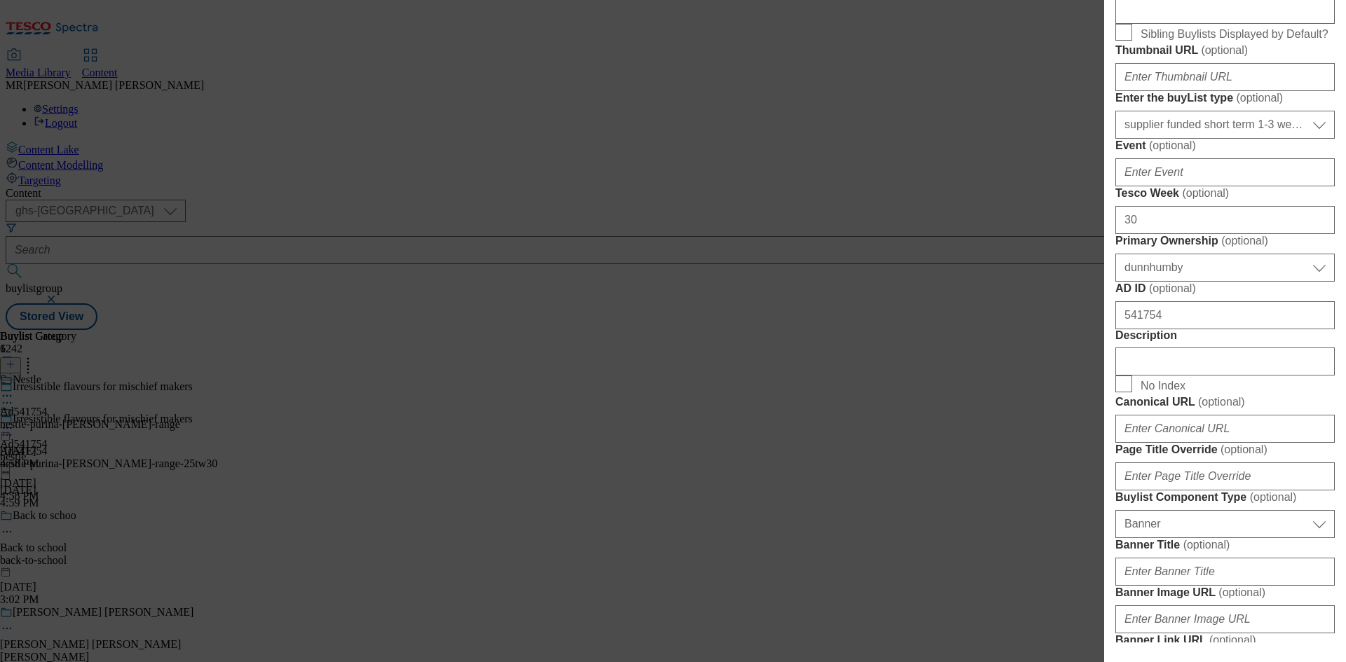
scroll to position [631, 0]
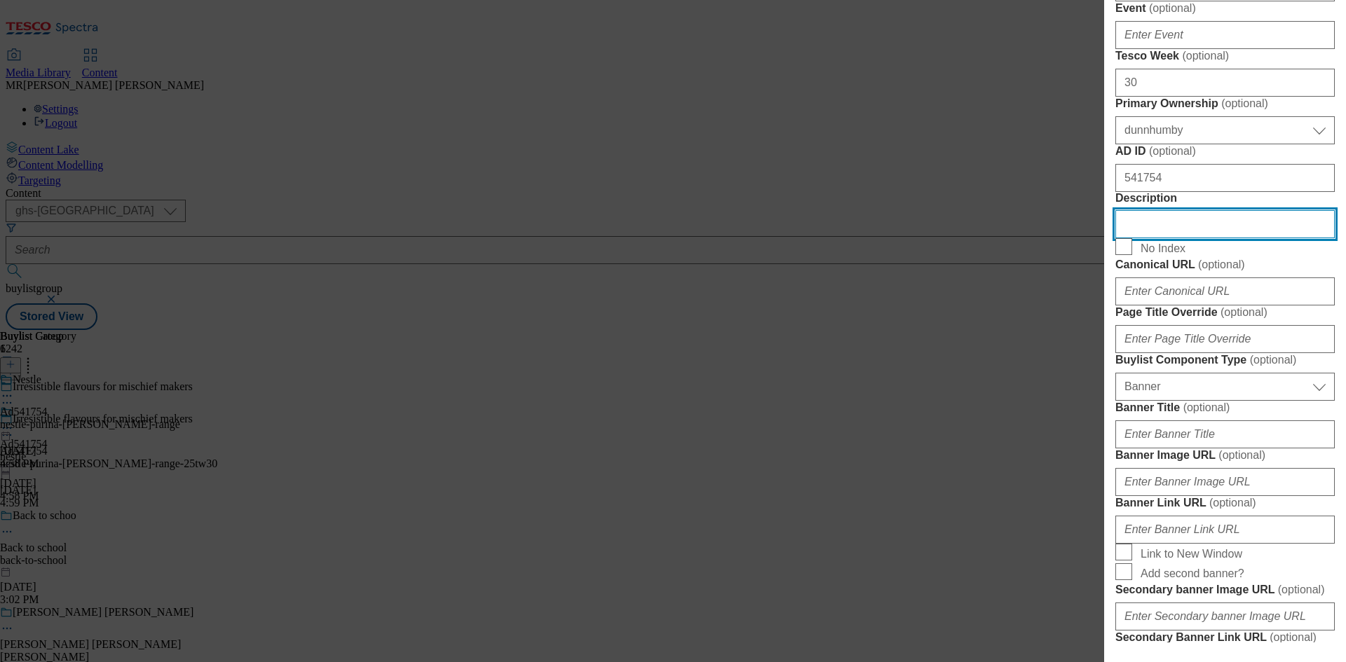
click at [1159, 238] on input "Description" at bounding box center [1224, 224] width 219 height 28
paste input "[PERSON_NAME] As Good As it Looks Ocean Feasts in Jelly Wet Cat Food 12x85g"
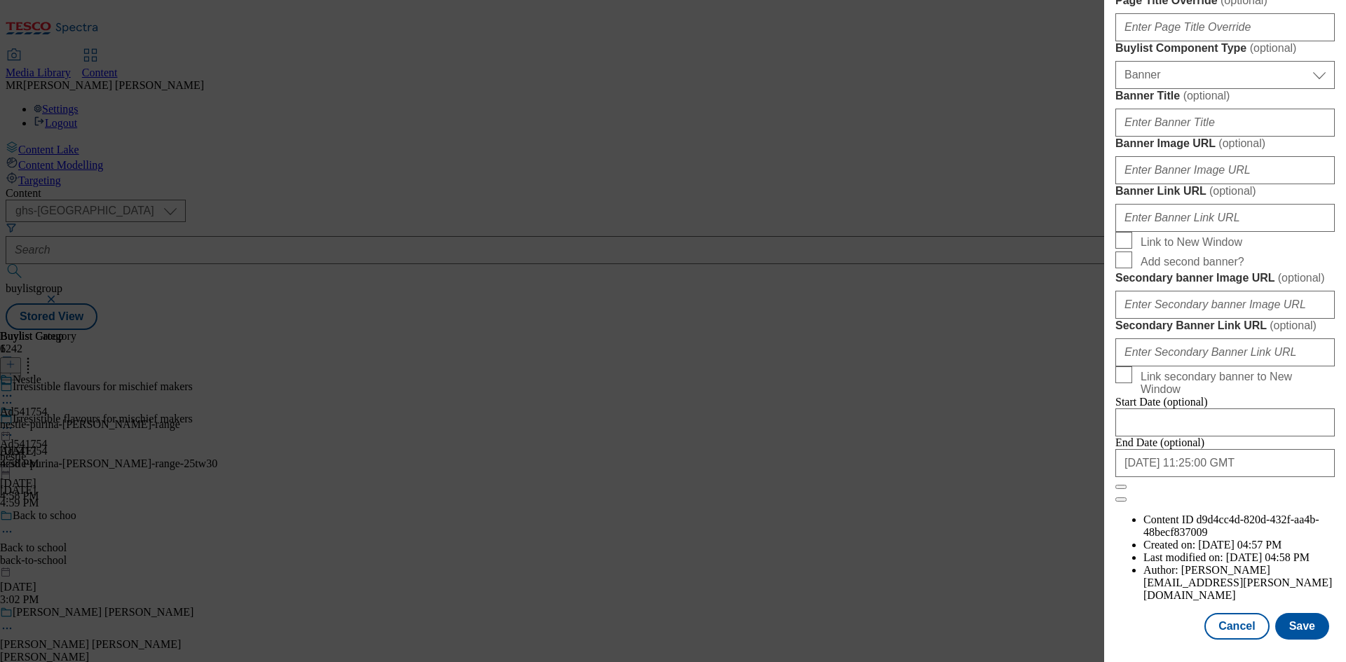
scroll to position [1451, 0]
type input "[PERSON_NAME] As Good As it Looks Ocean Feasts in Jelly Wet Cat Food 12x85g"
click at [1281, 615] on button "Save" at bounding box center [1302, 626] width 54 height 27
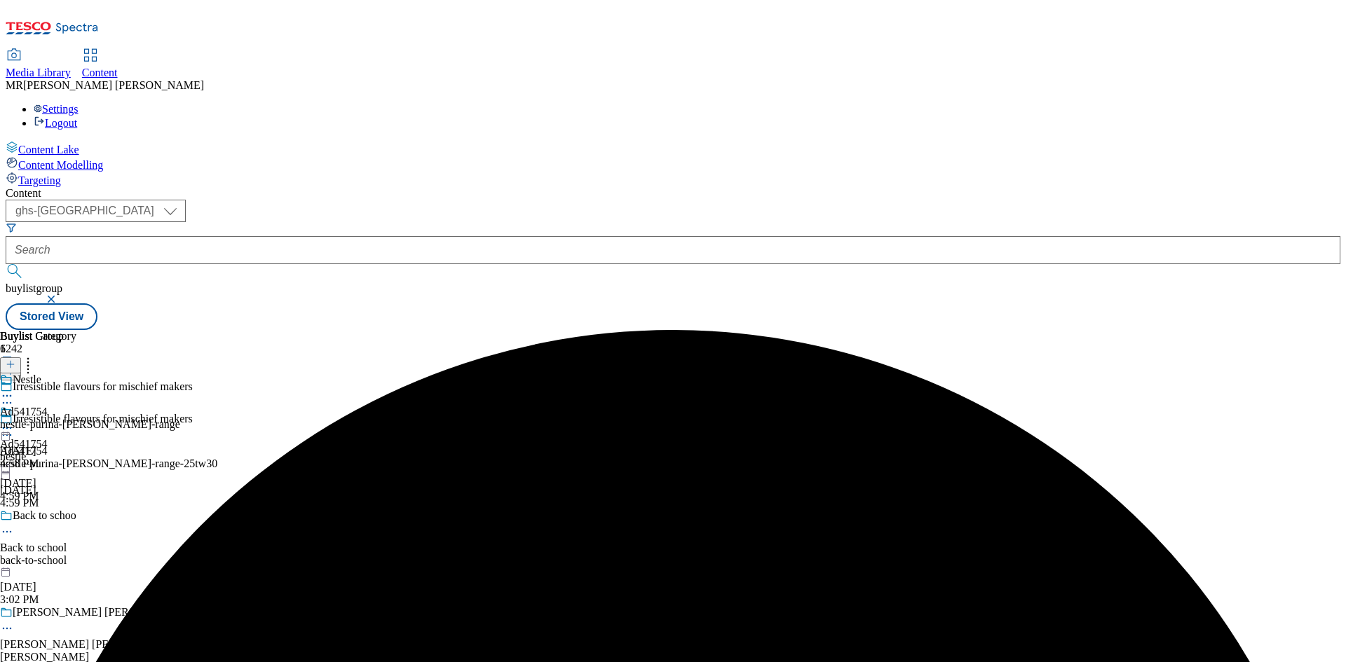
click at [14, 389] on icon at bounding box center [7, 396] width 14 height 14
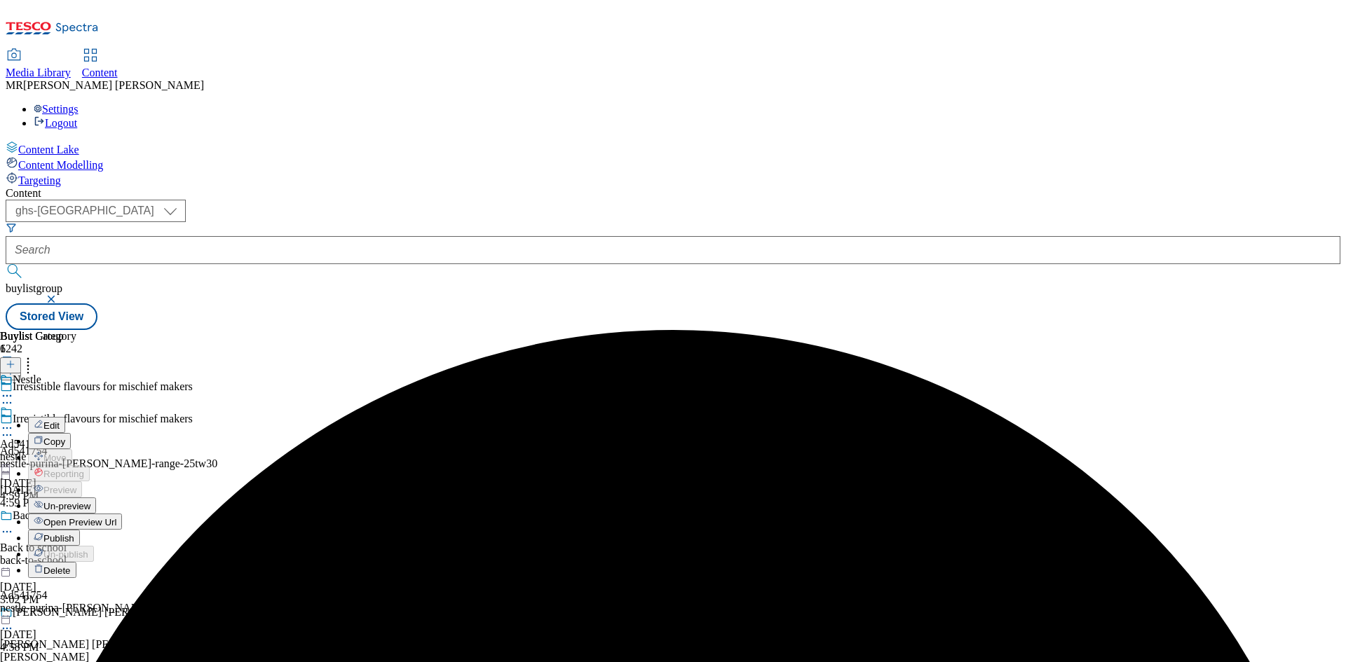
click at [60, 421] on span "Edit" at bounding box center [51, 426] width 16 height 11
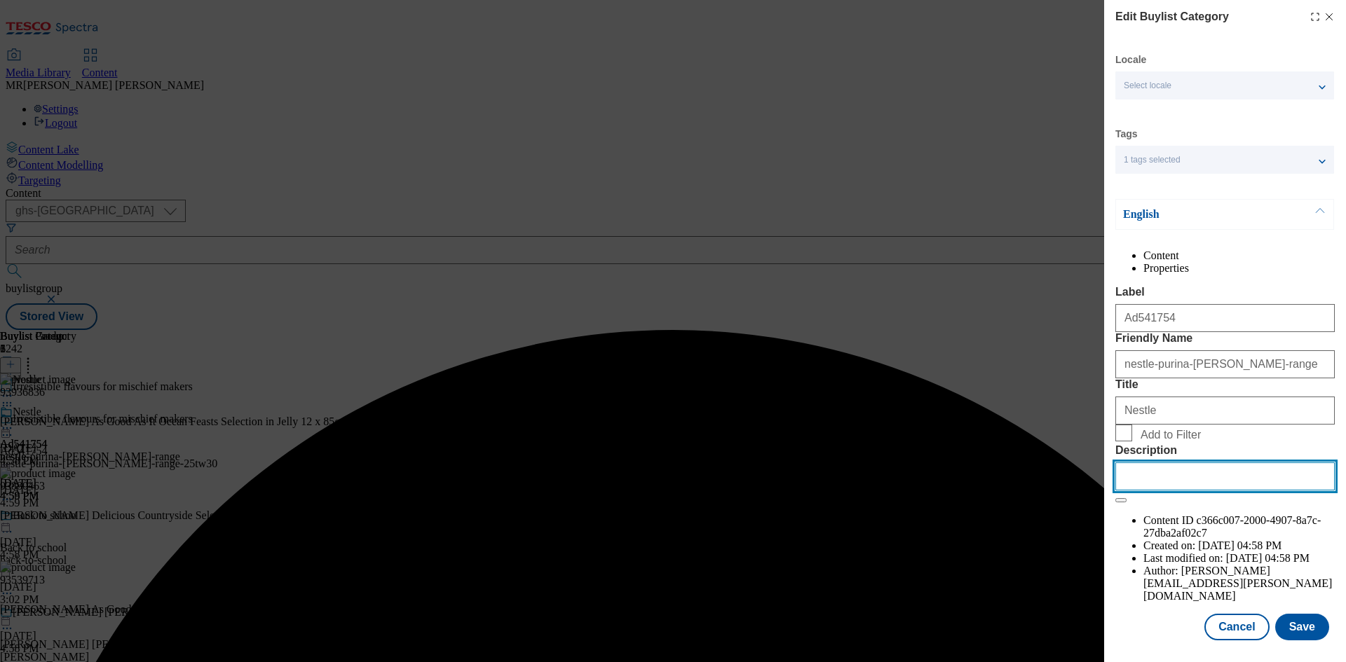
click at [1168, 491] on input "Description" at bounding box center [1224, 477] width 219 height 28
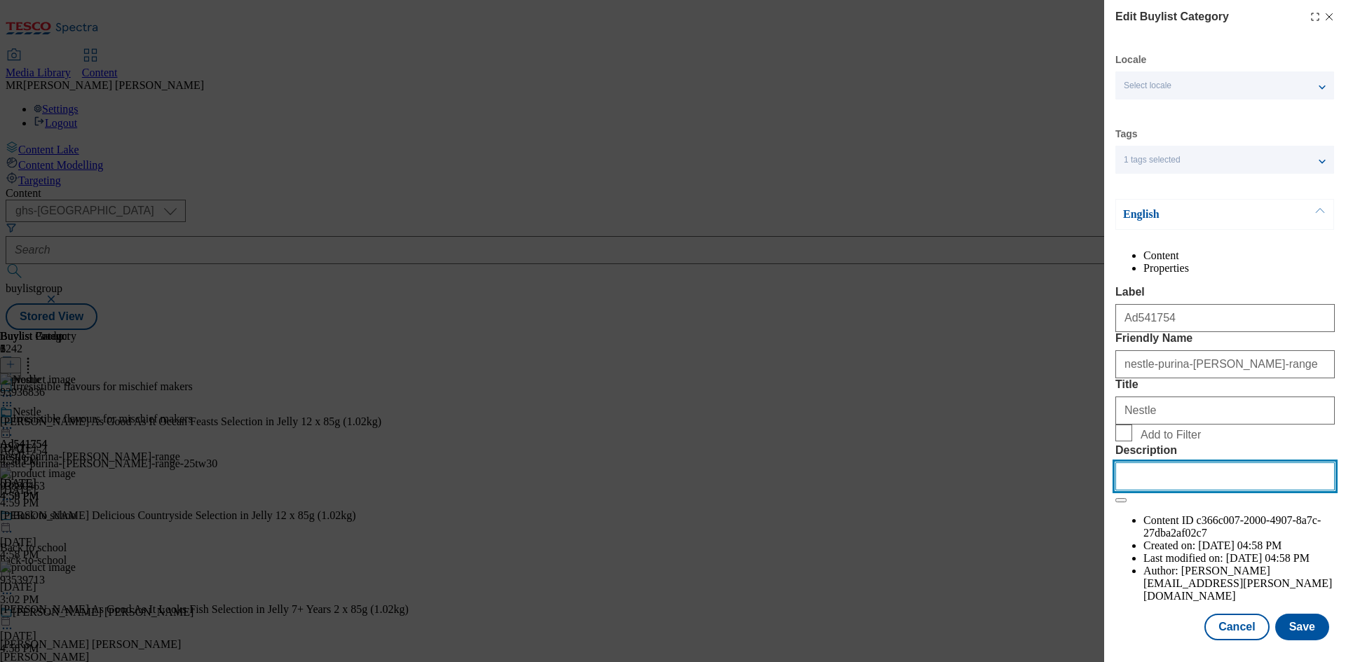
paste input "[PERSON_NAME] As Good As it Looks Ocean Feasts in Jelly Wet Cat Food 12x85g"
type input "[PERSON_NAME] As Good As it Looks Ocean Feasts in Jelly Wet Cat Food 12x85g"
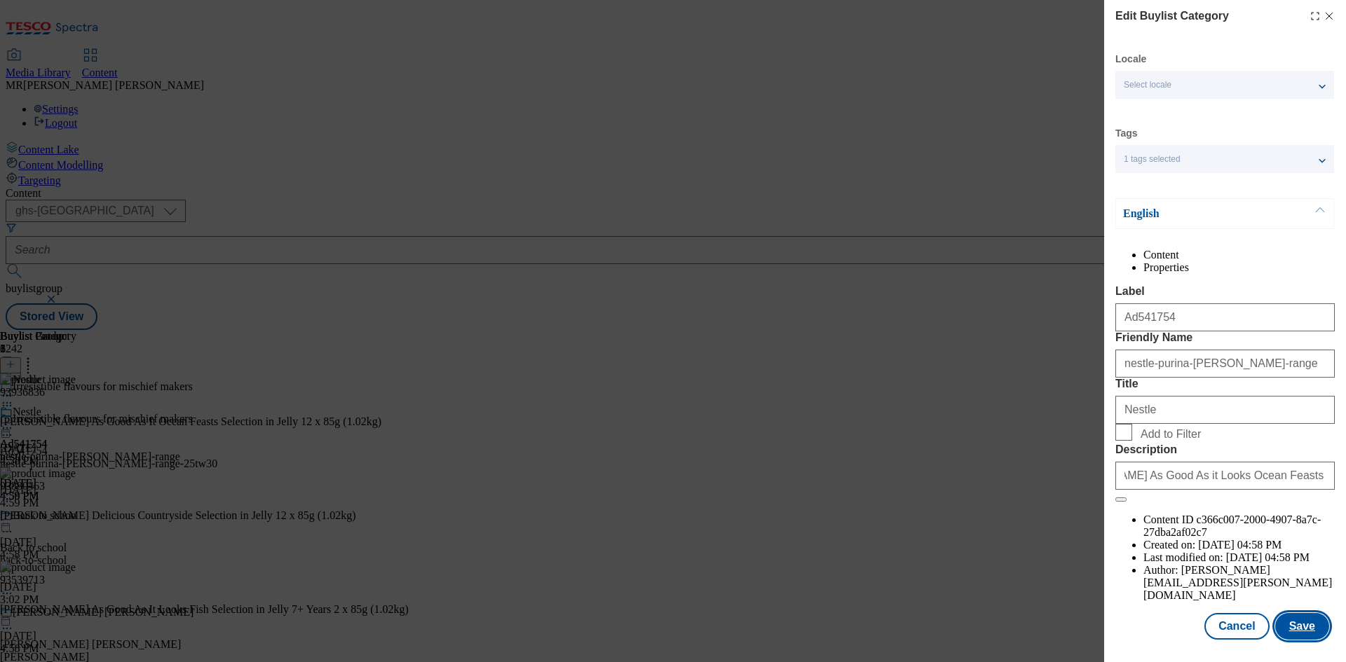
click at [1306, 621] on button "Save" at bounding box center [1302, 626] width 54 height 27
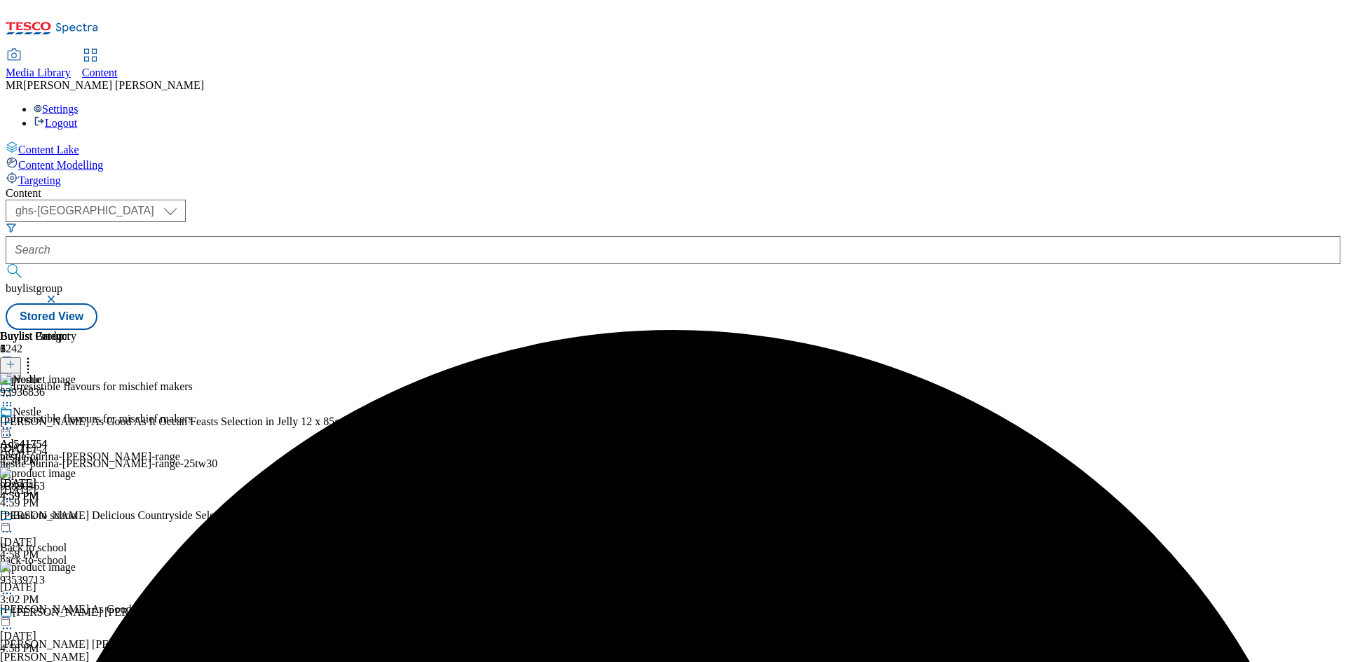
click at [14, 421] on icon at bounding box center [7, 428] width 14 height 14
click at [76, 517] on span "Preview" at bounding box center [59, 522] width 33 height 11
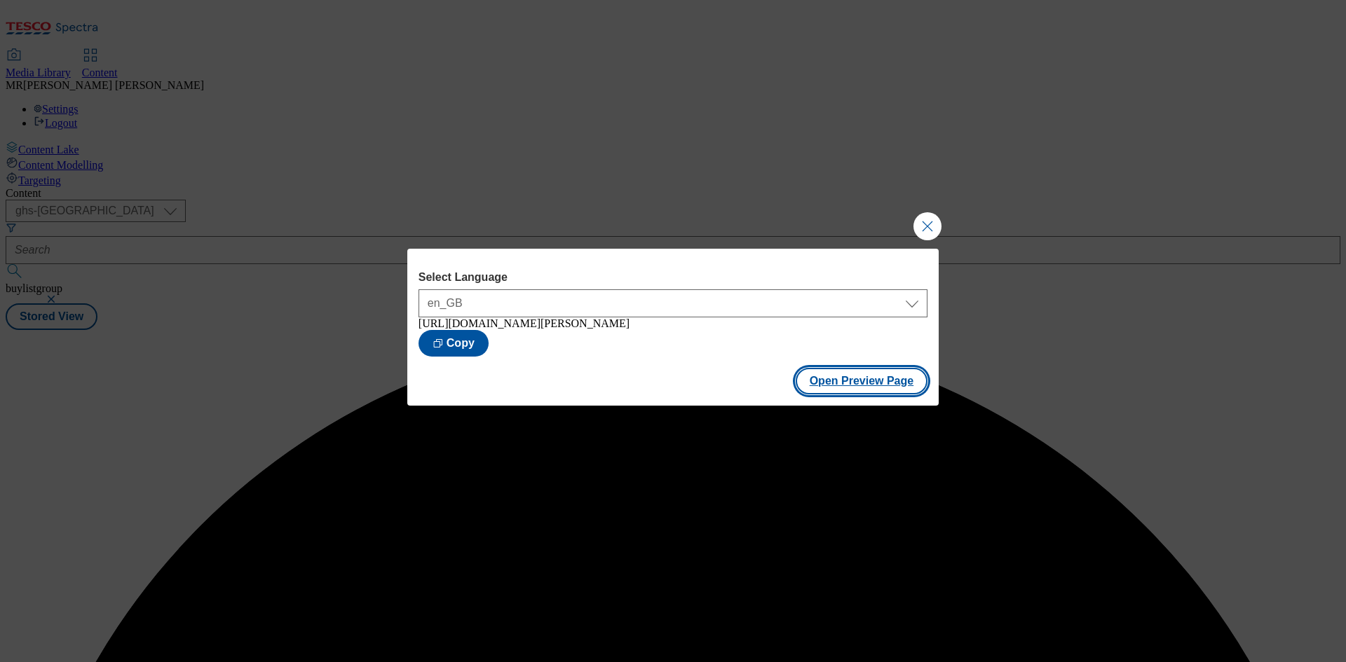
click at [846, 395] on button "Open Preview Page" at bounding box center [862, 381] width 132 height 27
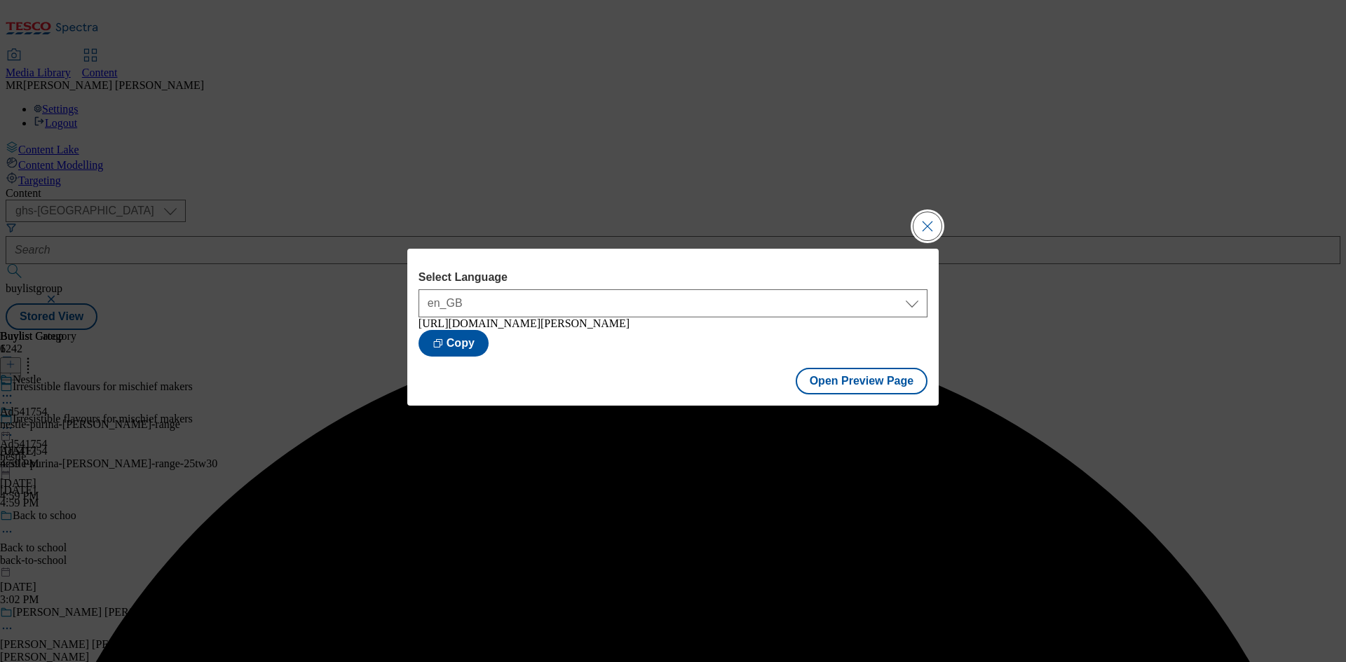
click at [915, 216] on button "Close Modal" at bounding box center [927, 226] width 28 height 28
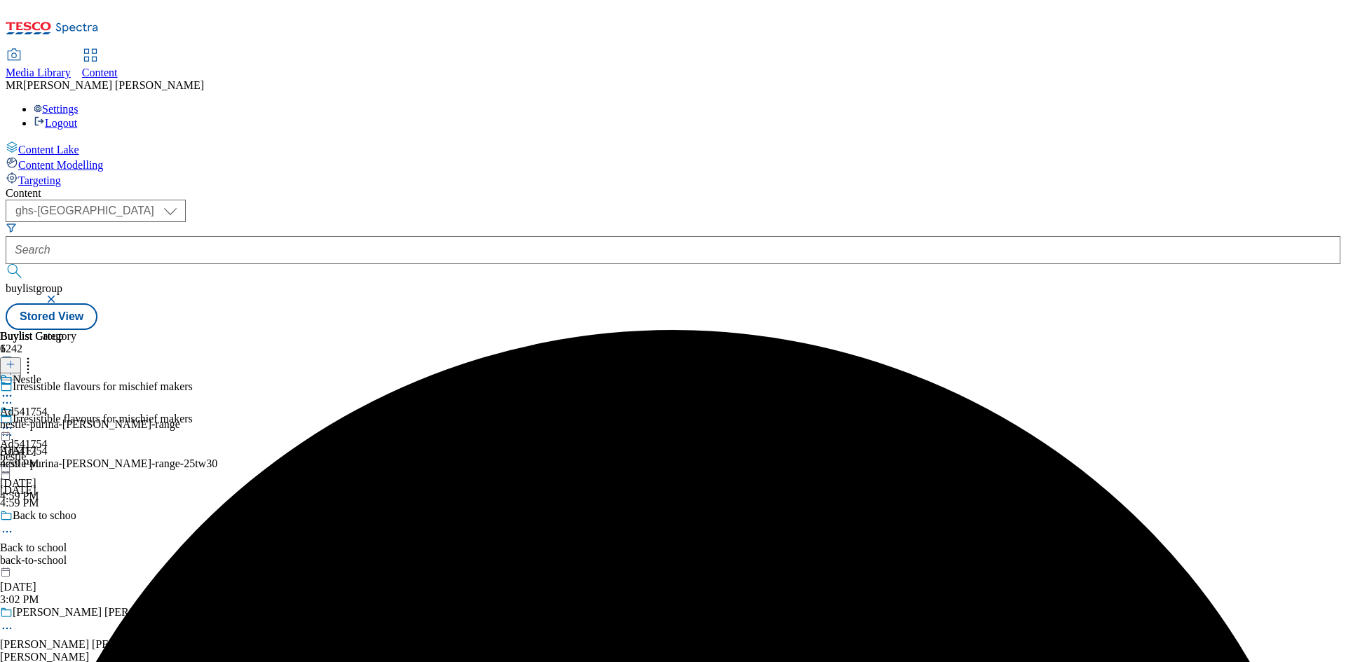
click at [14, 421] on icon at bounding box center [7, 428] width 14 height 14
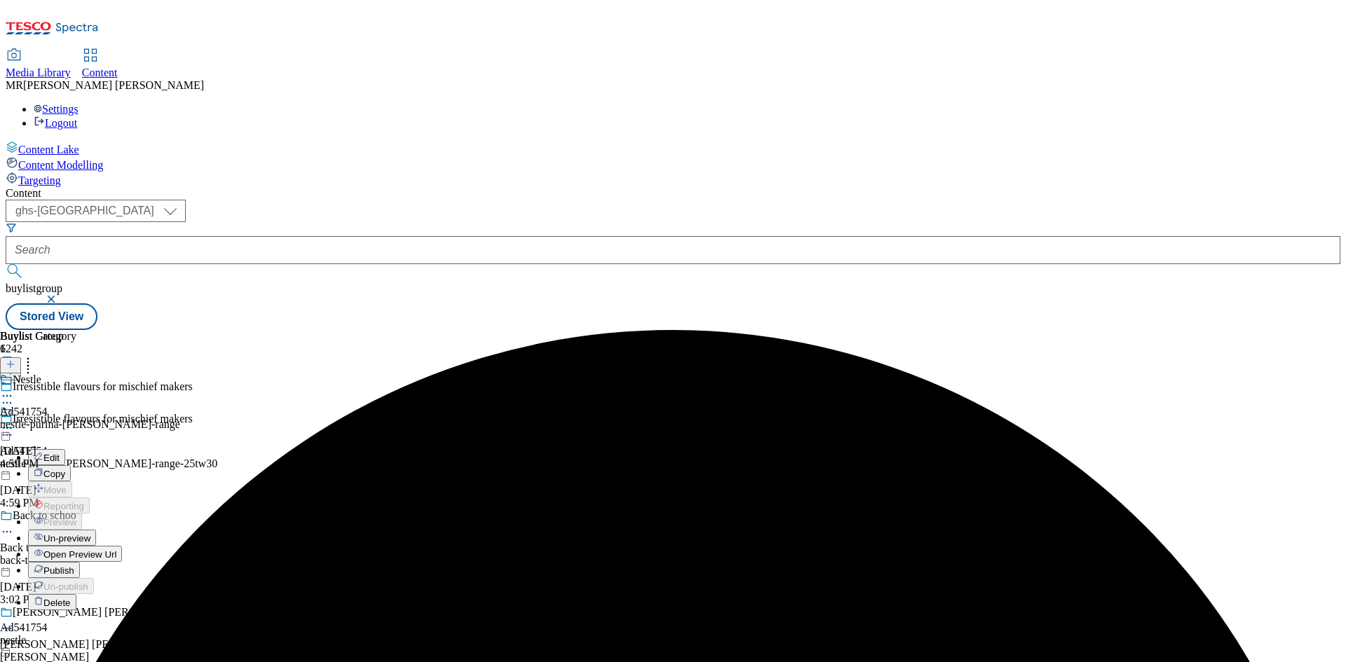
click at [74, 566] on span "Publish" at bounding box center [58, 571] width 31 height 11
